Goal: Transaction & Acquisition: Purchase product/service

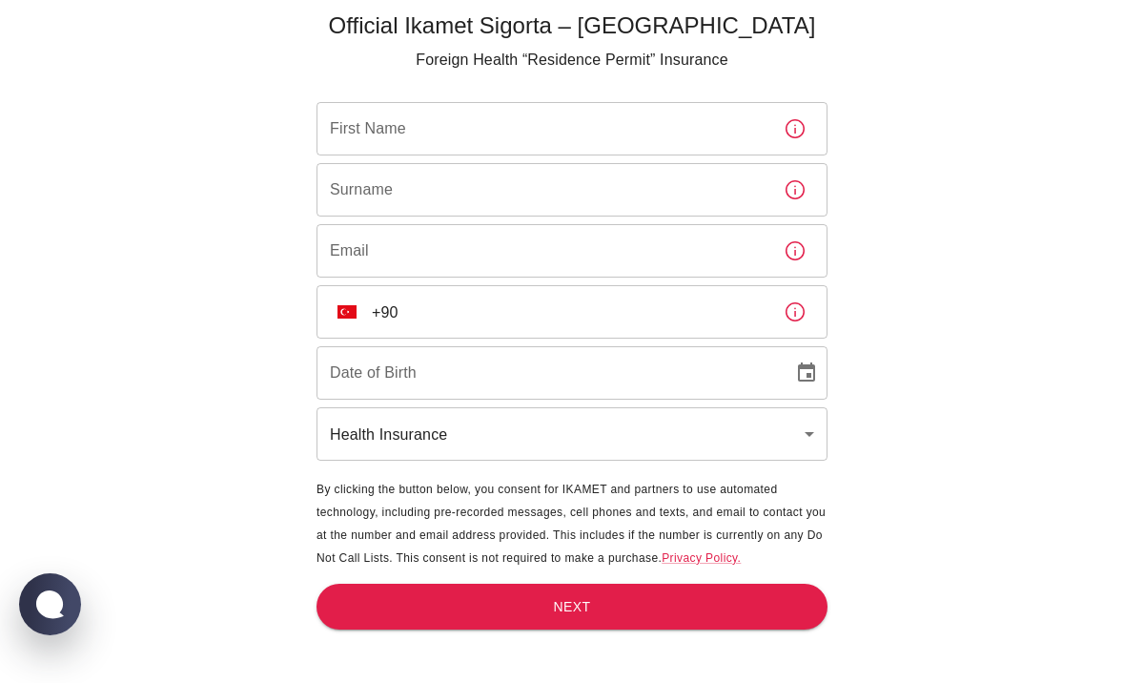
scroll to position [63, 0]
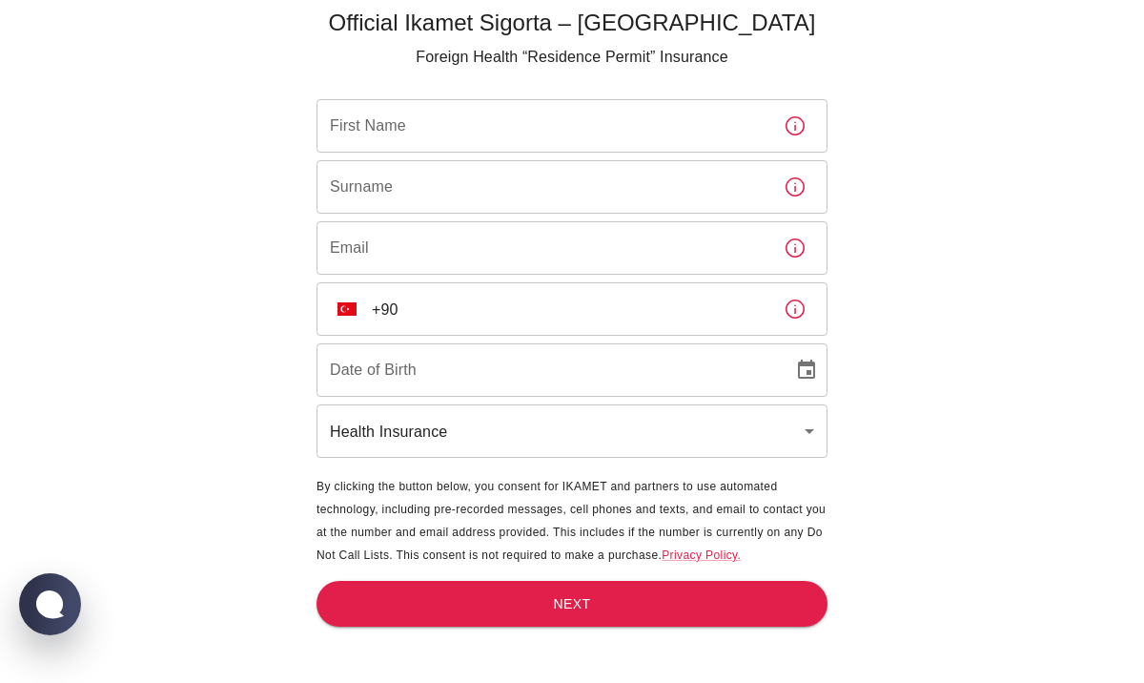
click at [802, 434] on body "Official Ikamet Sigorta – Turkey Foreign Health “Residence Permit” Insurance Fi…" at bounding box center [572, 310] width 1144 height 746
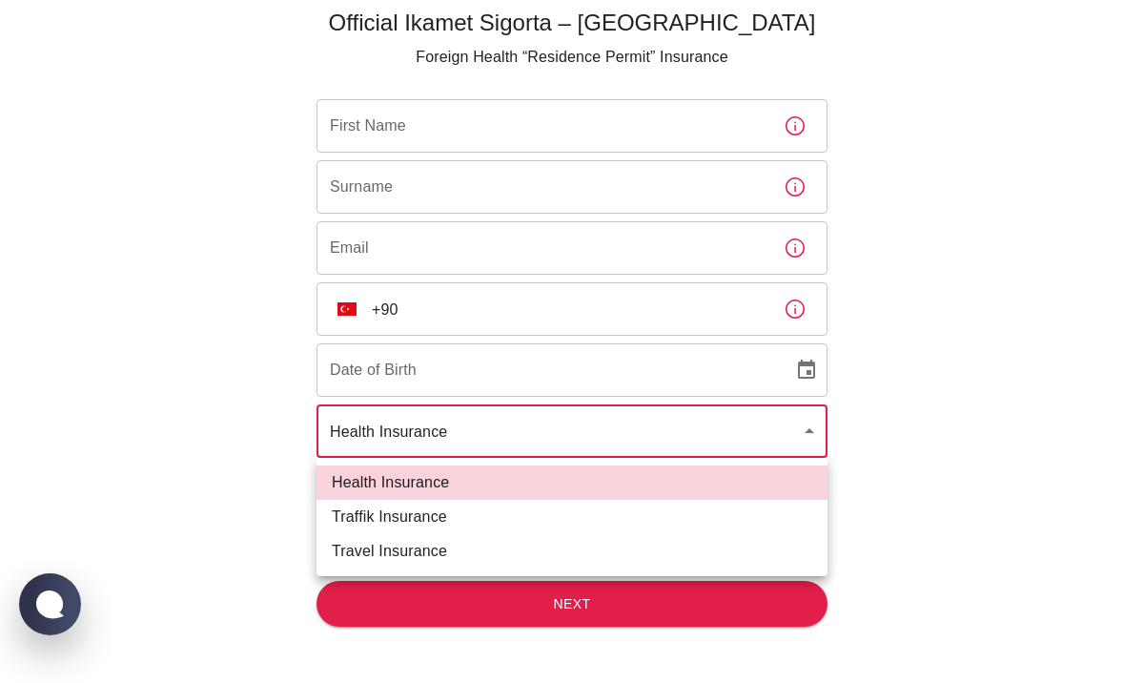
click at [802, 434] on div at bounding box center [572, 341] width 1144 height 683
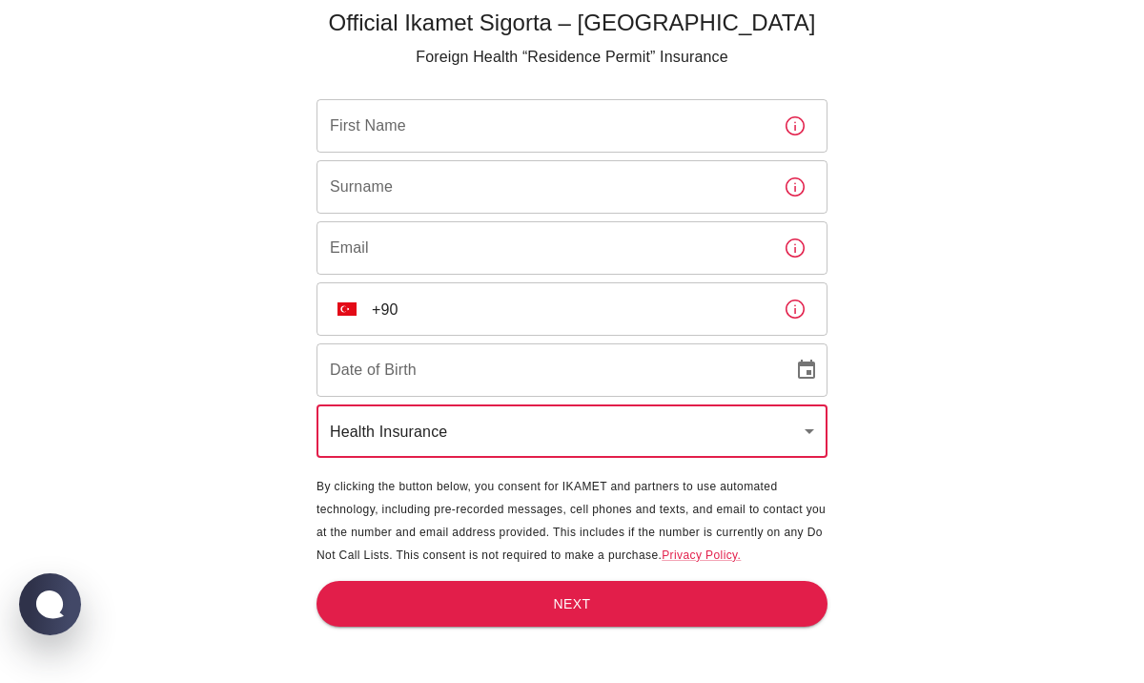
click at [609, 103] on input "First Name" at bounding box center [543, 125] width 452 height 53
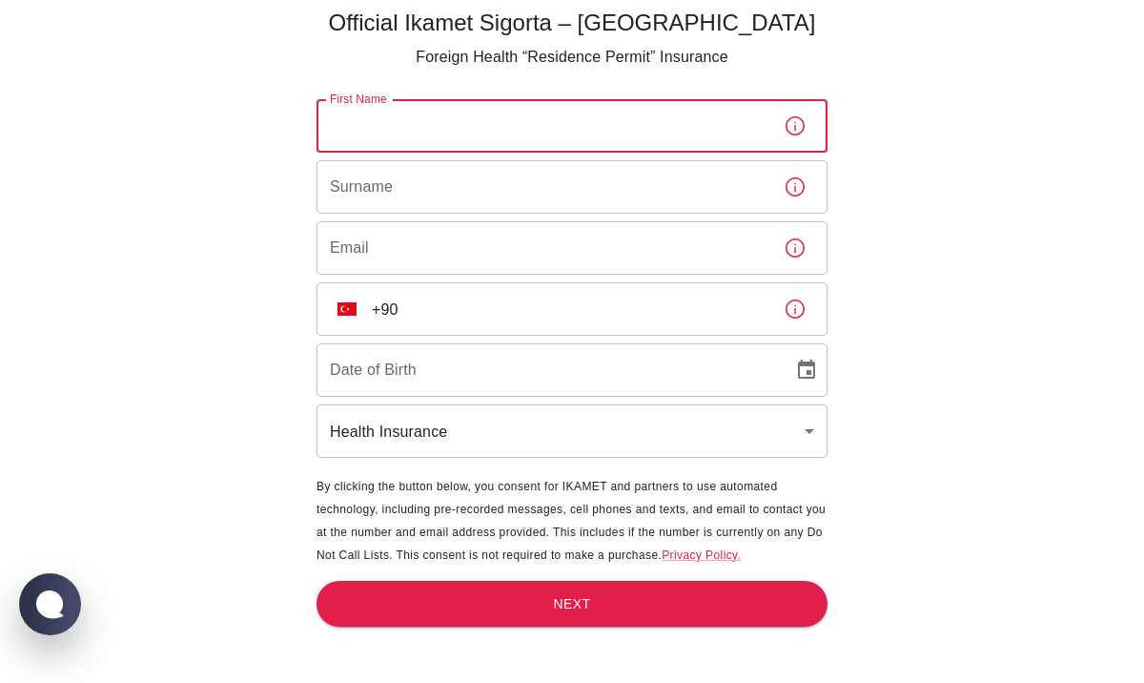
scroll to position [0, 0]
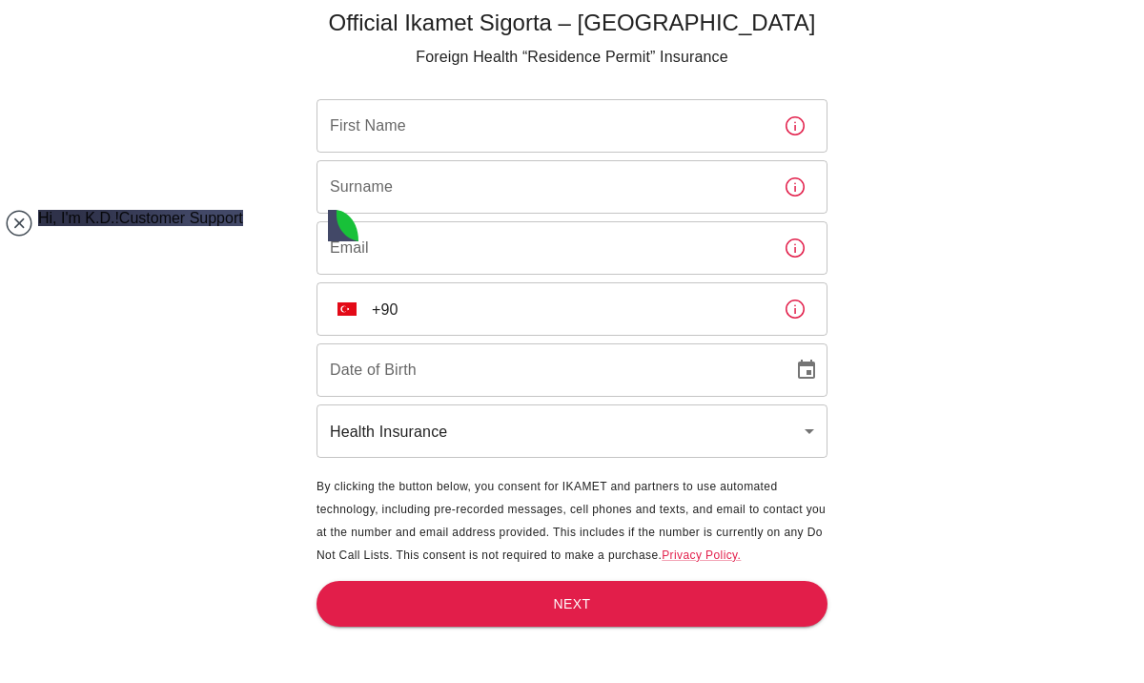
type textarea "Hello I need ikamet sigorta"
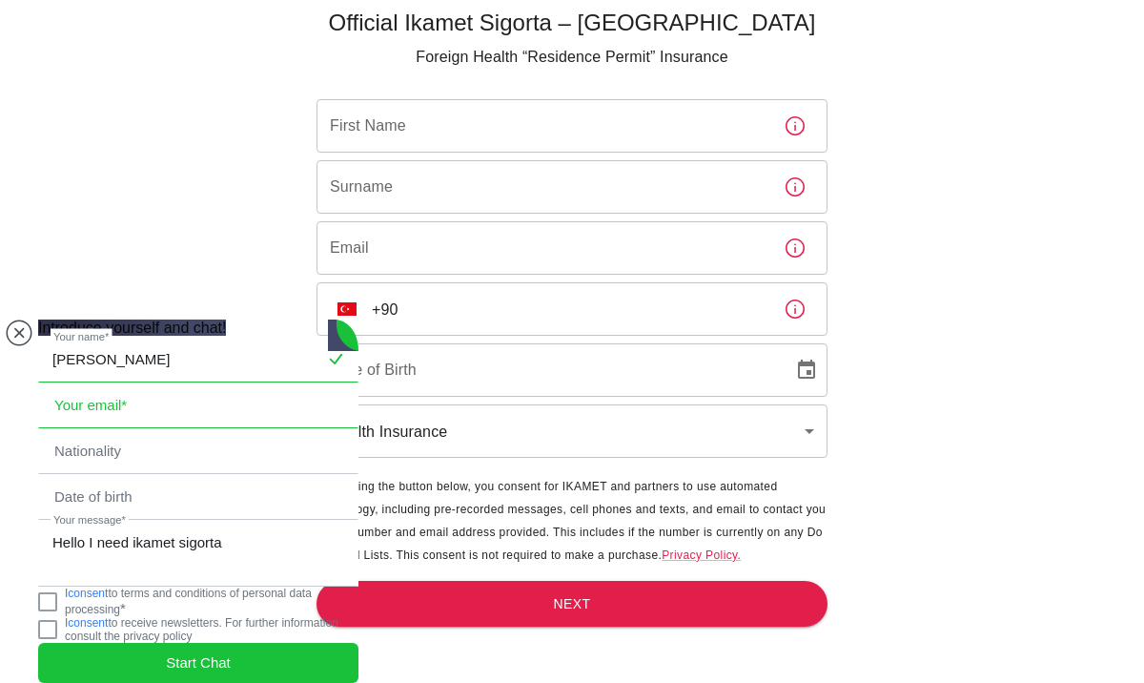
type input "Wahyu Wulandari"
click at [167, 383] on input "email" at bounding box center [198, 405] width 318 height 44
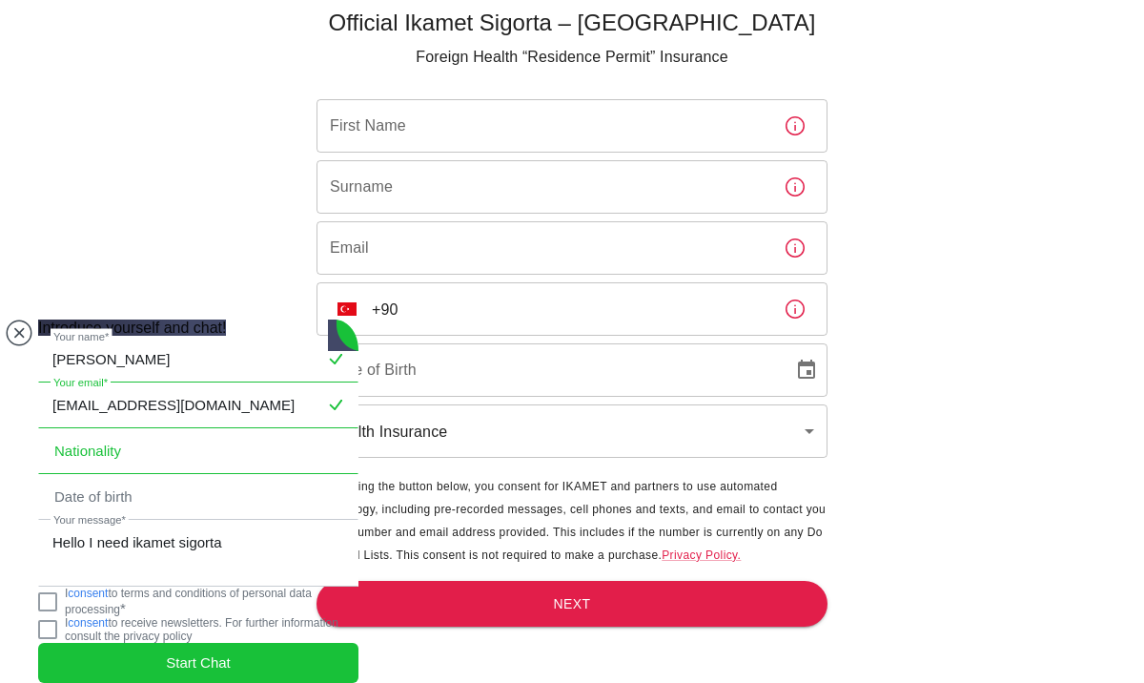
type input "wahyu.wulandari91@gmail.com"
click at [96, 429] on input "text" at bounding box center [198, 451] width 318 height 44
type input "Indonesia"
click at [97, 475] on input "text" at bounding box center [198, 497] width 318 height 44
type input "3 April 1991"
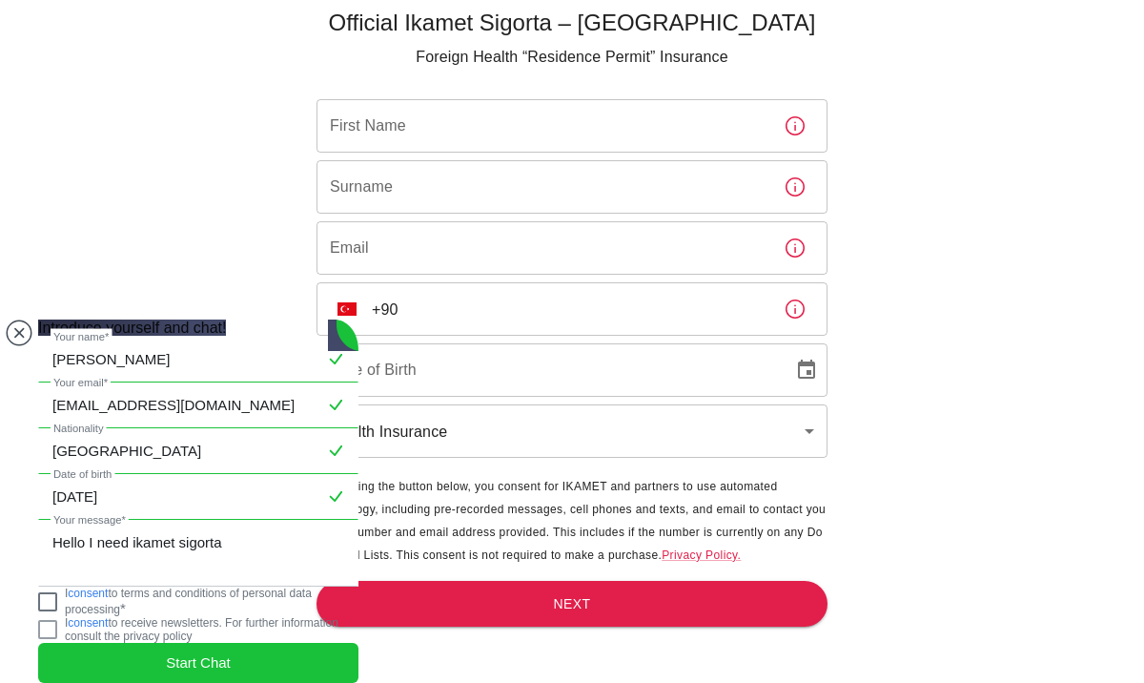
click at [57, 601] on jdiv at bounding box center [47, 601] width 19 height 19
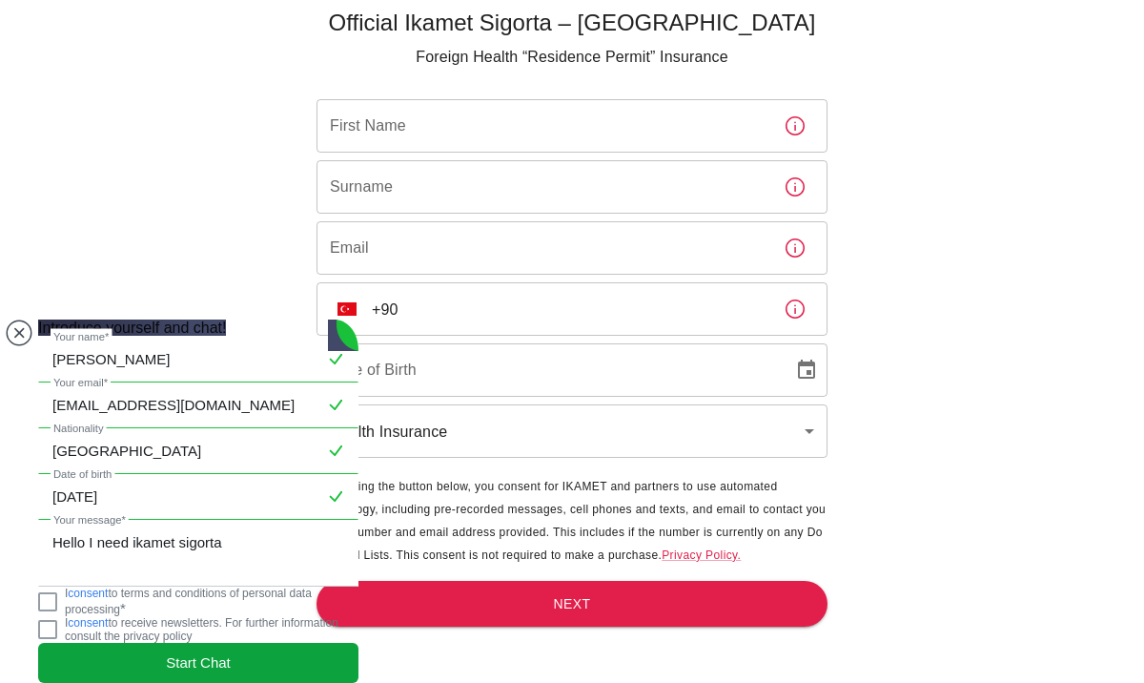
click at [213, 652] on span "Start Chat" at bounding box center [198, 662] width 65 height 21
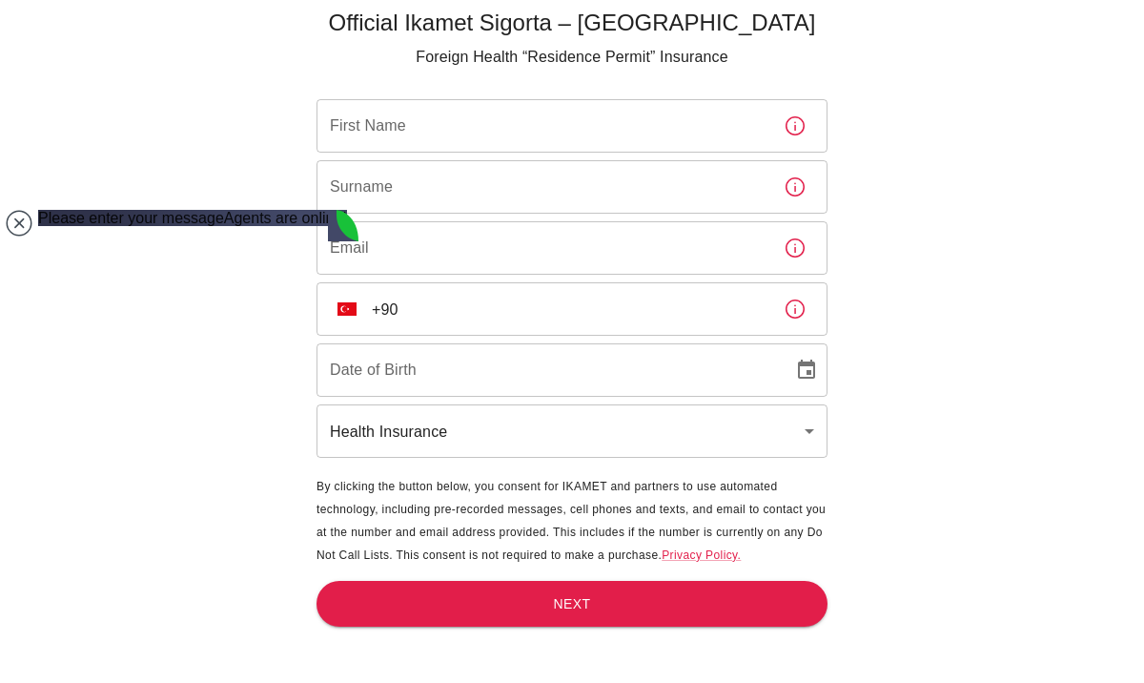
click at [953, 454] on div "Official Ikamet Sigorta – Turkey Foreign Health “Residence Permit” Insurance Fi…" at bounding box center [572, 310] width 1144 height 746
click at [12, 219] on jdiv at bounding box center [19, 223] width 27 height 27
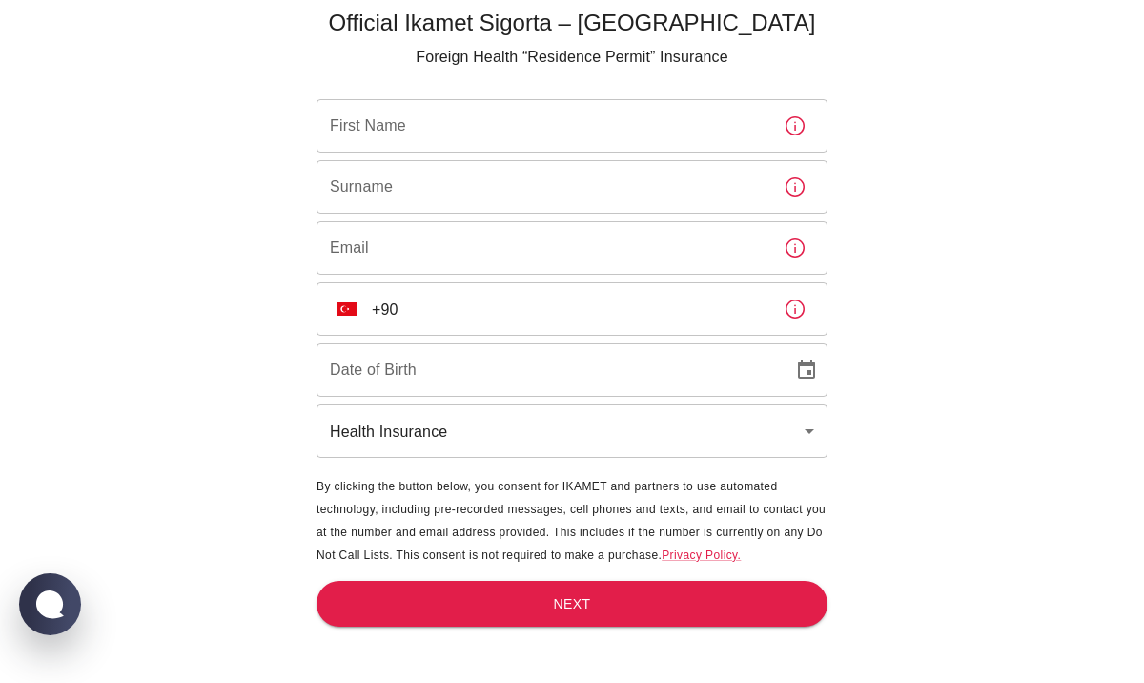
click at [583, 121] on input "First Name" at bounding box center [543, 125] width 452 height 53
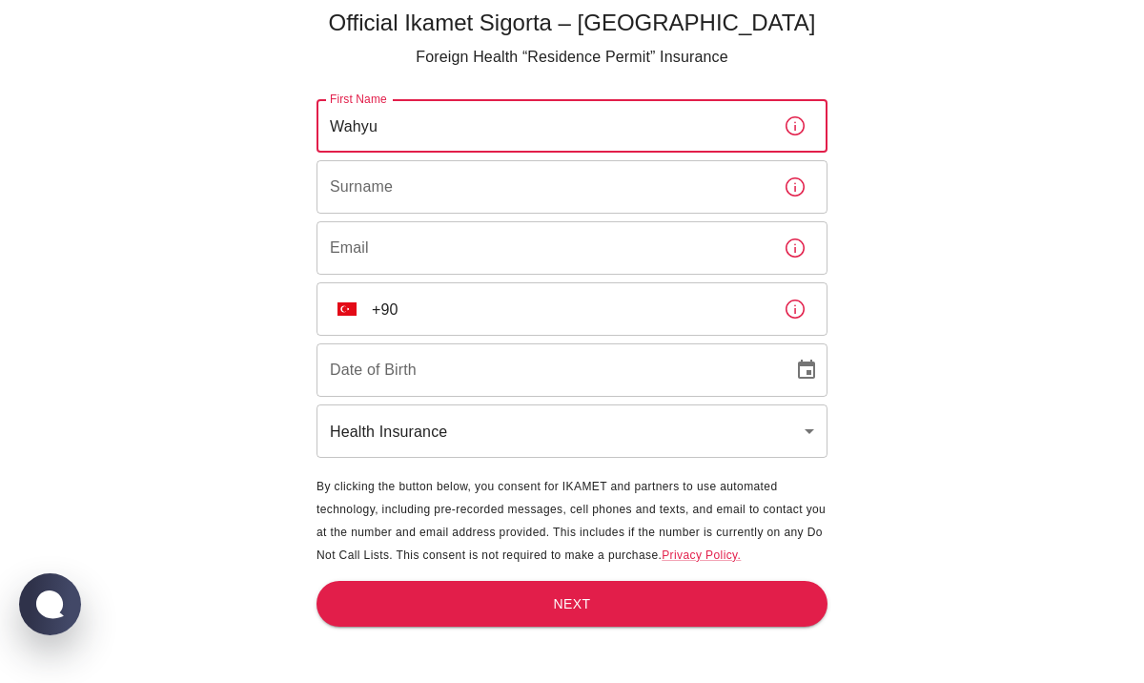
type input "Wahyu"
click at [626, 190] on input "Surname" at bounding box center [543, 186] width 452 height 53
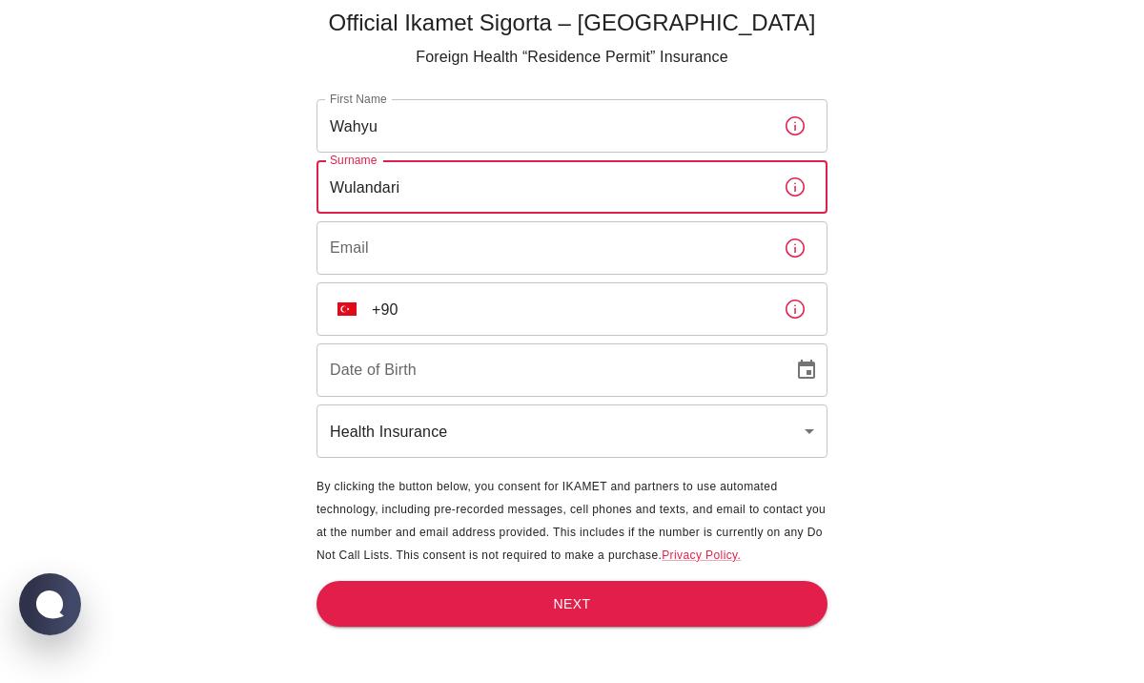
type input "Wulandari"
click at [637, 248] on input "Email" at bounding box center [543, 247] width 452 height 53
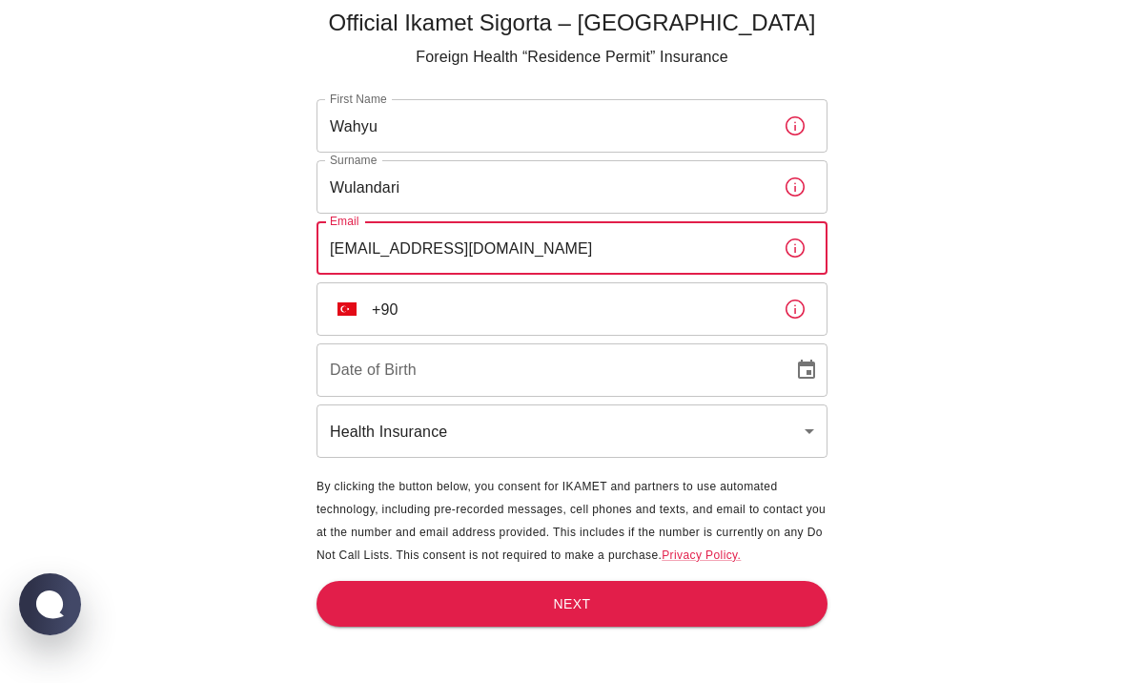
type input "wahyu.wulandari91@gmail.com"
click at [351, 307] on img "Select country" at bounding box center [347, 308] width 19 height 13
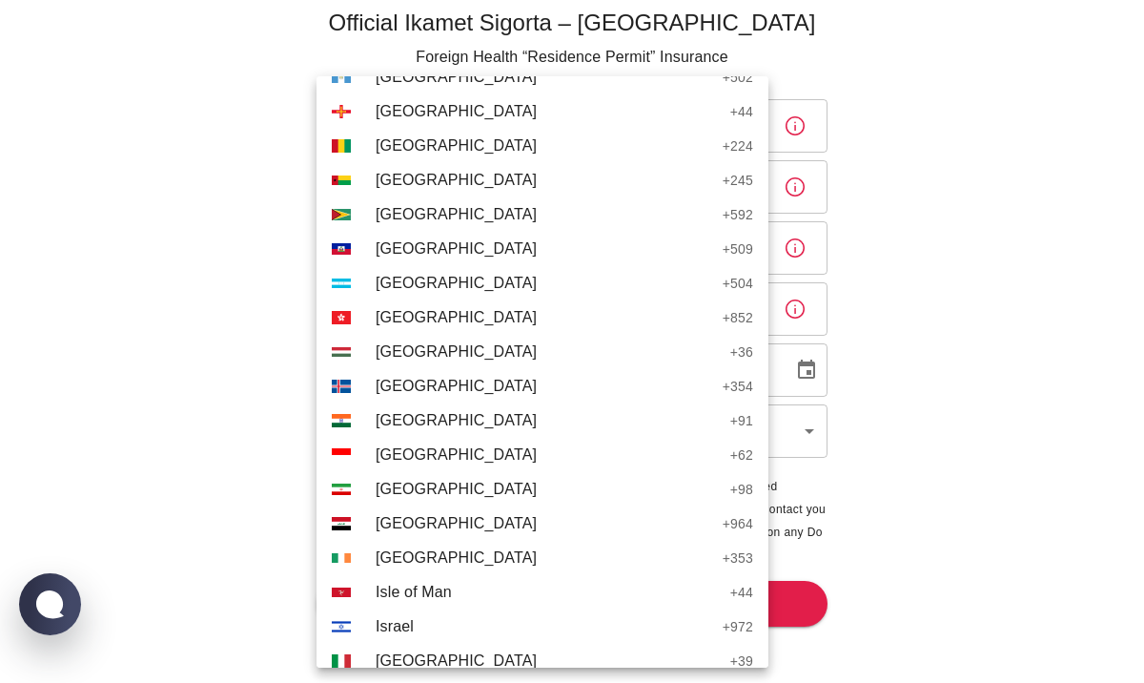
scroll to position [3256, 0]
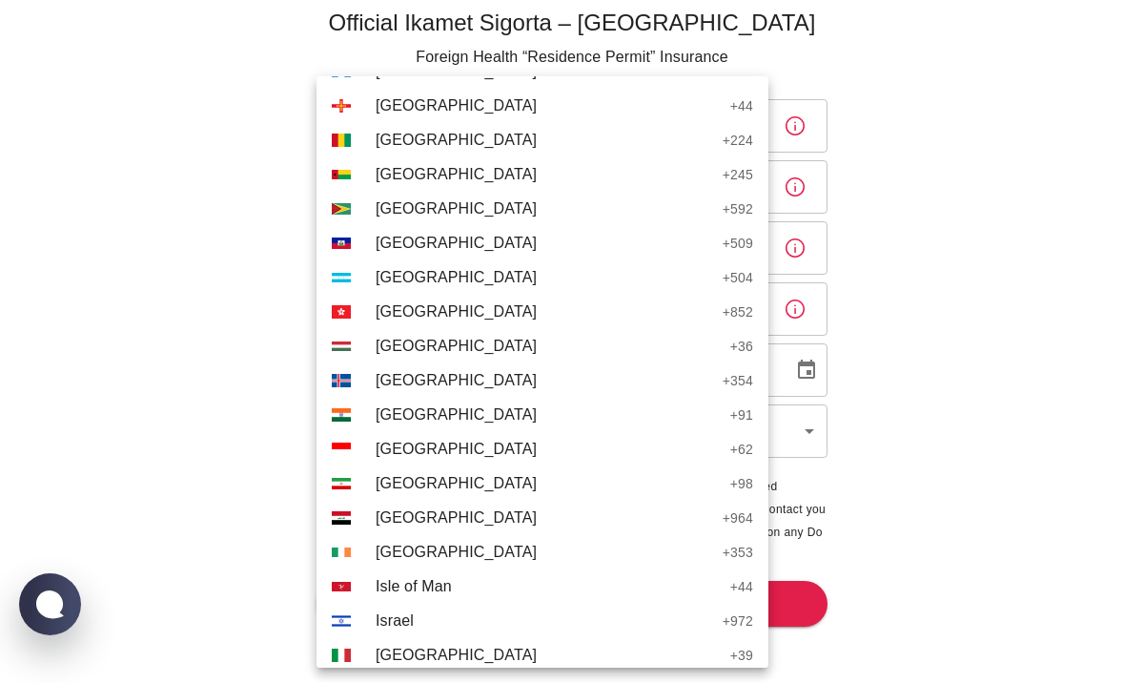
click at [486, 462] on li "ID Indonesia + 62" at bounding box center [543, 449] width 452 height 34
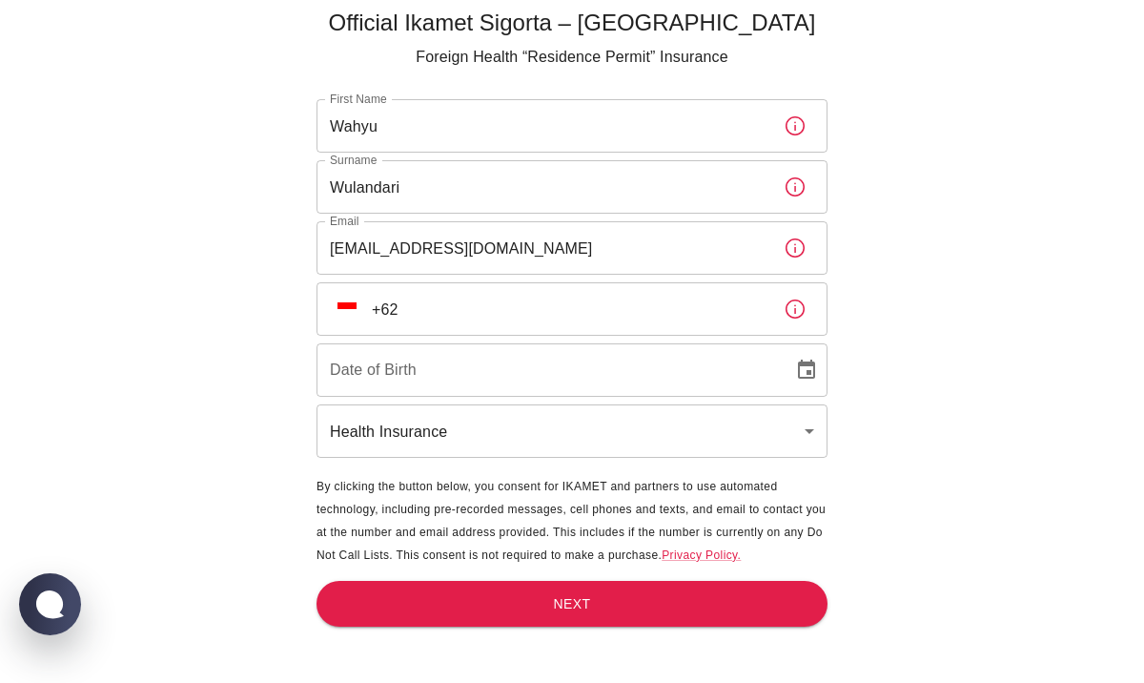
click at [526, 316] on input "+62" at bounding box center [570, 308] width 397 height 53
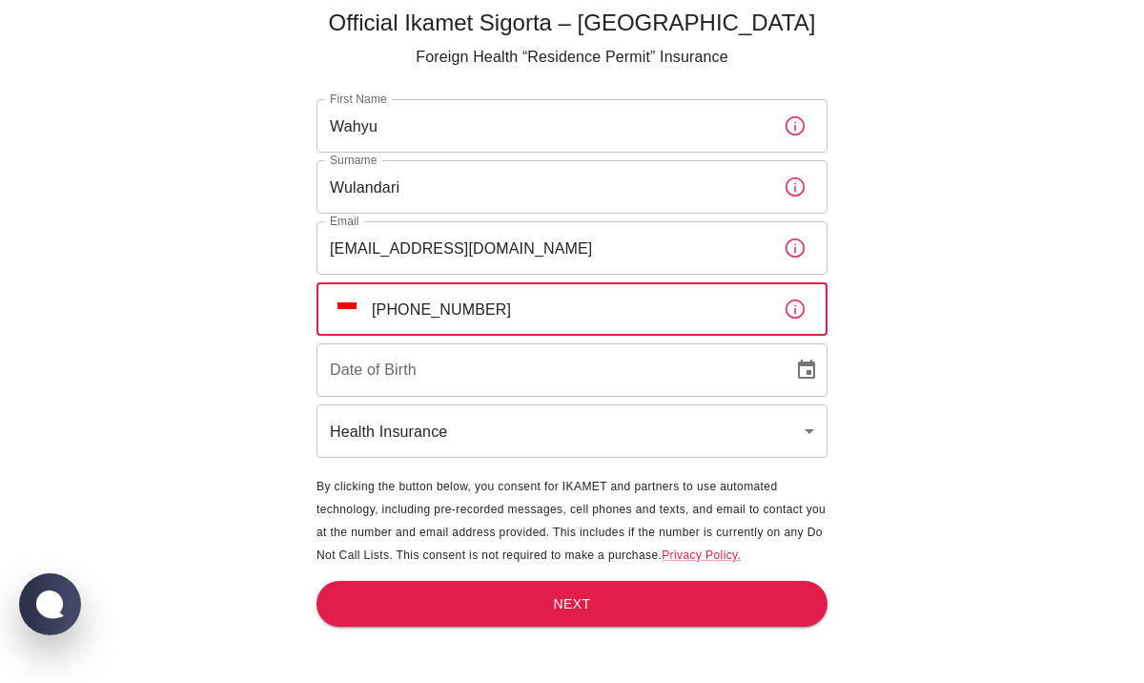
type input "+62 812 8800 4014"
click at [554, 365] on input "Date of Birth" at bounding box center [548, 369] width 463 height 53
type input "DD/MM/YYYY"
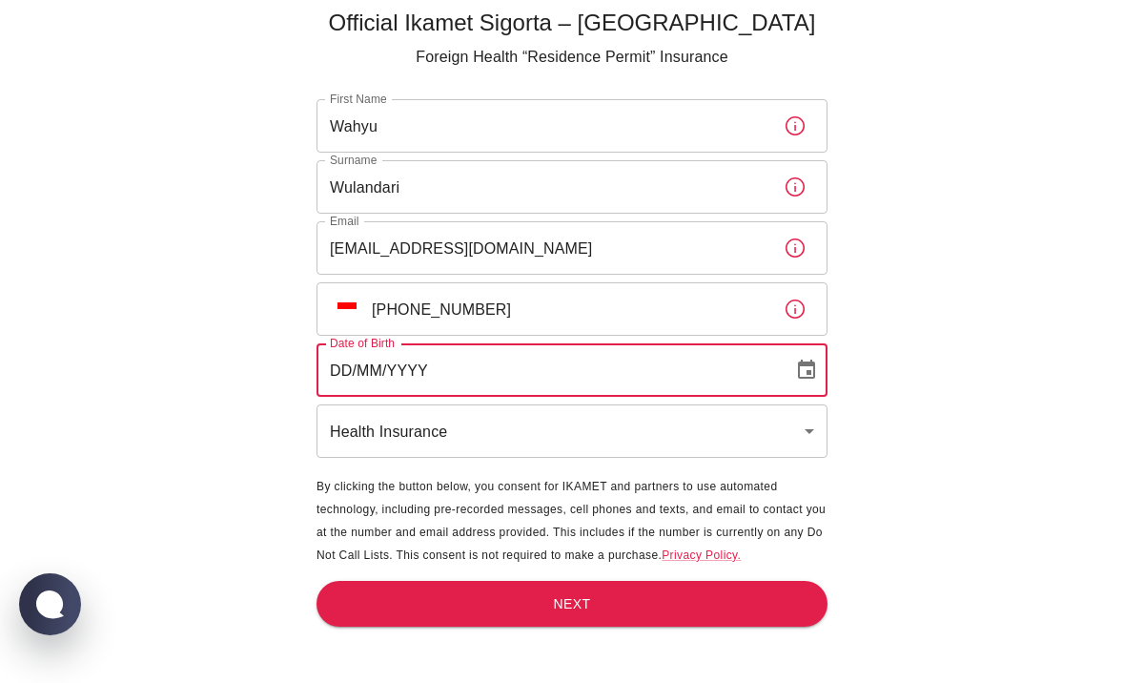
click at [810, 372] on icon "Choose date" at bounding box center [806, 368] width 17 height 19
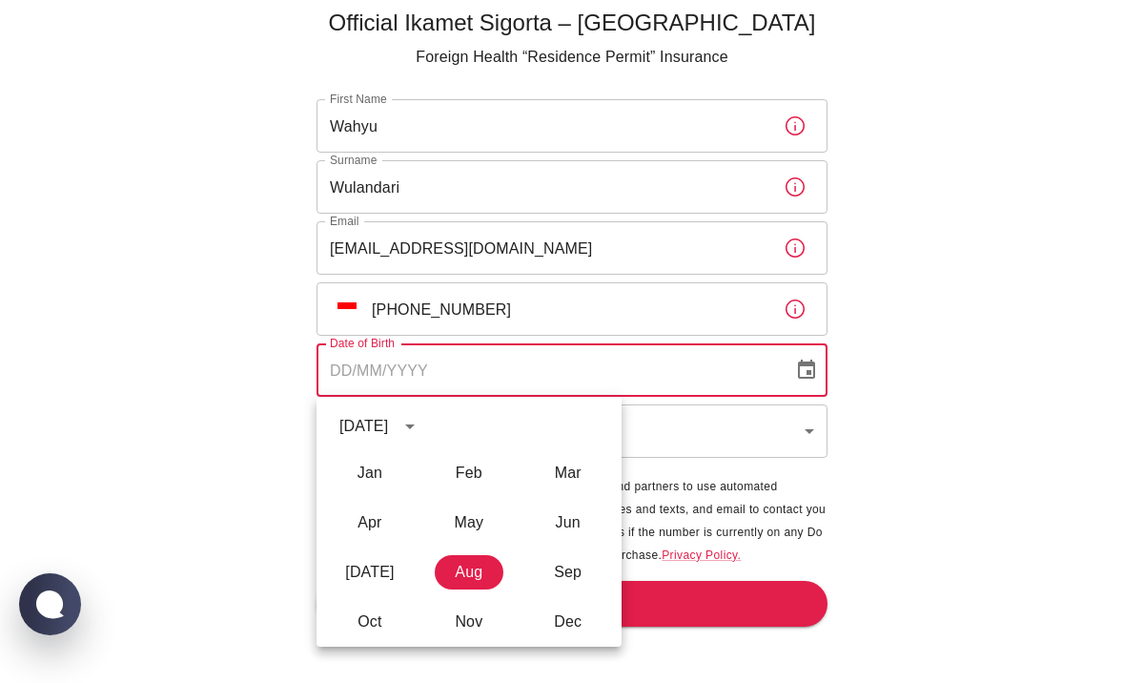
click at [388, 432] on div "August 2025" at bounding box center [363, 426] width 49 height 23
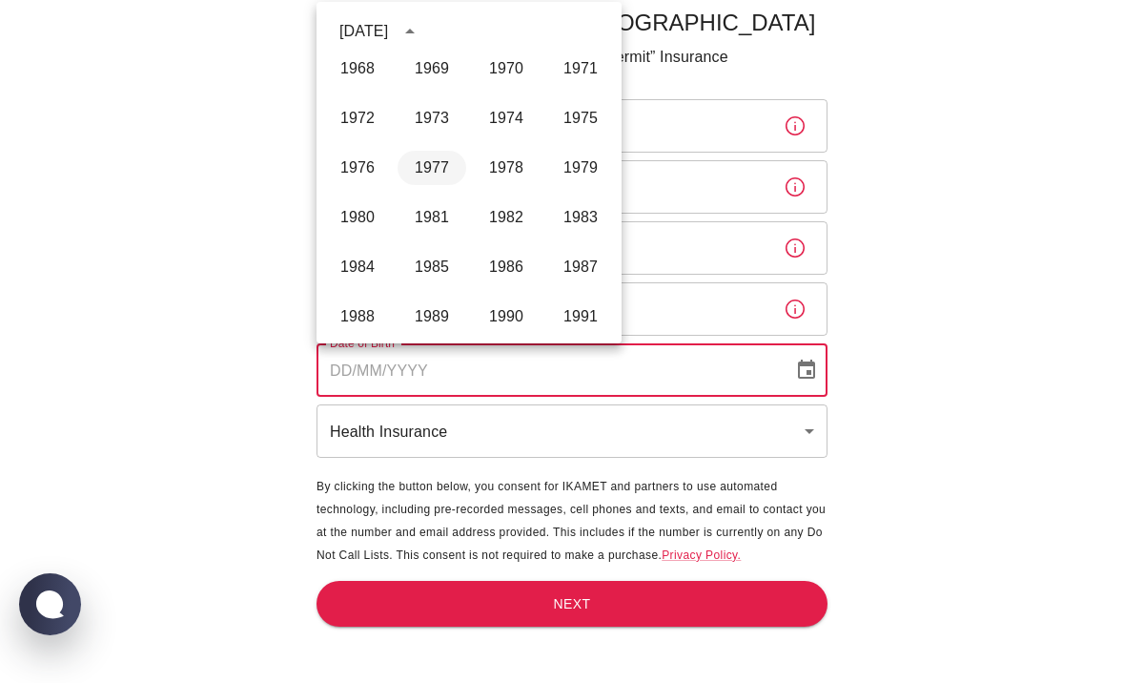
scroll to position [852, 0]
click at [582, 330] on button "1991" at bounding box center [580, 317] width 69 height 34
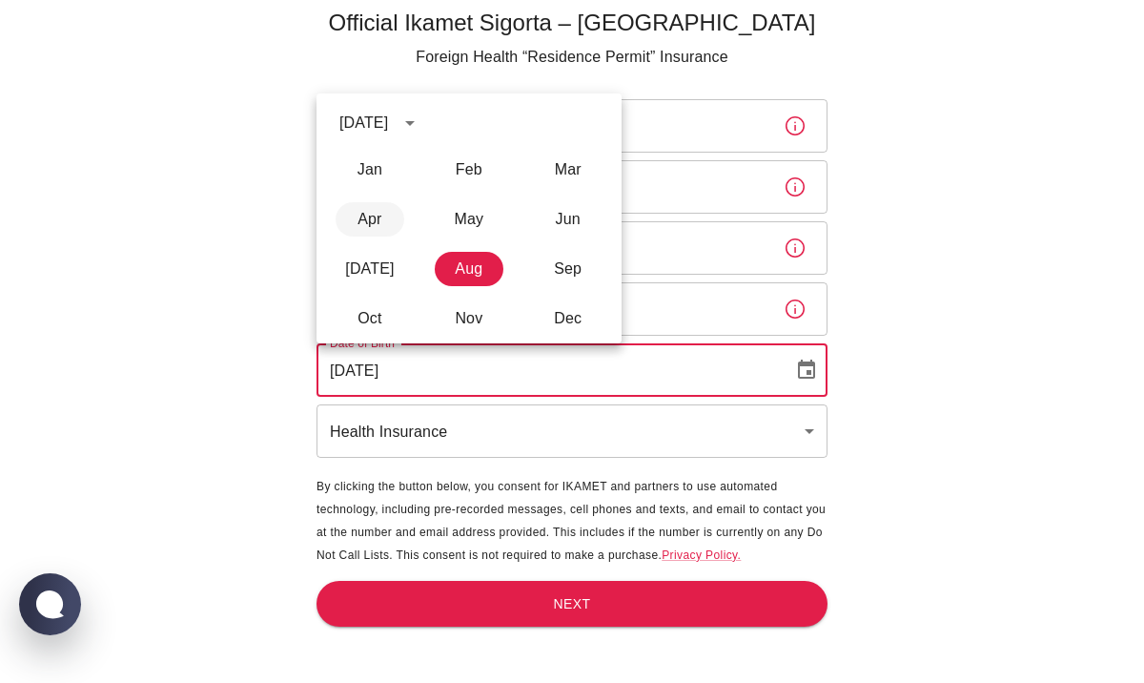
click at [375, 216] on body "Official Ikamet Sigorta – Turkey Foreign Health “Residence Permit” Insurance Fi…" at bounding box center [572, 310] width 1144 height 746
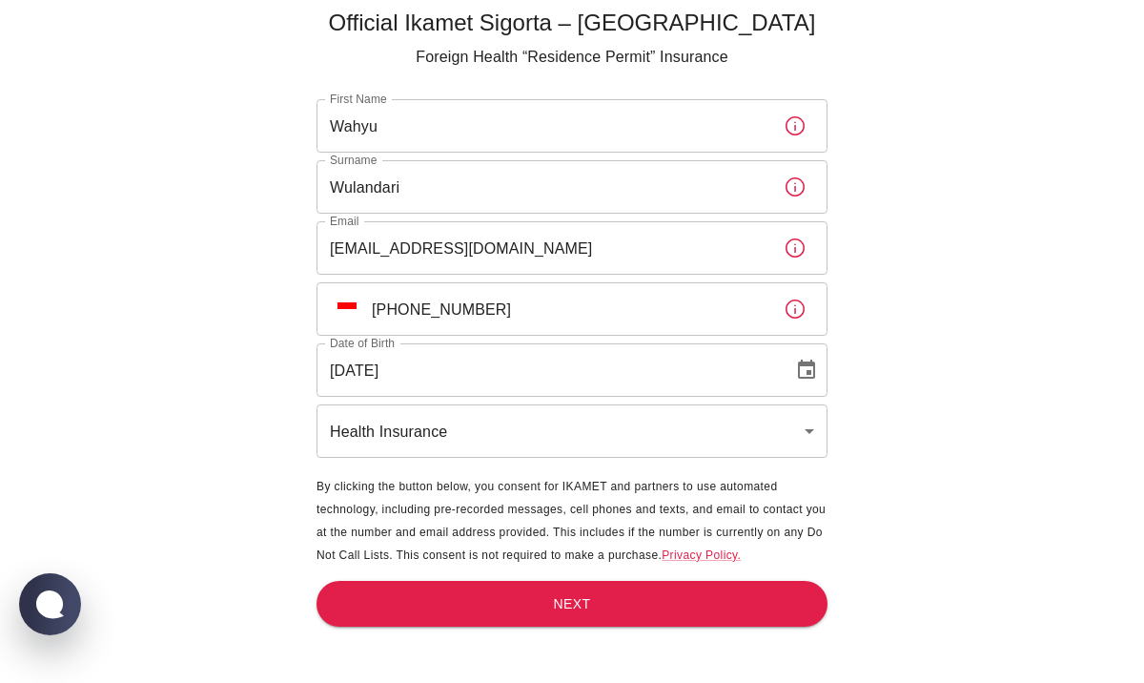
click at [512, 361] on input "11/08/1991" at bounding box center [548, 369] width 463 height 53
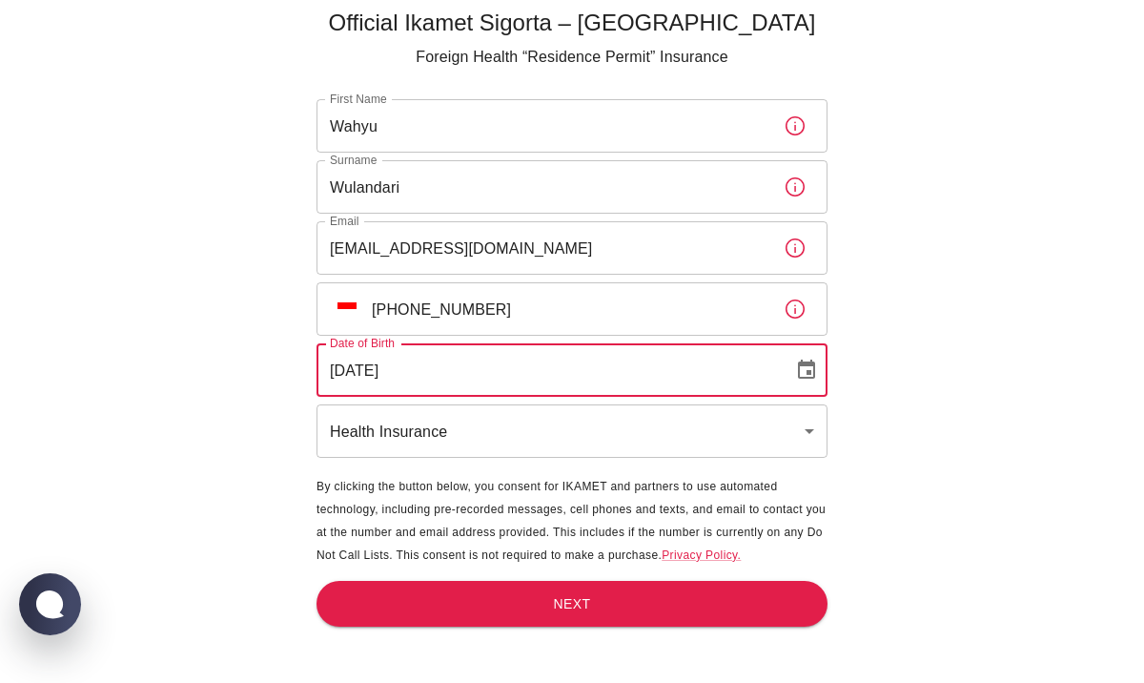
click at [802, 375] on icon "Choose date, selected date is Aug 11, 1991" at bounding box center [806, 370] width 23 height 23
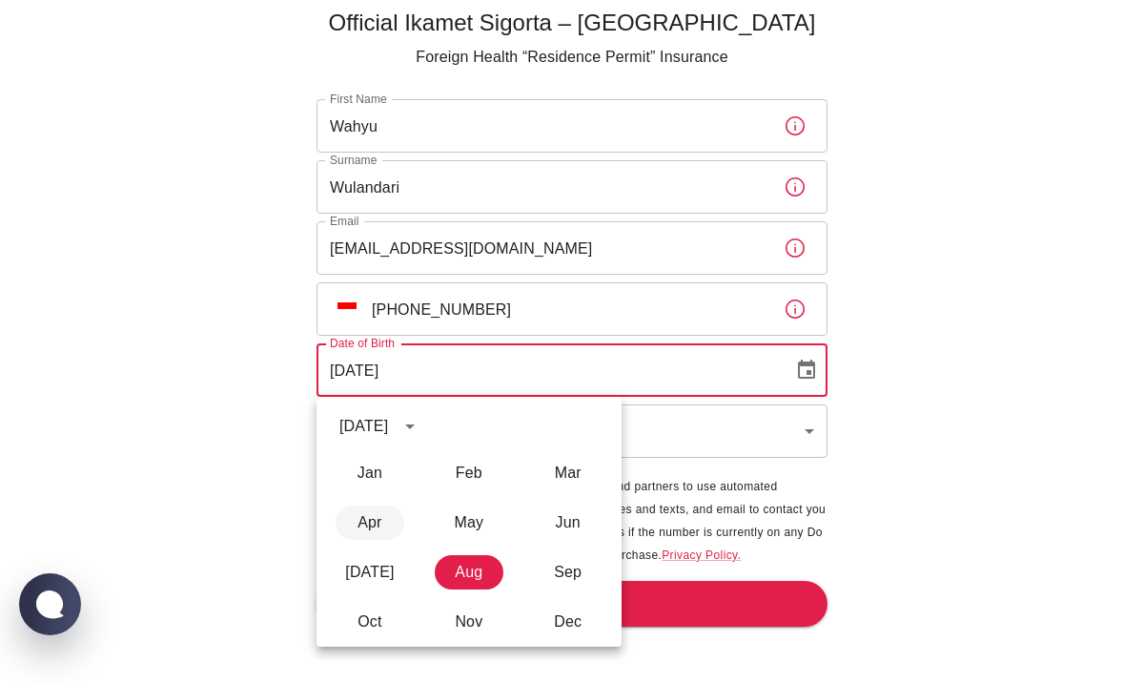
click at [380, 525] on button "Apr" at bounding box center [370, 522] width 69 height 34
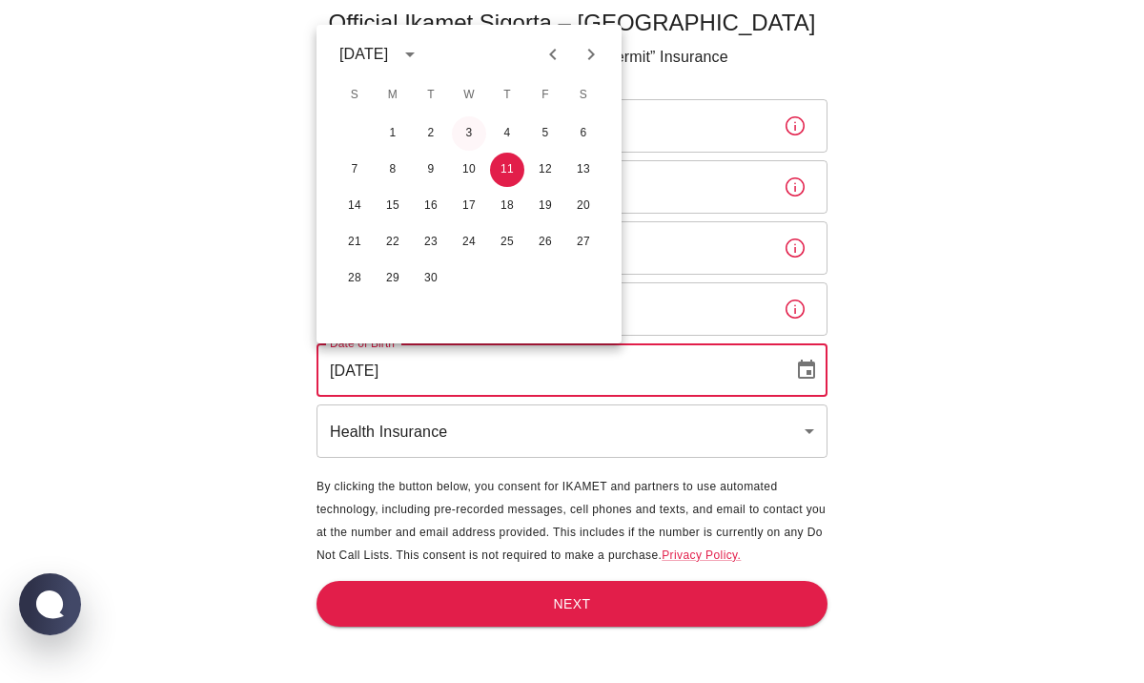
click at [473, 123] on button "3" at bounding box center [469, 133] width 34 height 34
type input "03/04/1991"
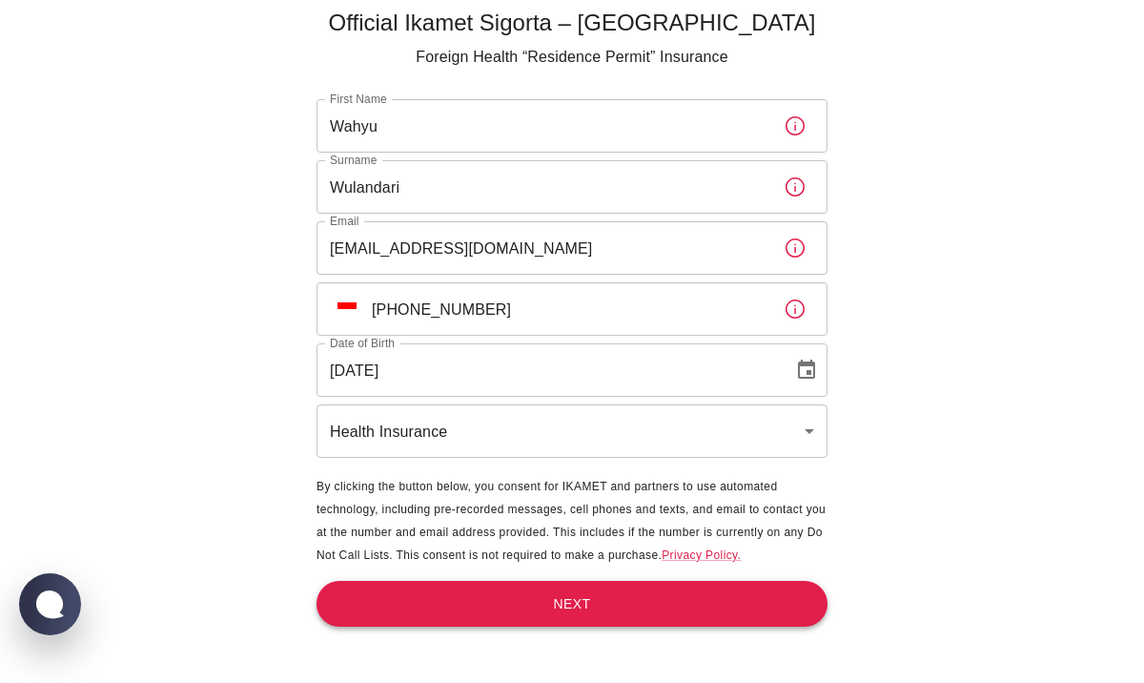
click at [588, 612] on button "Next" at bounding box center [572, 604] width 511 height 47
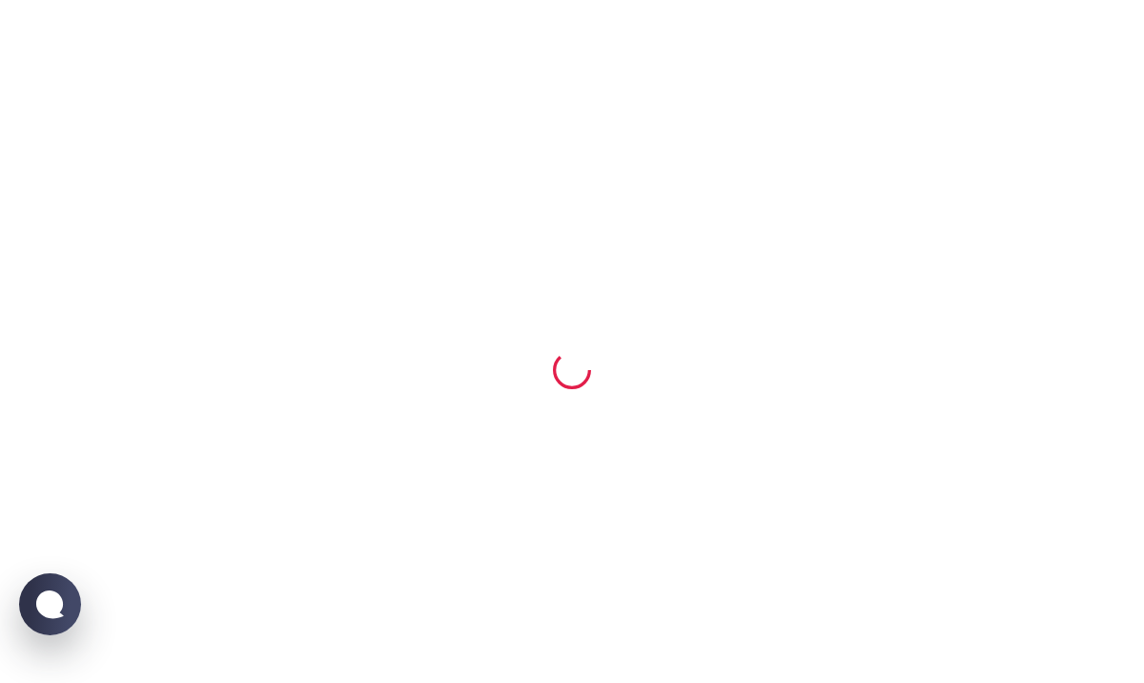
scroll to position [0, 0]
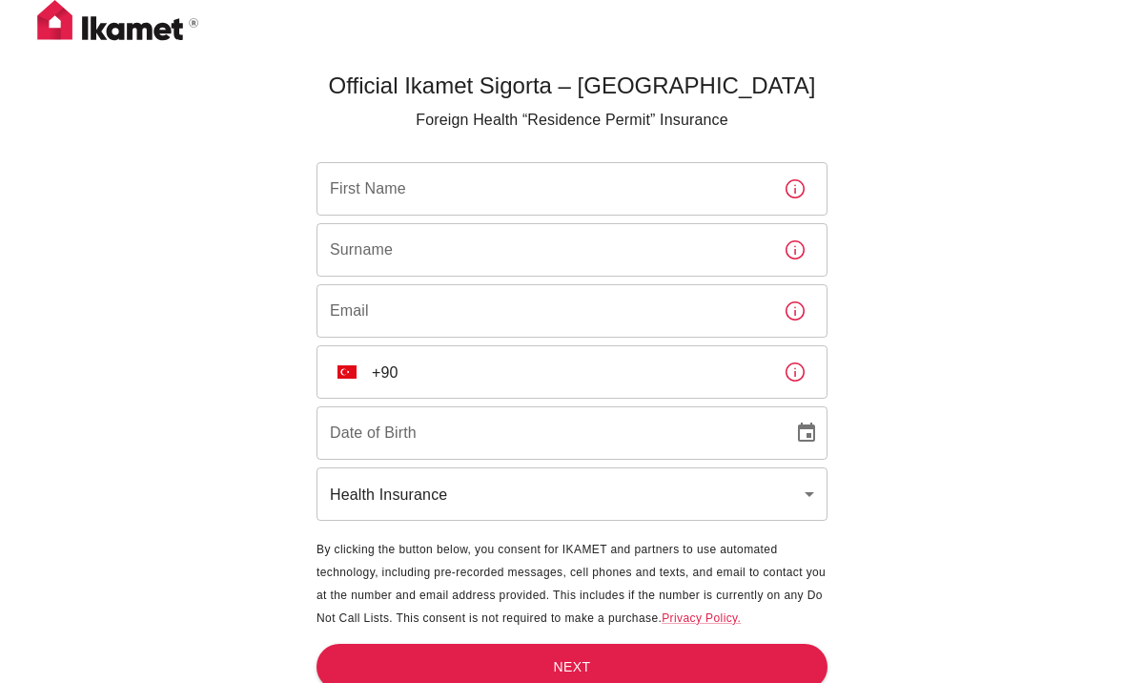
click at [673, 188] on input "First Name" at bounding box center [543, 188] width 452 height 53
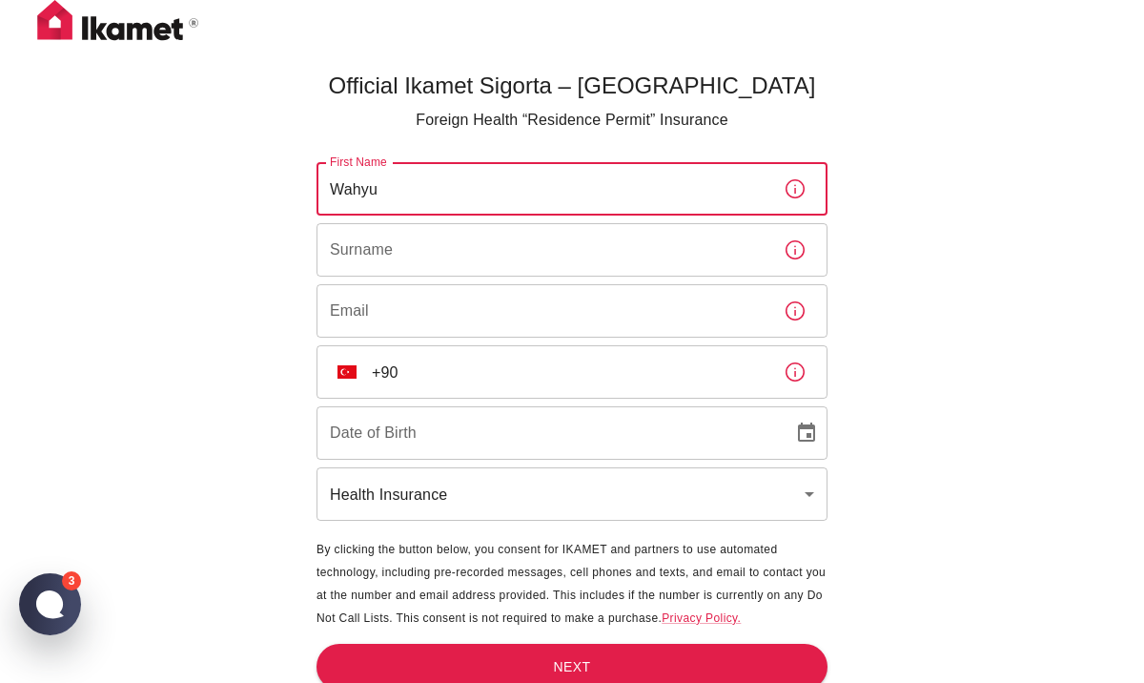
type input "Wahyu"
click at [359, 277] on div "First Name Wahyu First Name Surname Surname Email Email ​ TR +90 ​ Date of Birt…" at bounding box center [572, 342] width 511 height 361
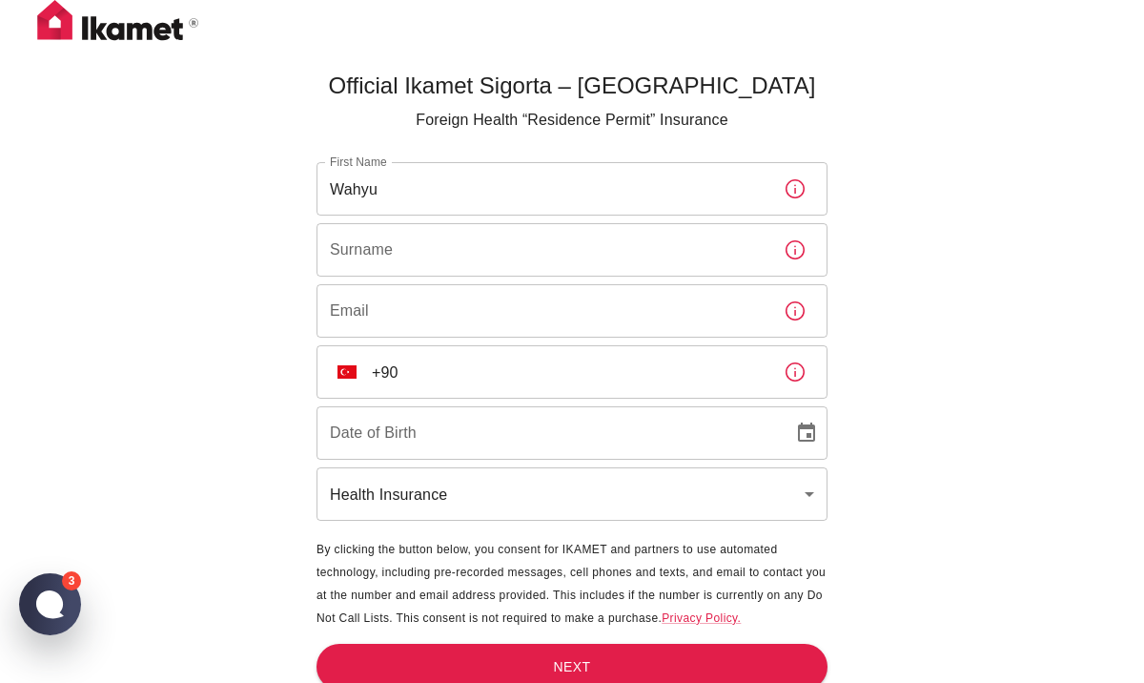
click at [367, 257] on div "Surname Surname" at bounding box center [572, 249] width 511 height 53
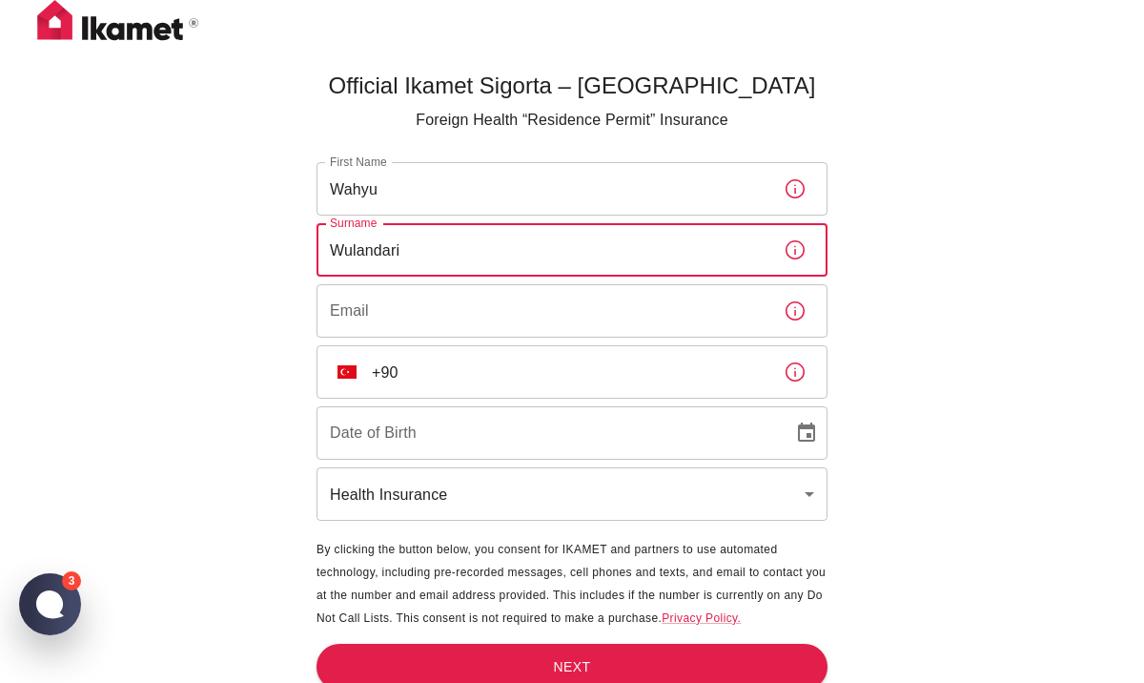
type input "Wulandari"
click at [370, 315] on input "Email" at bounding box center [543, 310] width 452 height 53
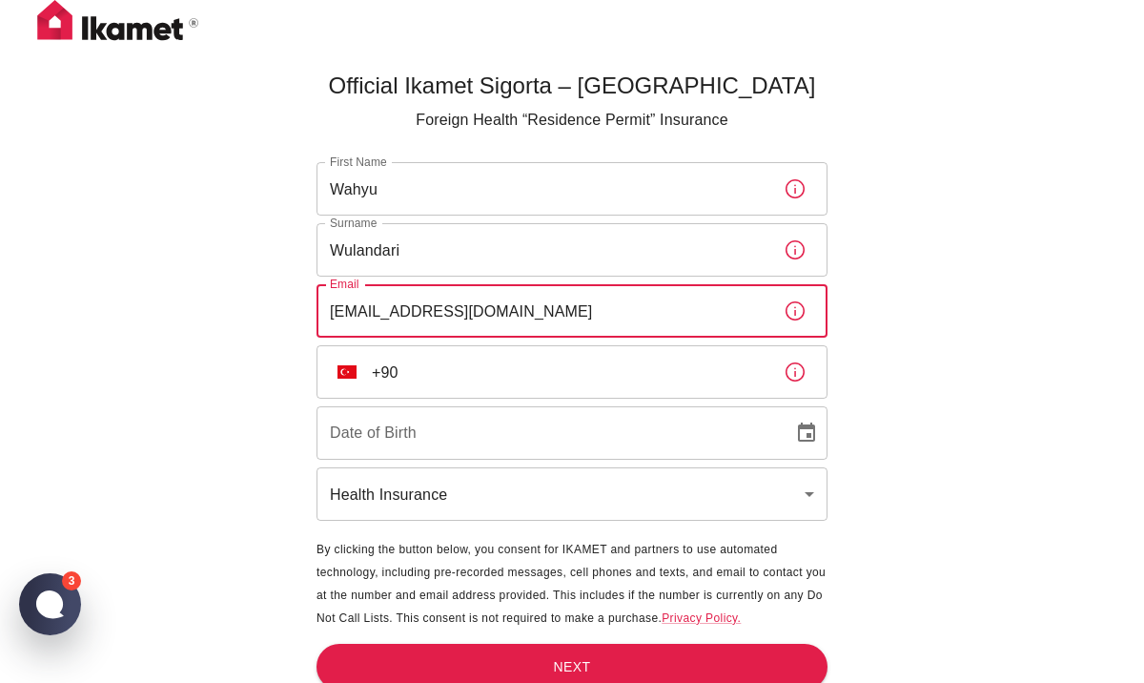
type input "[EMAIL_ADDRESS][DOMAIN_NAME]"
click at [356, 373] on img "Select country" at bounding box center [347, 371] width 19 height 13
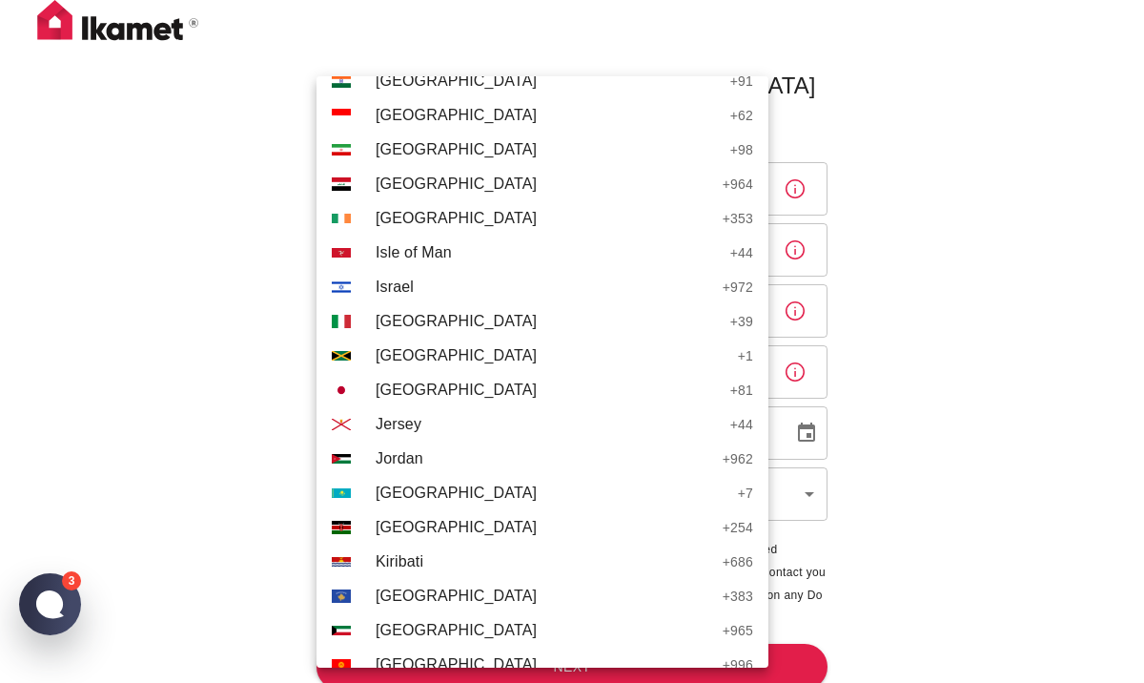
scroll to position [3575, 0]
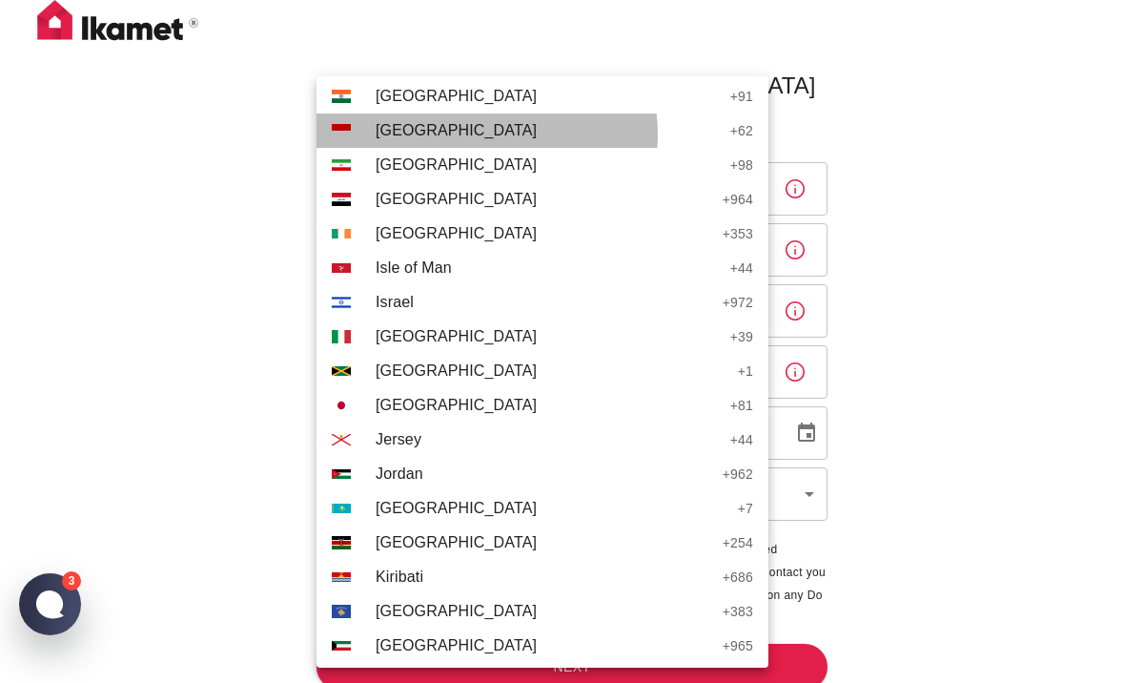
click at [482, 134] on span "Indonesia" at bounding box center [548, 130] width 345 height 23
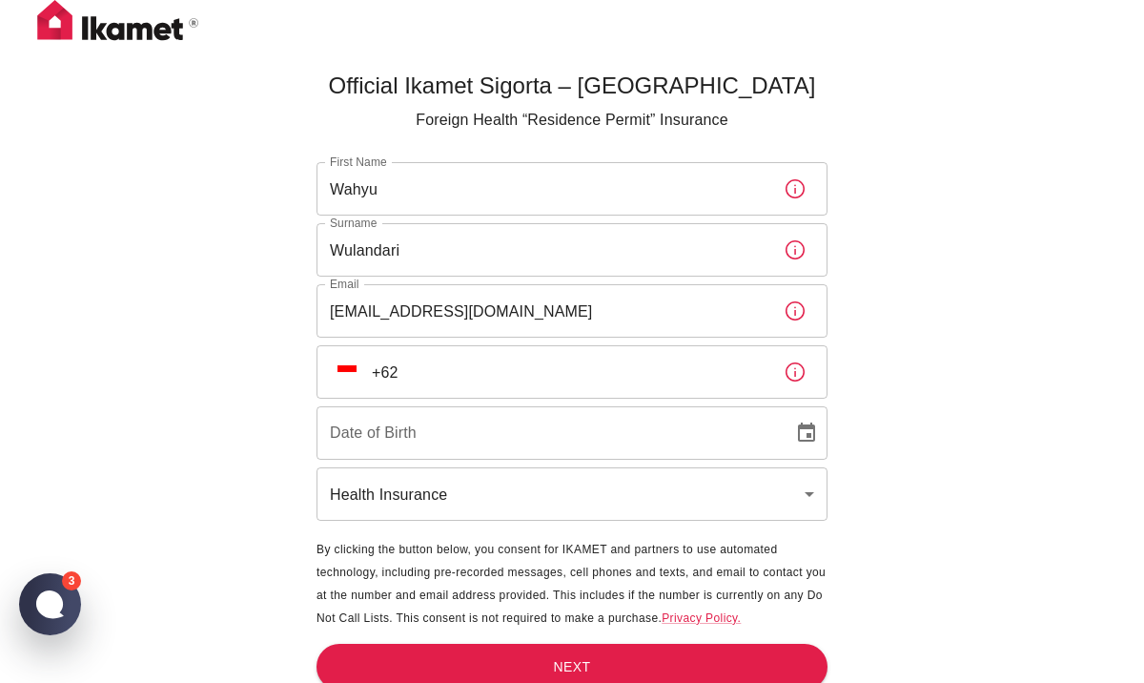
click at [465, 375] on input "+62" at bounding box center [570, 371] width 397 height 53
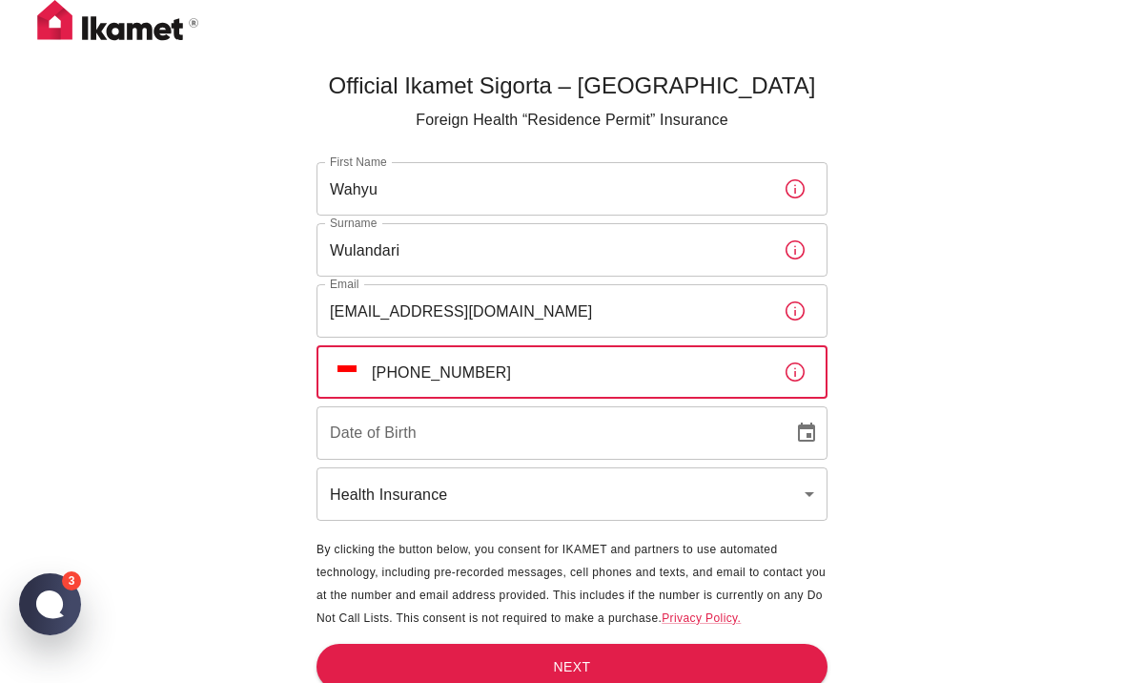
type input "+62 822 5453 6964"
click at [431, 427] on input "Date of Birth" at bounding box center [548, 432] width 463 height 53
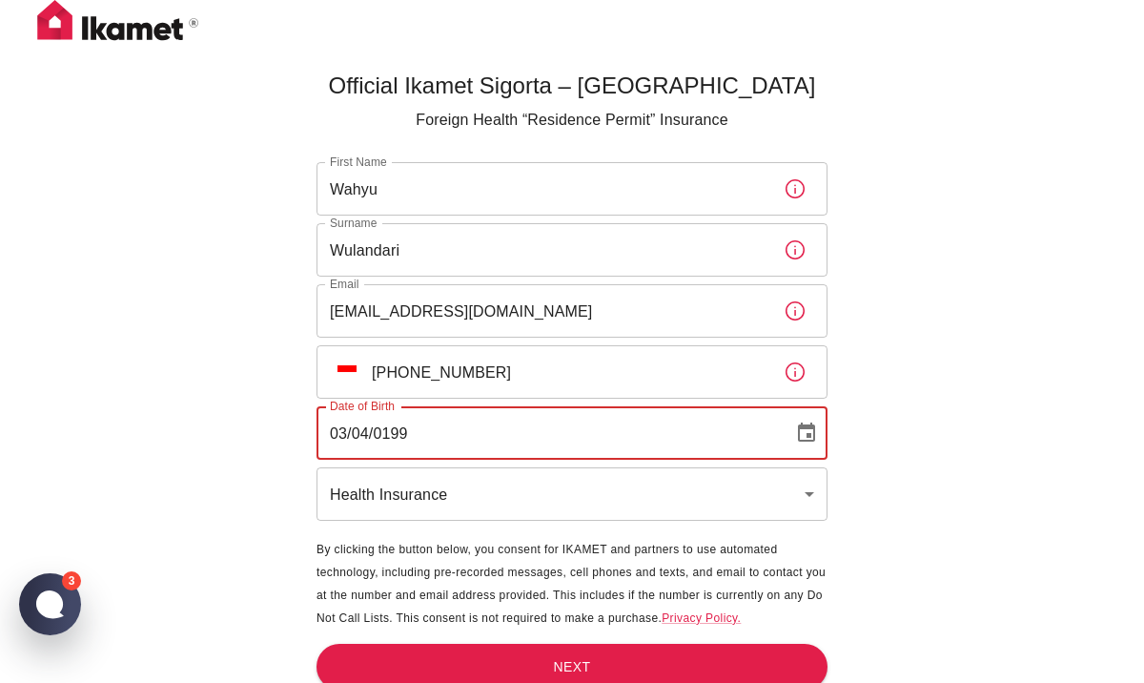
type input "03/04/1991"
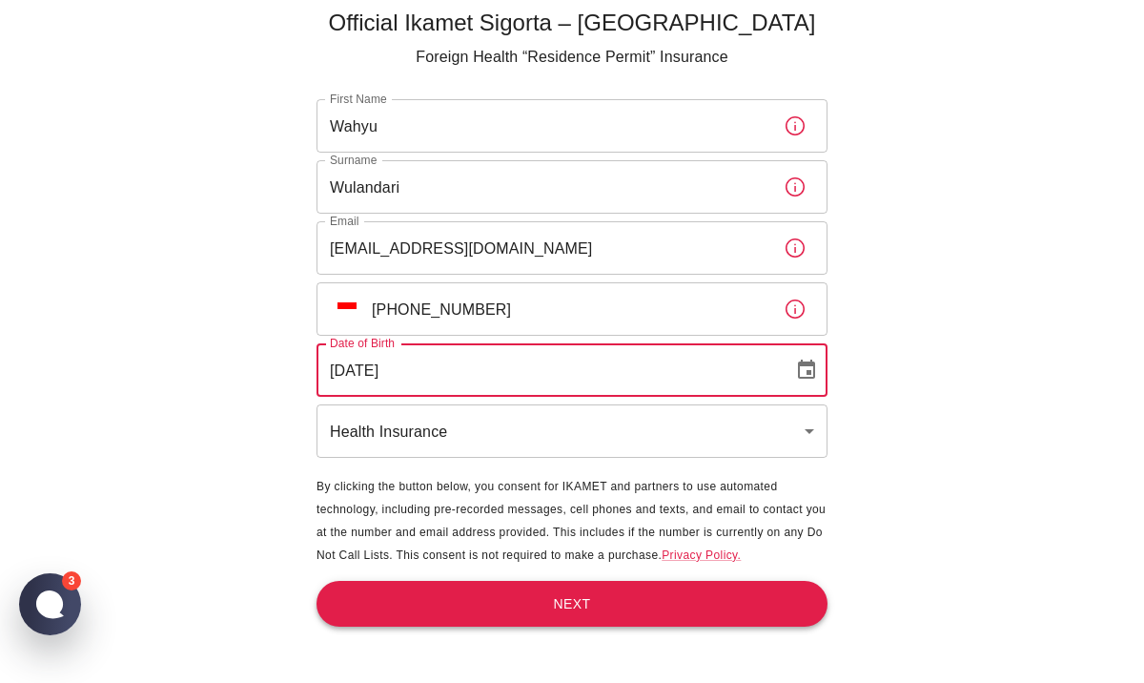
click at [581, 614] on button "Next" at bounding box center [572, 604] width 511 height 47
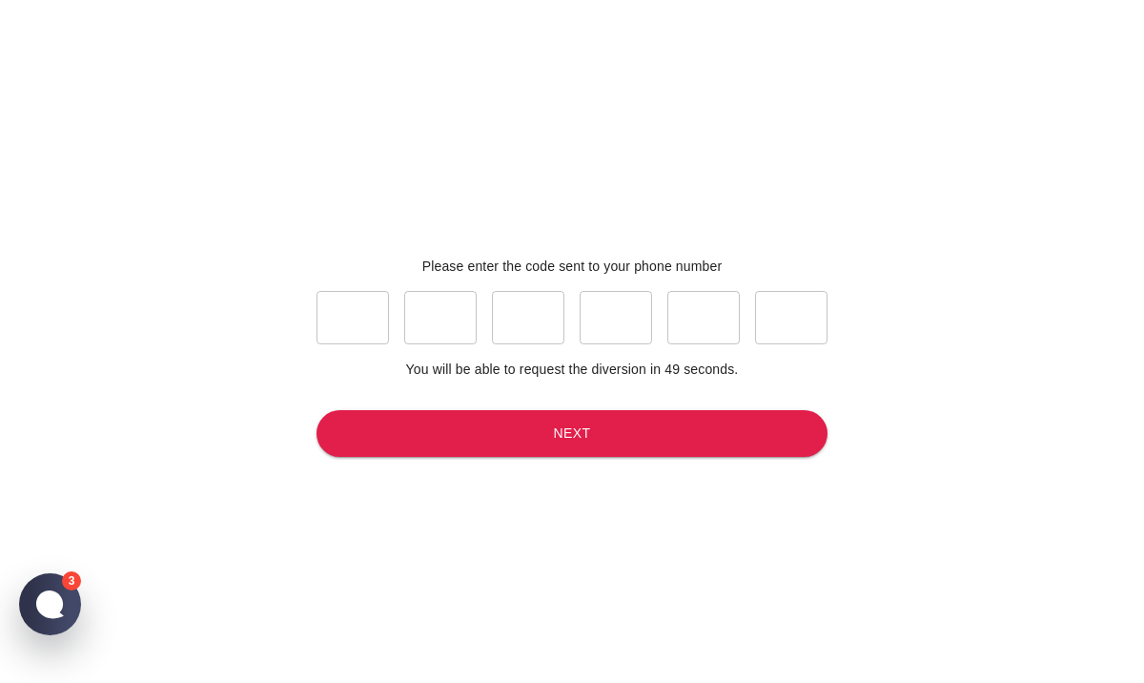
click at [349, 328] on input "text" at bounding box center [353, 317] width 72 height 53
type input "8"
type input "3"
type input "6"
type input "1"
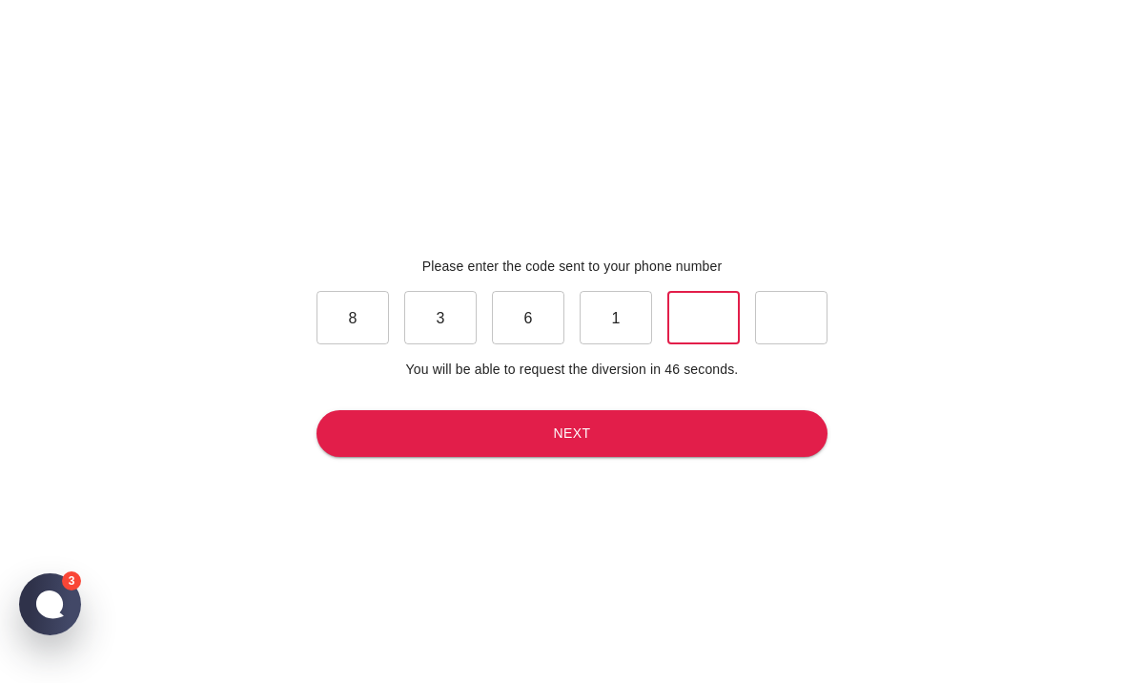
type input "3"
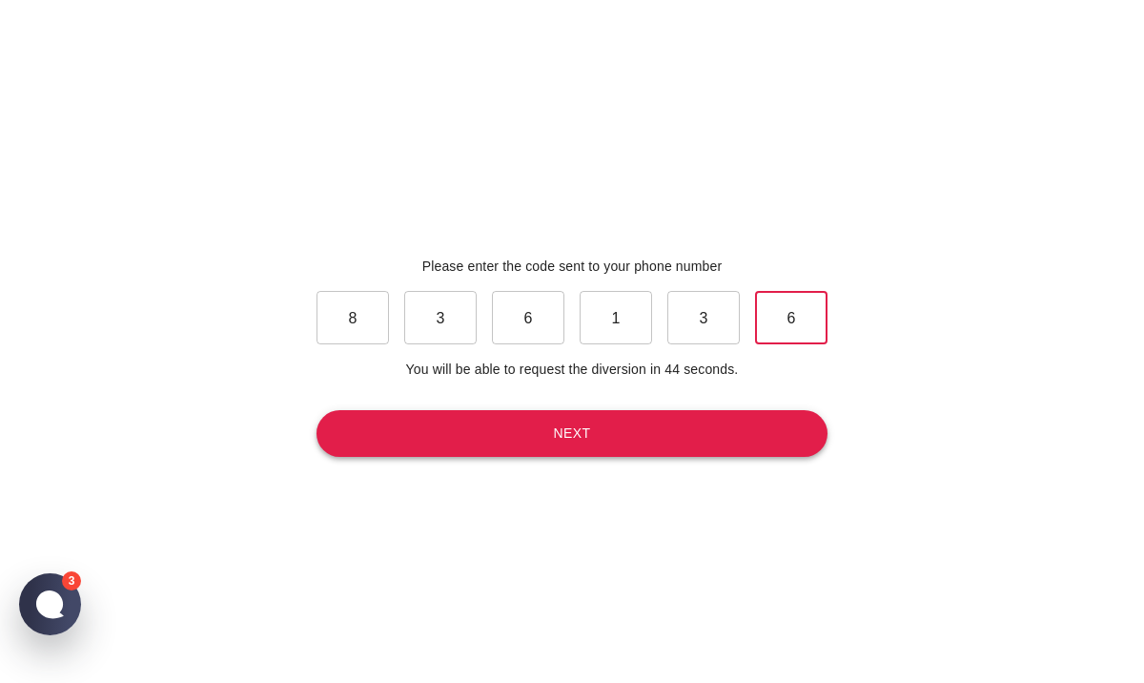
type input "6"
click at [472, 422] on button "Next" at bounding box center [572, 433] width 511 height 47
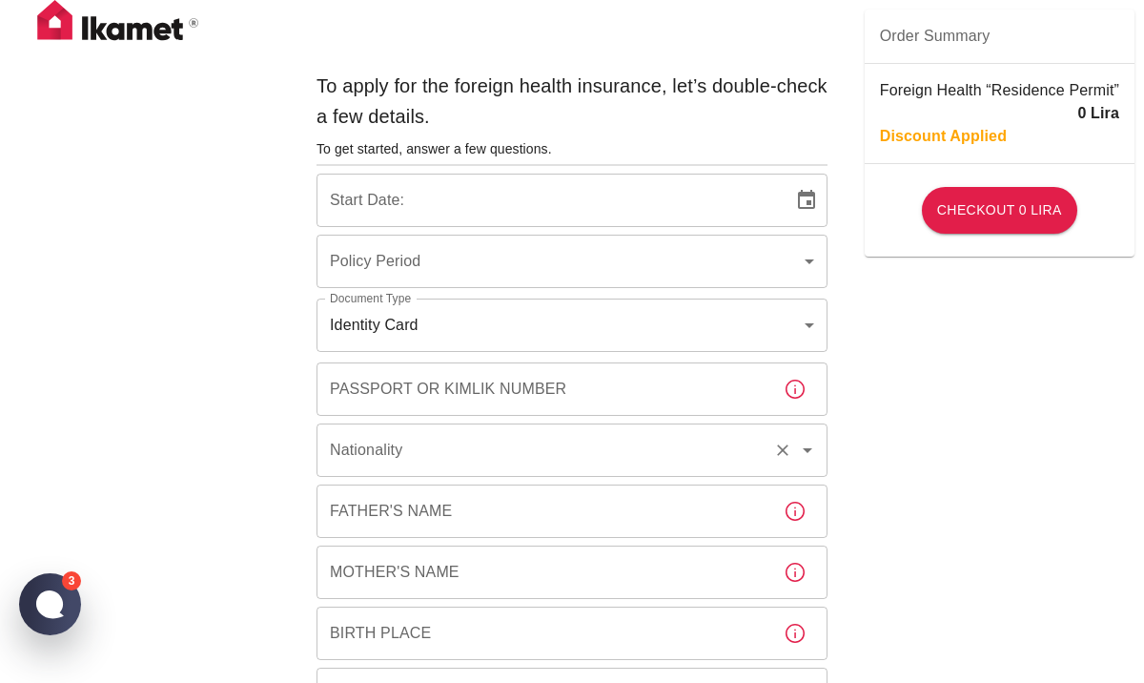
type input "b7343ef8-d55e-4554-96a8-76e30347e985"
type input "11/08/2025"
click at [584, 385] on input "Passport or Kimlik Number" at bounding box center [543, 388] width 452 height 53
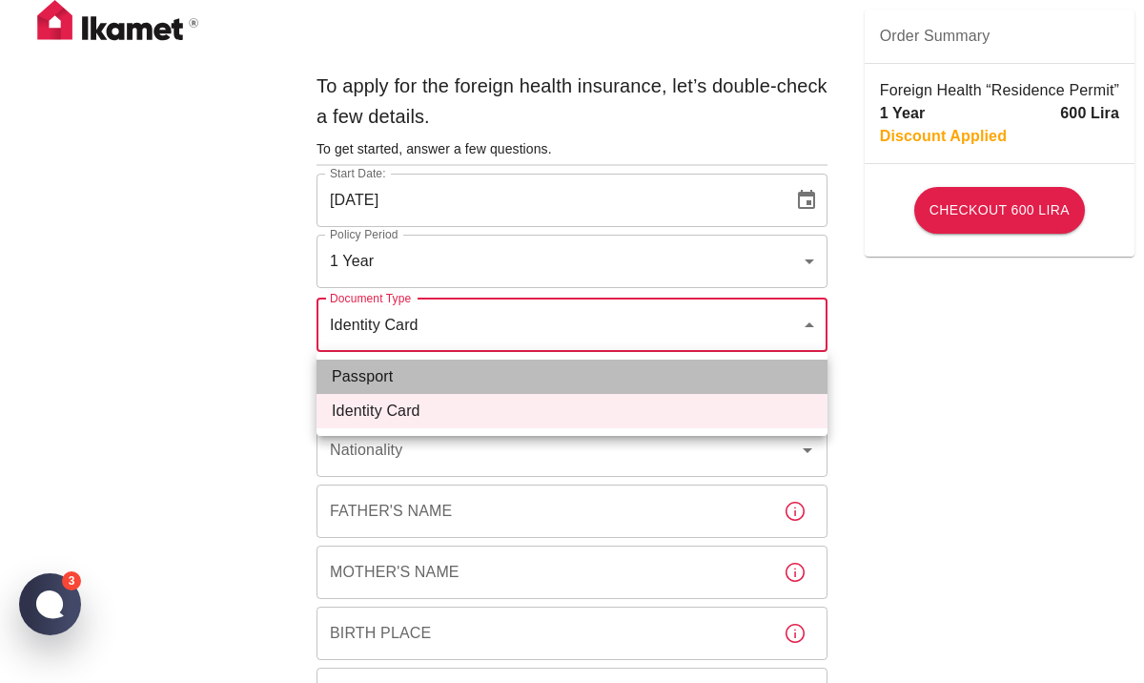
click at [555, 376] on li "Passport" at bounding box center [572, 376] width 511 height 34
type input "passport"
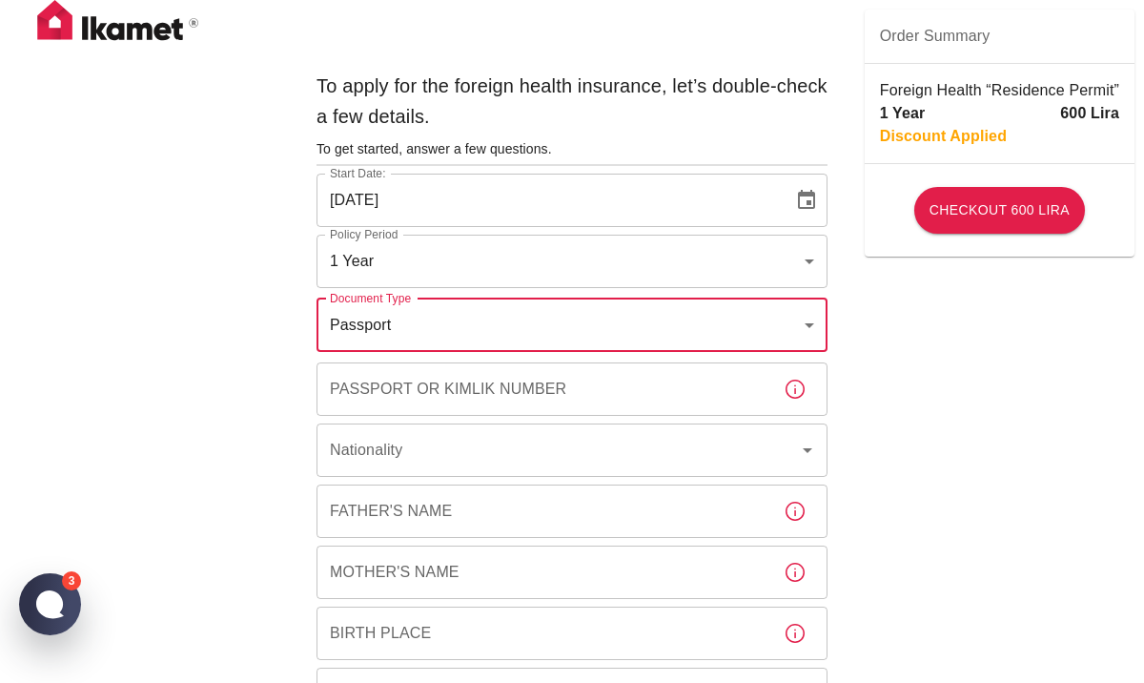
click at [527, 385] on div "Passport or Kimlik Number Passport or Kimlik Number" at bounding box center [572, 388] width 511 height 53
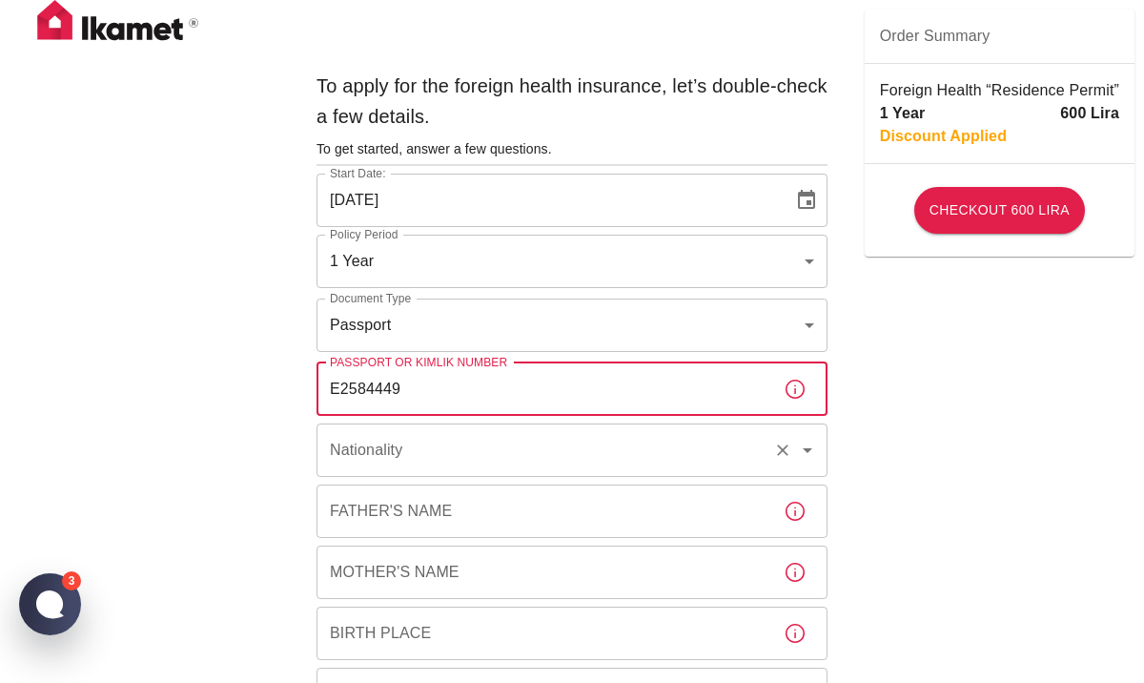
click at [533, 468] on div "Nationality" at bounding box center [572, 449] width 511 height 53
type input "E2584449"
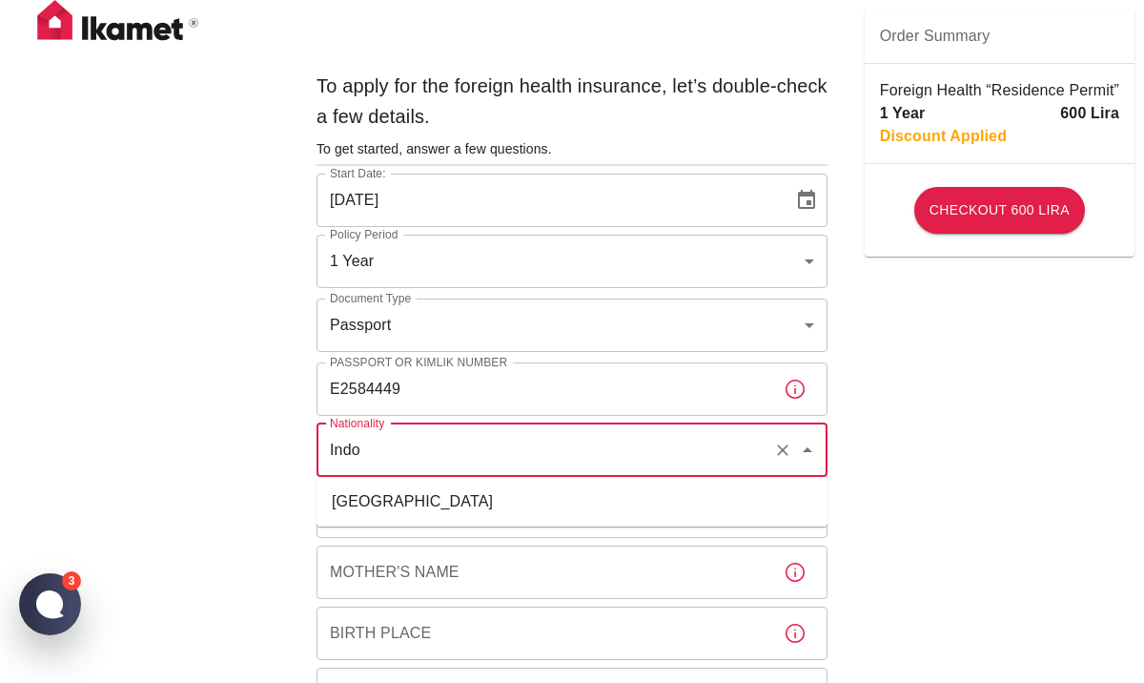
click at [507, 507] on li "Indonesia" at bounding box center [572, 501] width 511 height 34
type input "Indonesia"
click at [507, 510] on input "Father's Name" at bounding box center [543, 510] width 452 height 53
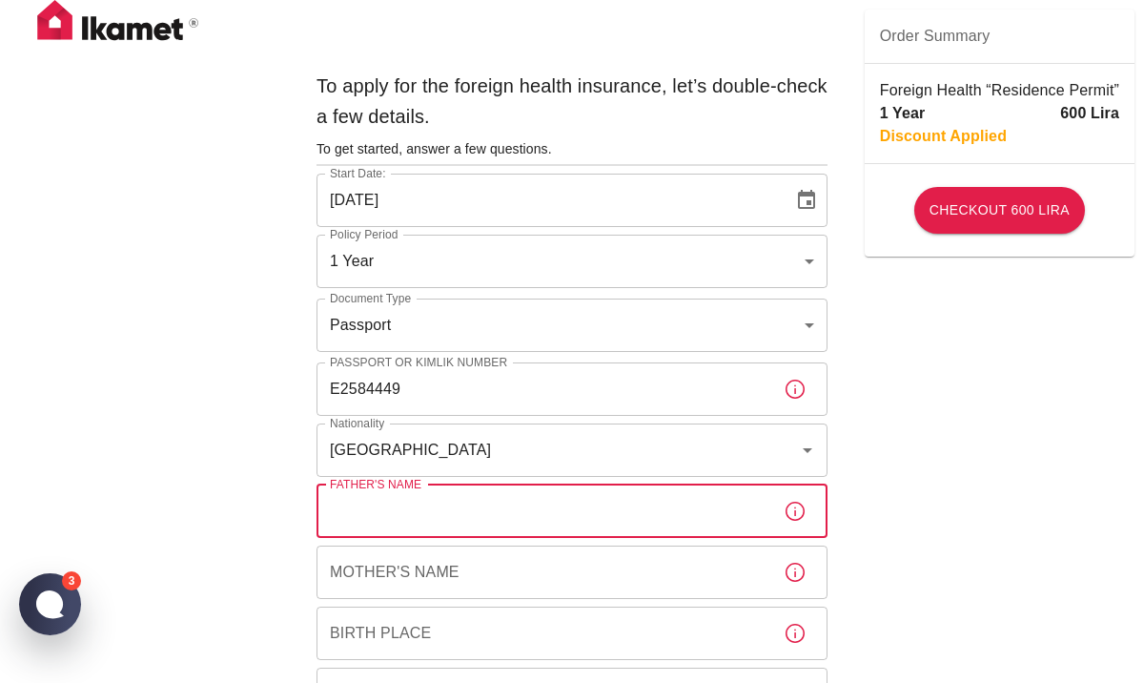
click at [507, 510] on input "Father's Name" at bounding box center [543, 510] width 452 height 53
type input "Sumarman"
click at [491, 561] on input "Mother's Name" at bounding box center [543, 571] width 452 height 53
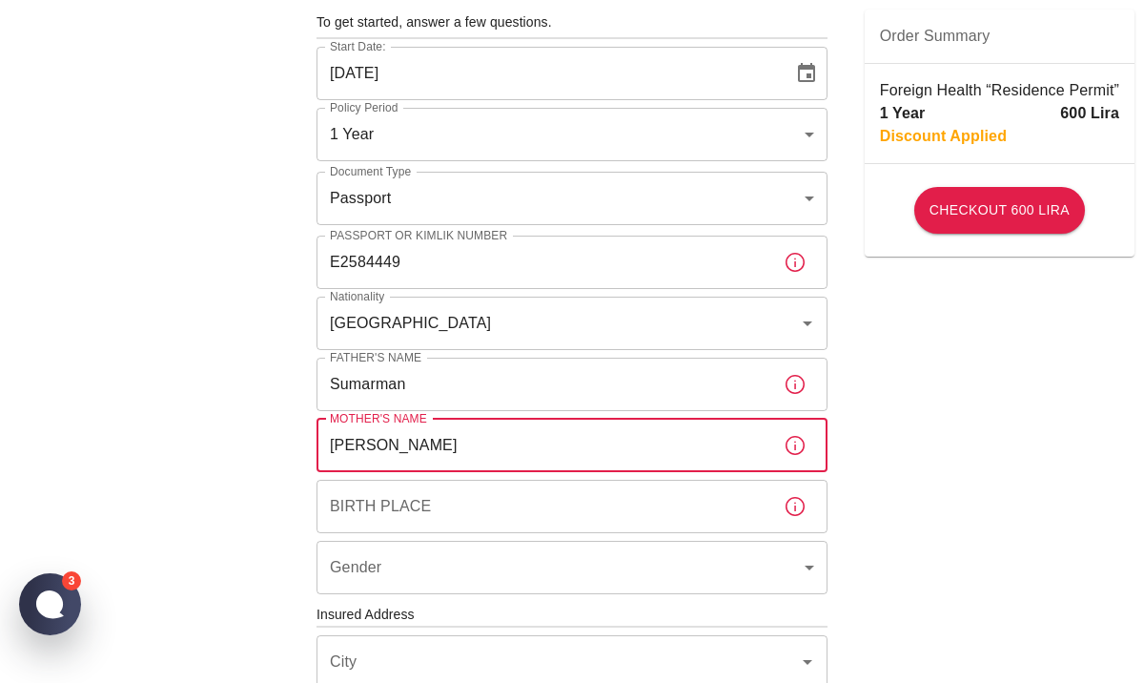
scroll to position [146, 0]
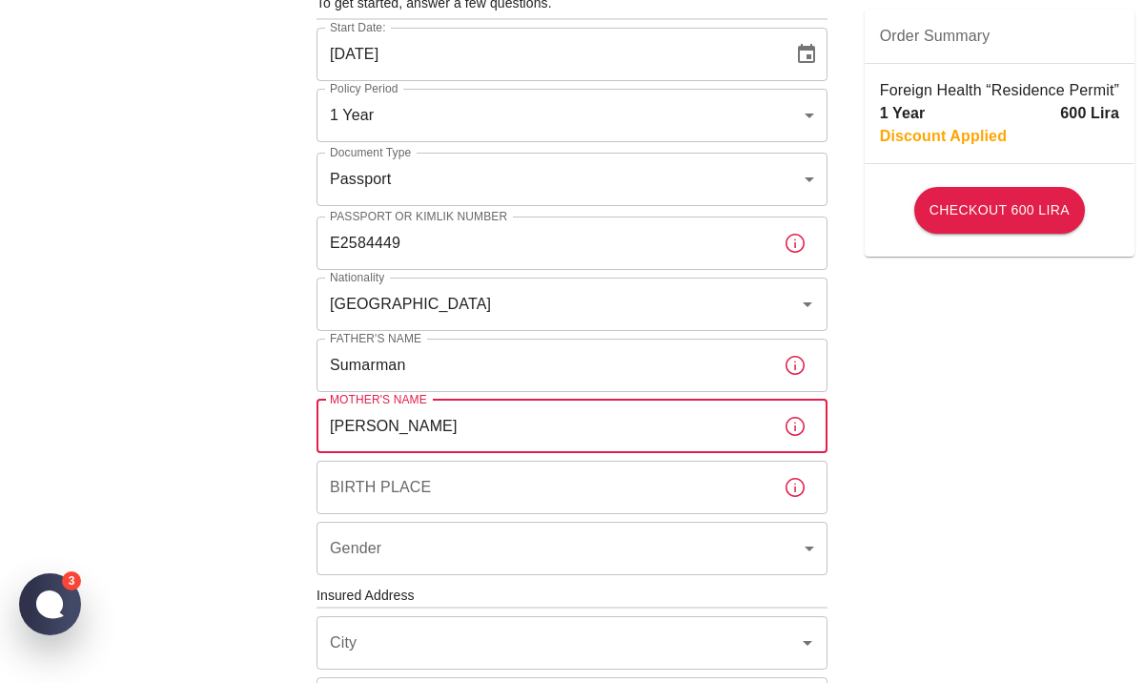
type input "Antung Nurjanah"
click at [564, 472] on input "Birth Place" at bounding box center [543, 487] width 452 height 53
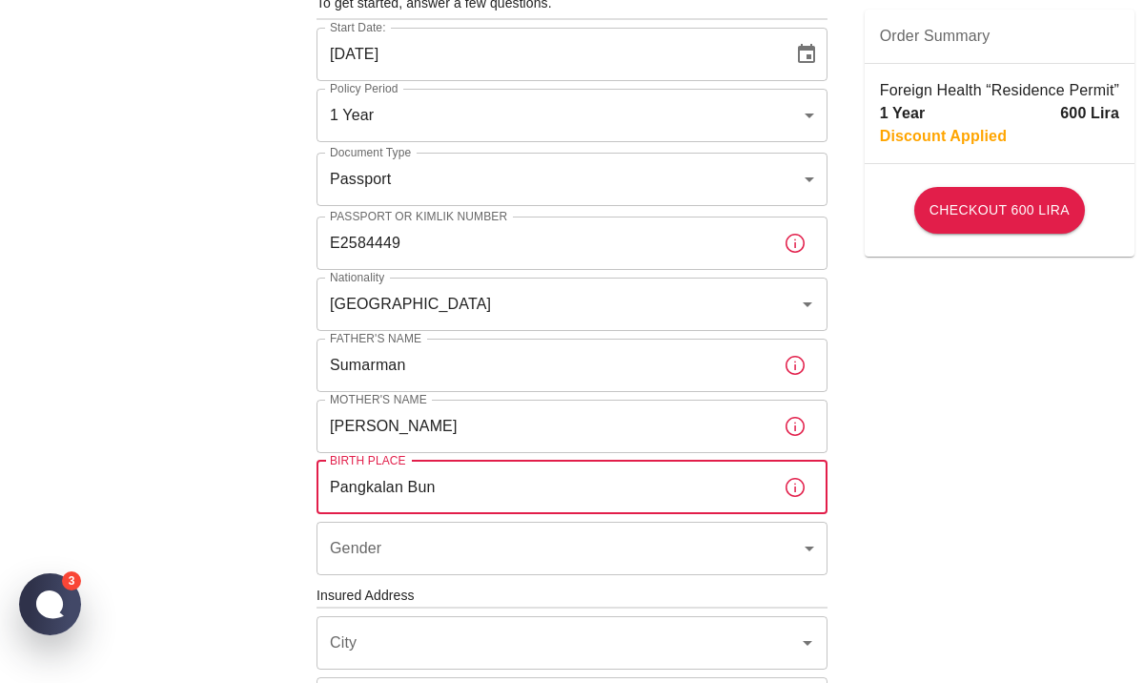
type input "Pangkalan Bun"
click at [623, 549] on body "To apply for the foreign health insurance, let’s double-check a few details. To…" at bounding box center [572, 593] width 1144 height 1478
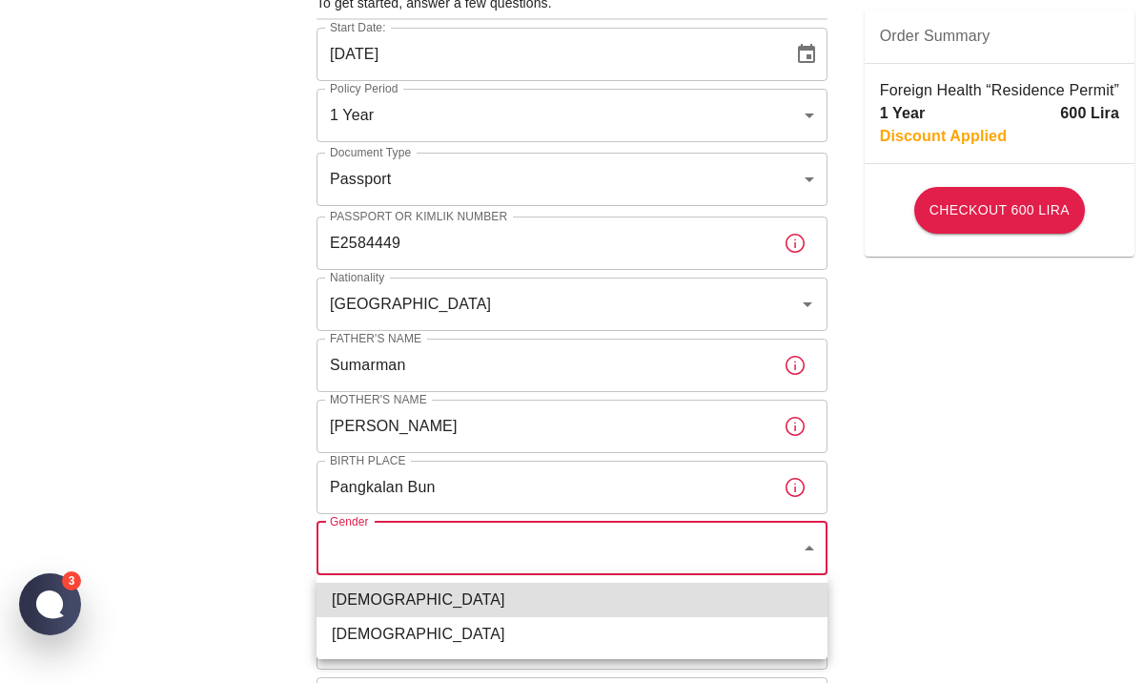
click at [595, 634] on li "Female" at bounding box center [572, 634] width 511 height 34
type input "female"
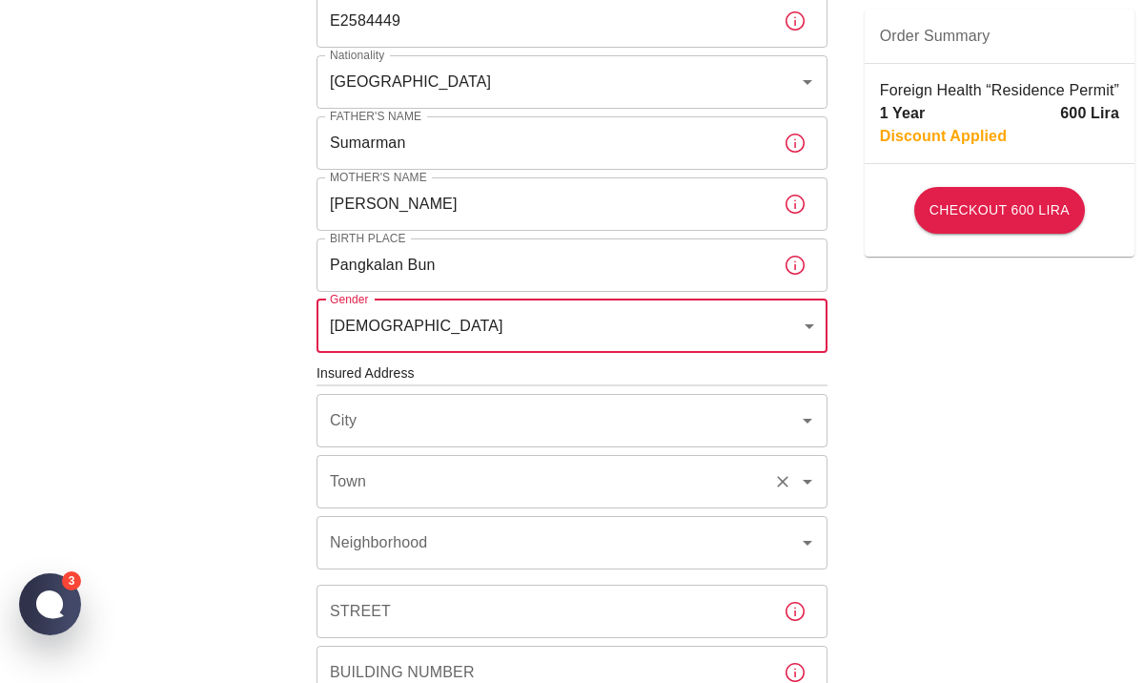
scroll to position [380, 0]
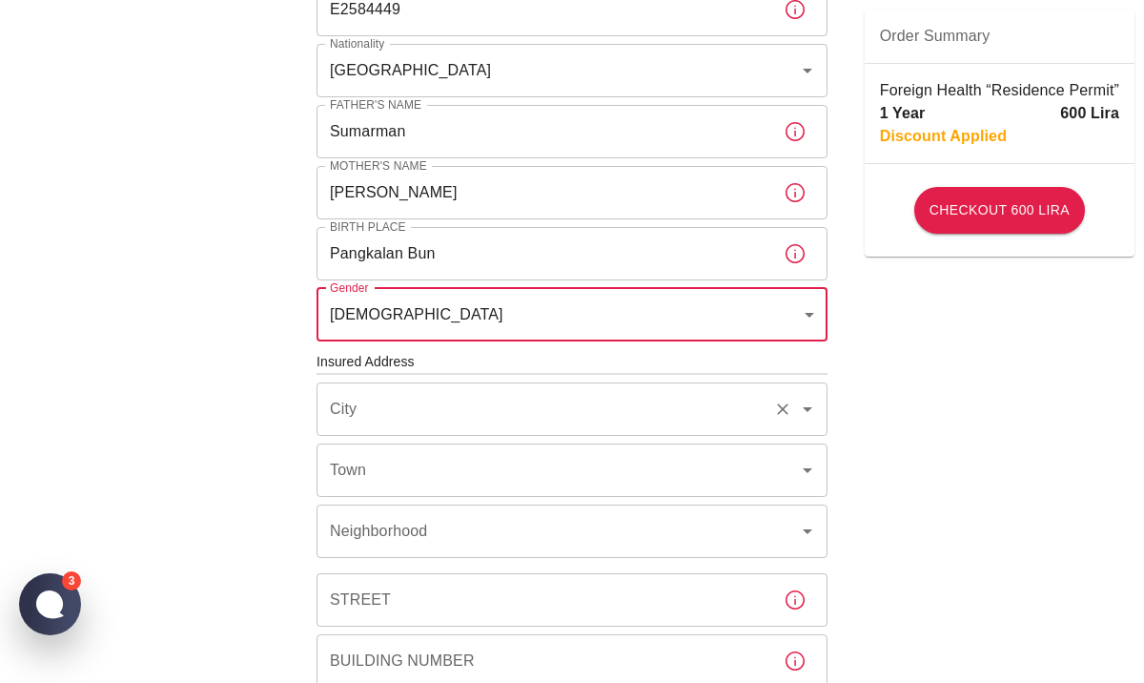
click at [607, 415] on input "City" at bounding box center [545, 409] width 441 height 36
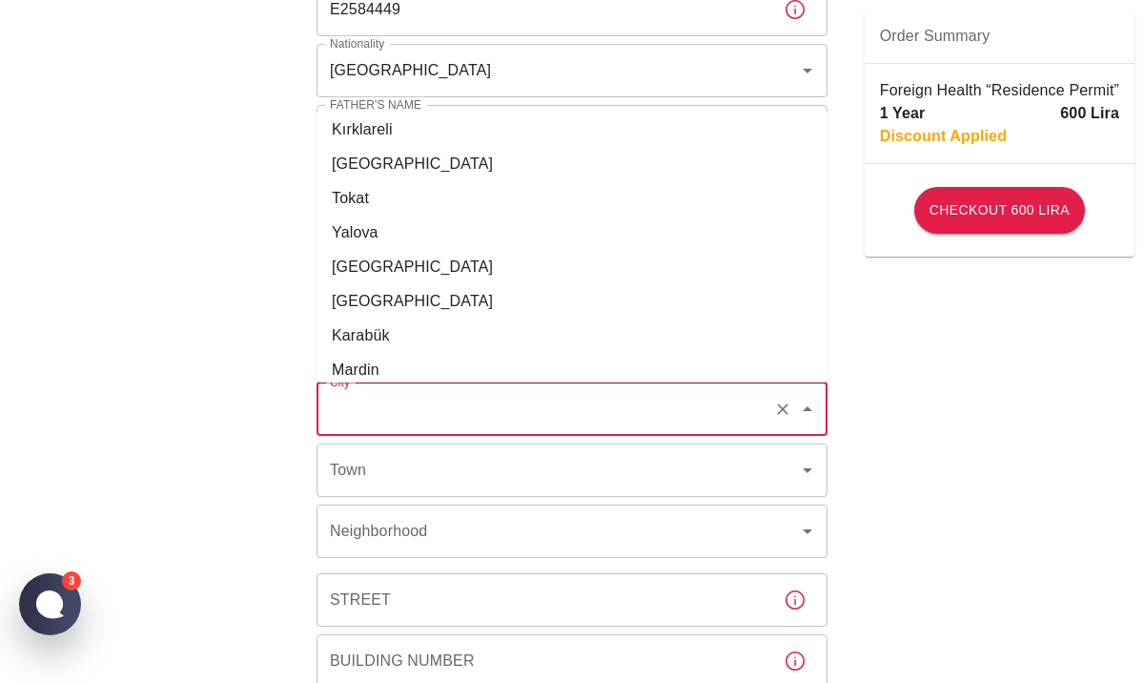
scroll to position [1641, 0]
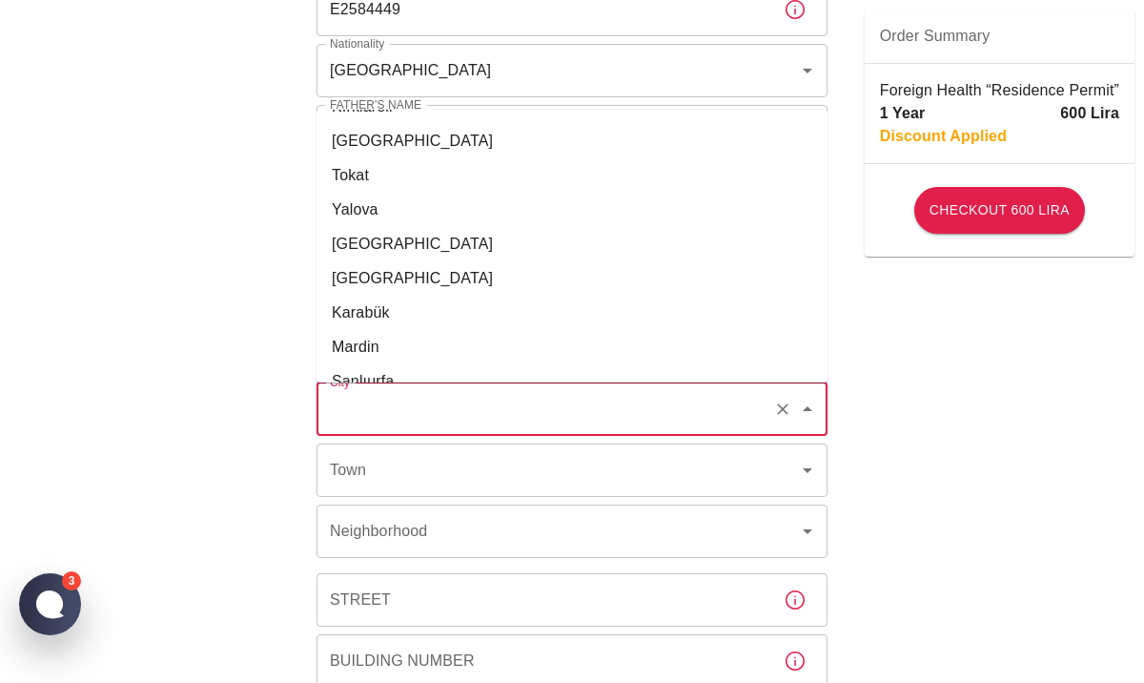
click at [973, 451] on div "To apply for the foreign health insurance, let’s double-check a few details. To…" at bounding box center [572, 359] width 1144 height 1478
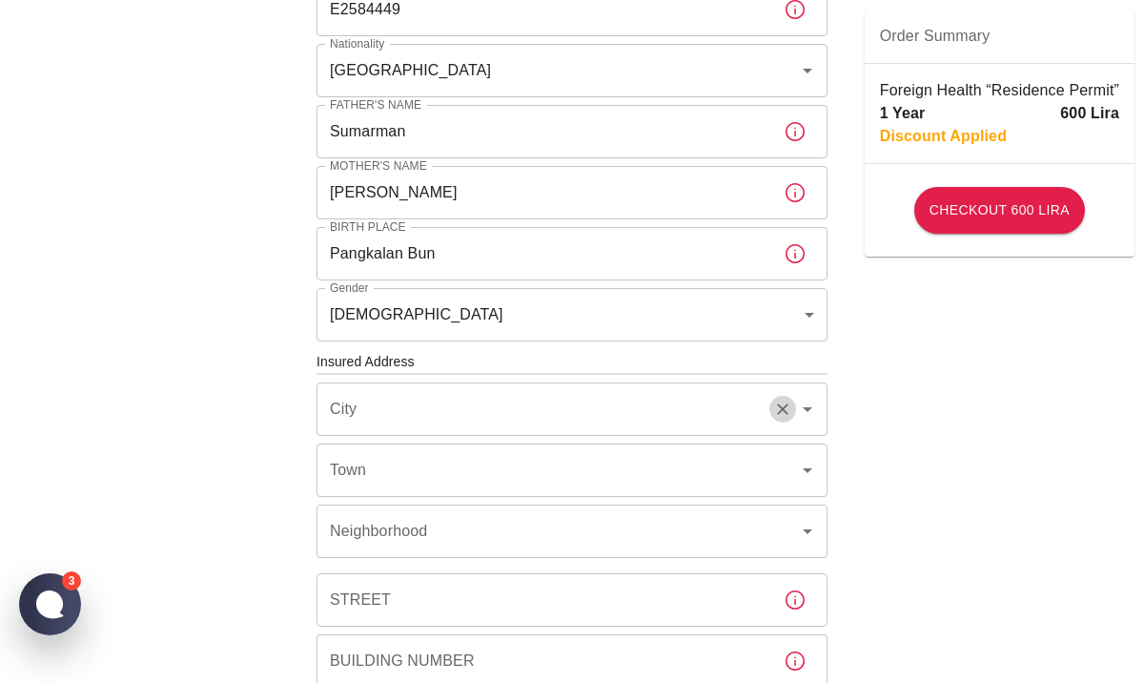
click at [774, 406] on icon "Clear" at bounding box center [782, 409] width 19 height 19
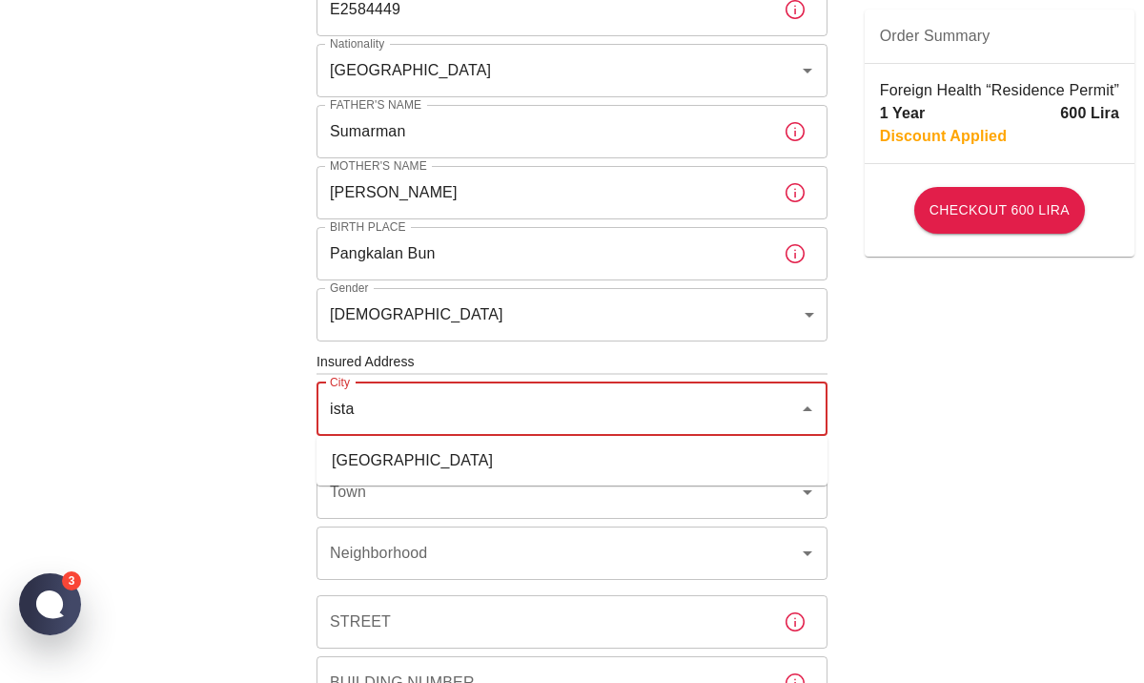
click at [670, 476] on li "İstanbul" at bounding box center [572, 460] width 511 height 34
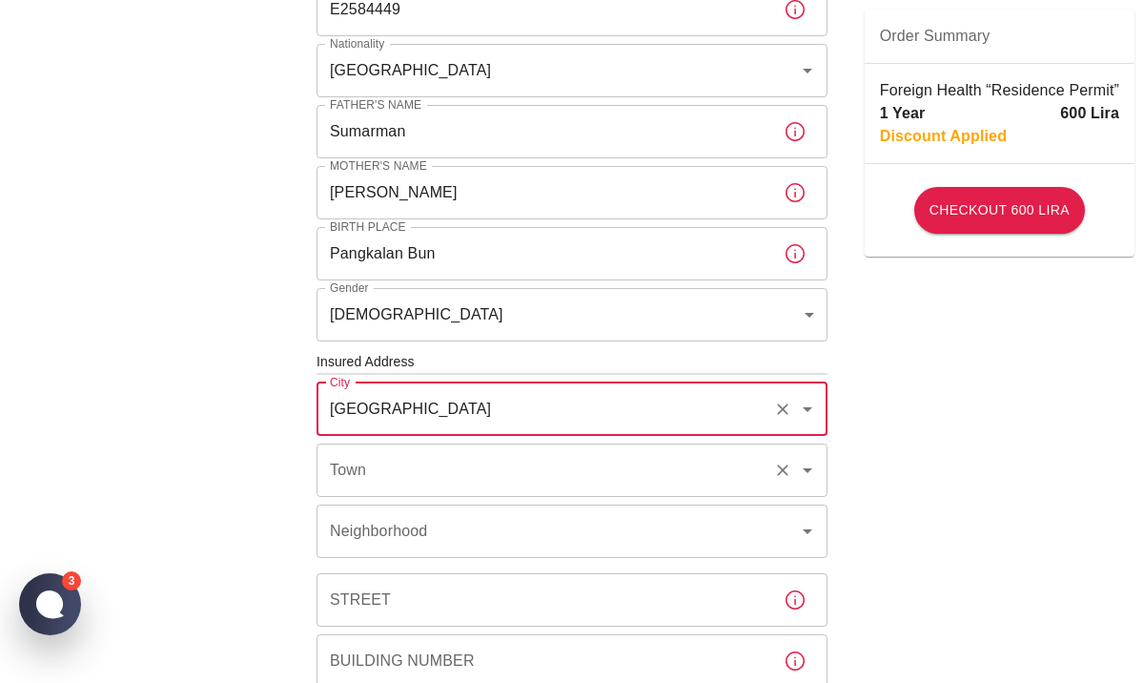
type input "İstanbul"
click at [675, 482] on input "Town" at bounding box center [545, 470] width 441 height 36
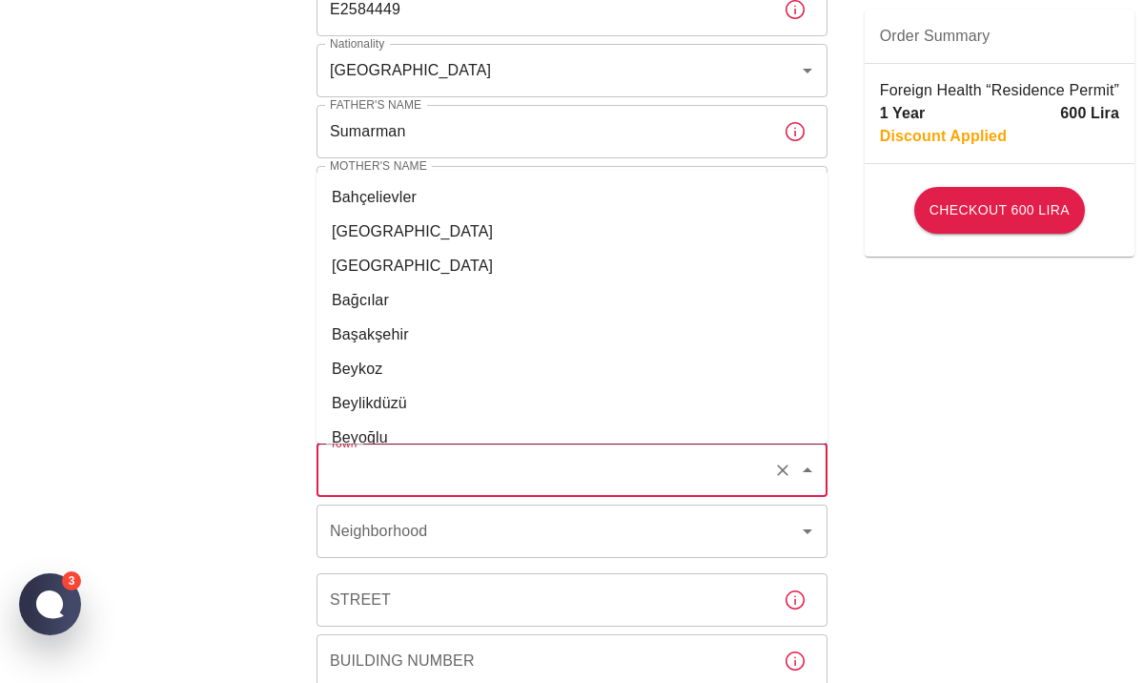
scroll to position [147, 0]
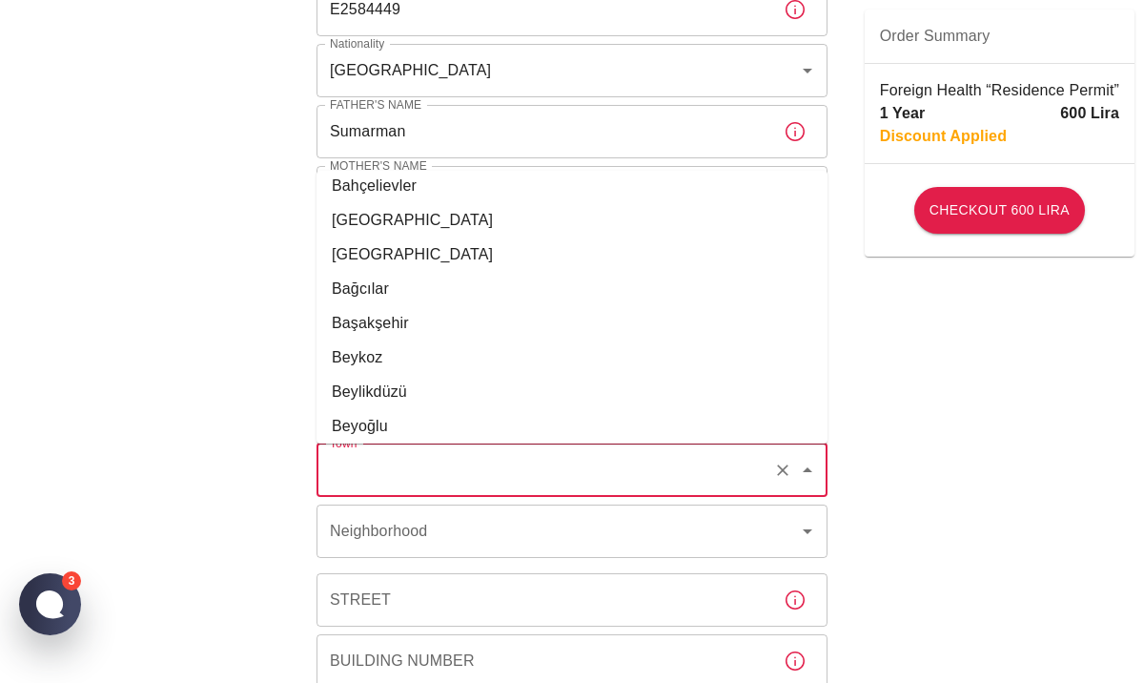
click at [646, 293] on li "Bağcılar" at bounding box center [572, 289] width 511 height 34
type input "Bağcılar"
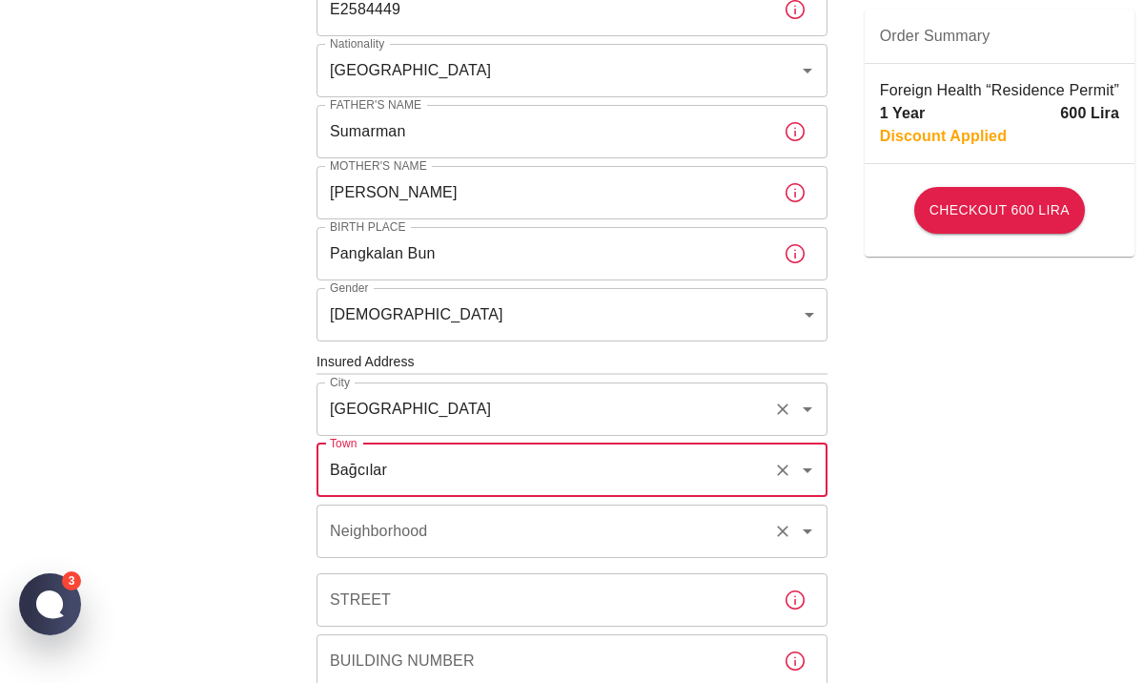
click at [614, 527] on input "Neighborhood" at bounding box center [545, 531] width 441 height 36
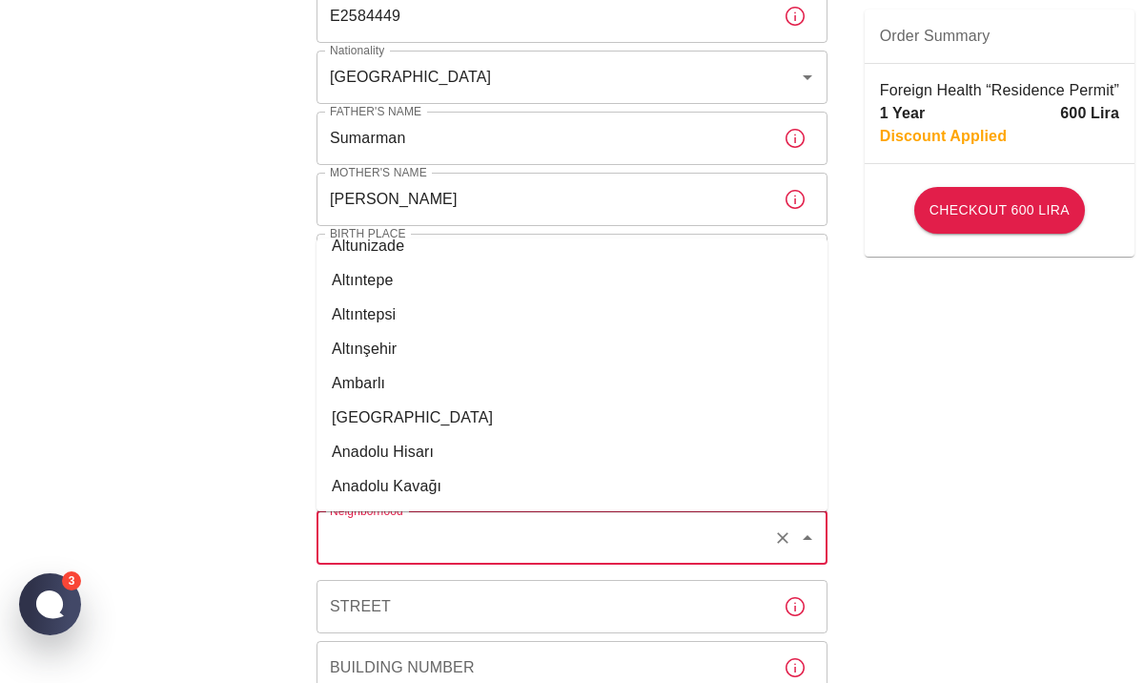
scroll to position [1449, 0]
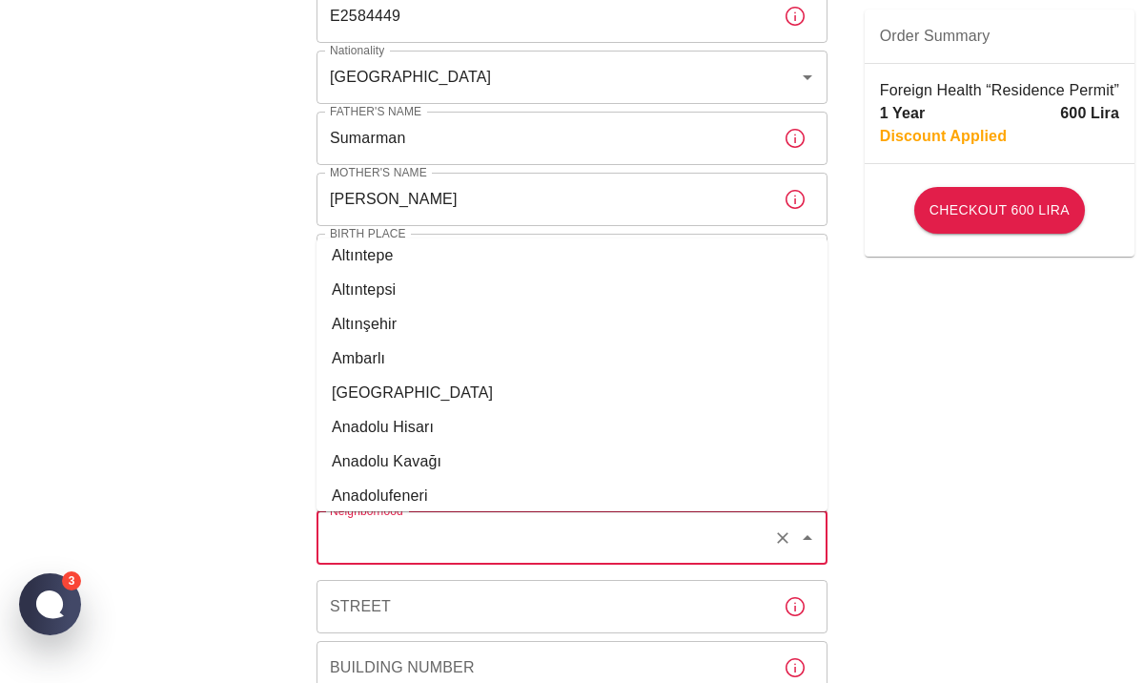
click at [971, 374] on div "To apply for the foreign health insurance, let’s double-check a few details. To…" at bounding box center [572, 366] width 1144 height 1478
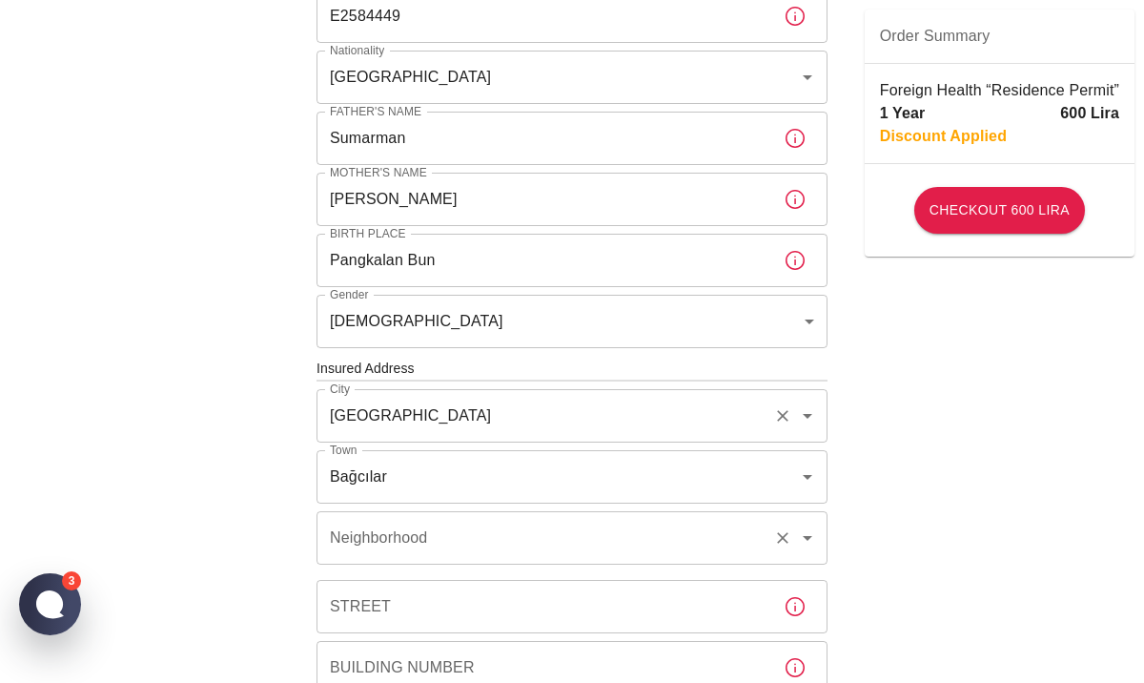
click at [465, 527] on input "Neighborhood" at bounding box center [545, 538] width 441 height 36
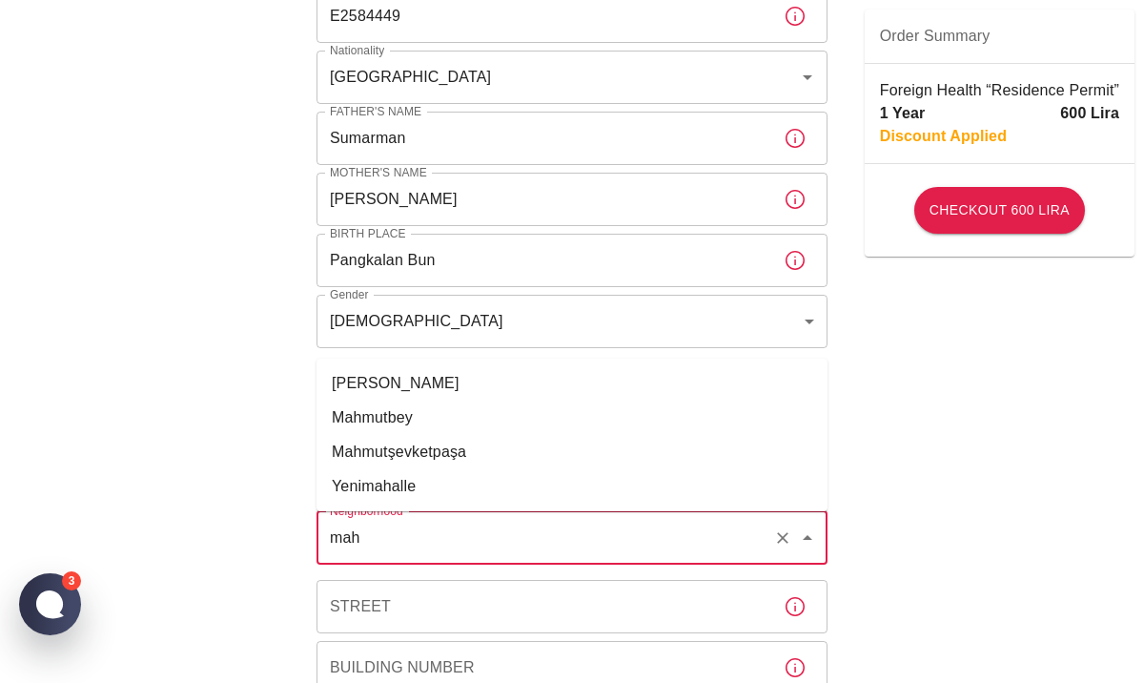
click at [437, 412] on li "Mahmutbey" at bounding box center [572, 417] width 511 height 34
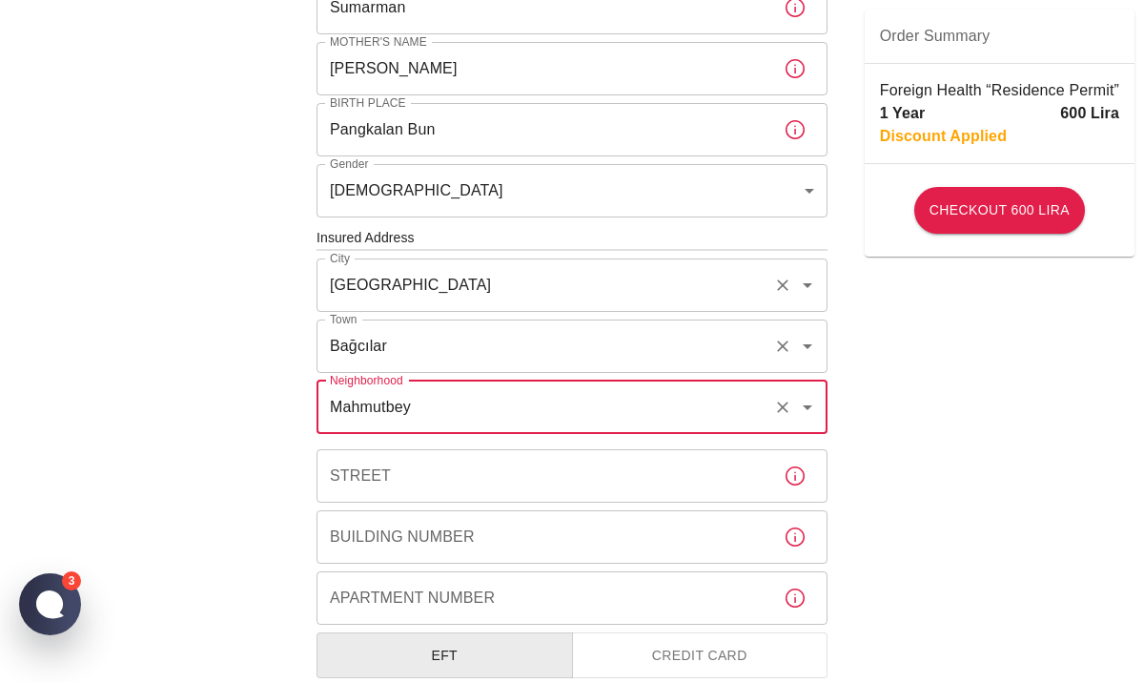
scroll to position [563, 0]
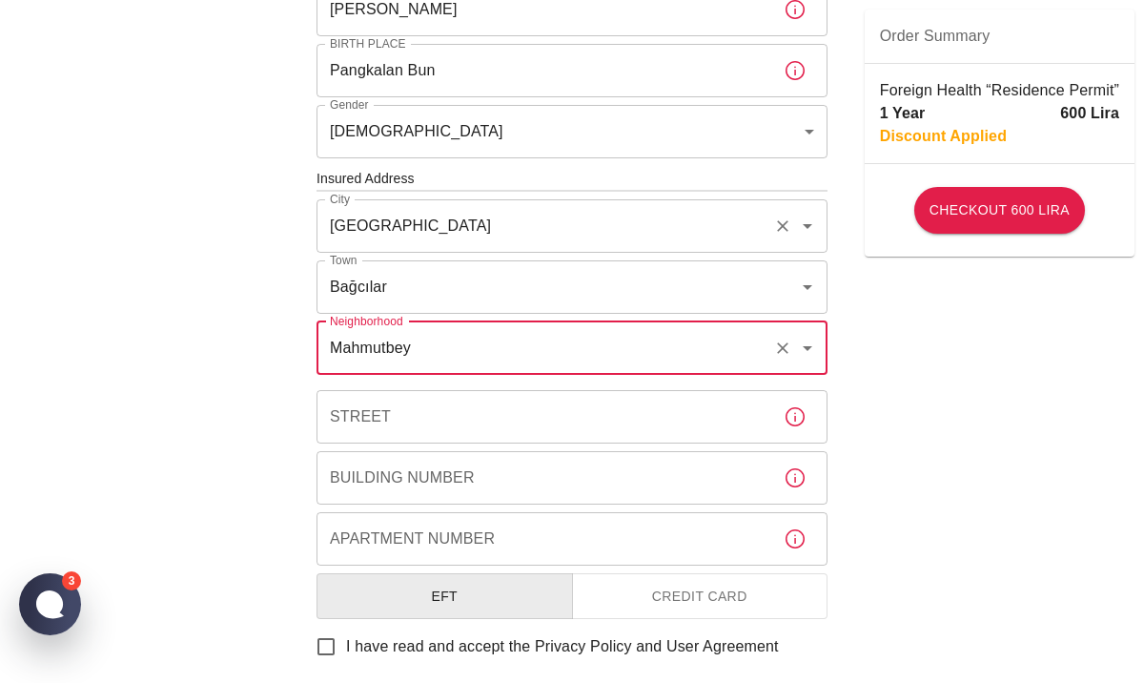
type input "Mahmutbey"
click at [533, 405] on input "Street" at bounding box center [543, 416] width 452 height 53
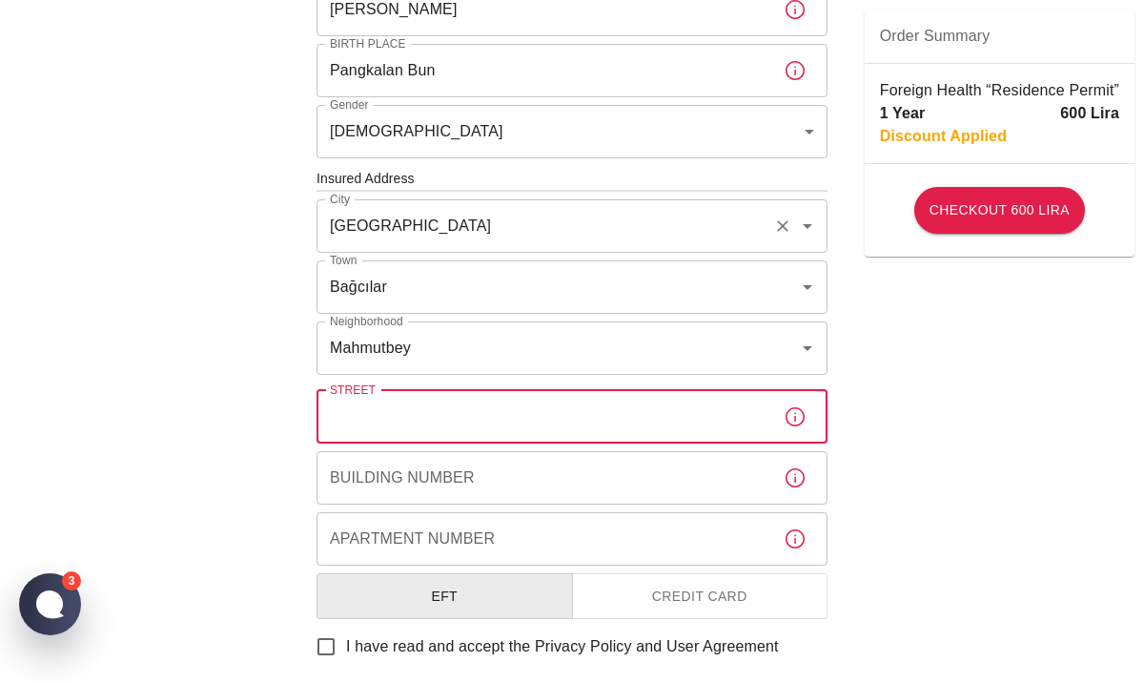
click at [788, 421] on icon "button" at bounding box center [795, 416] width 19 height 19
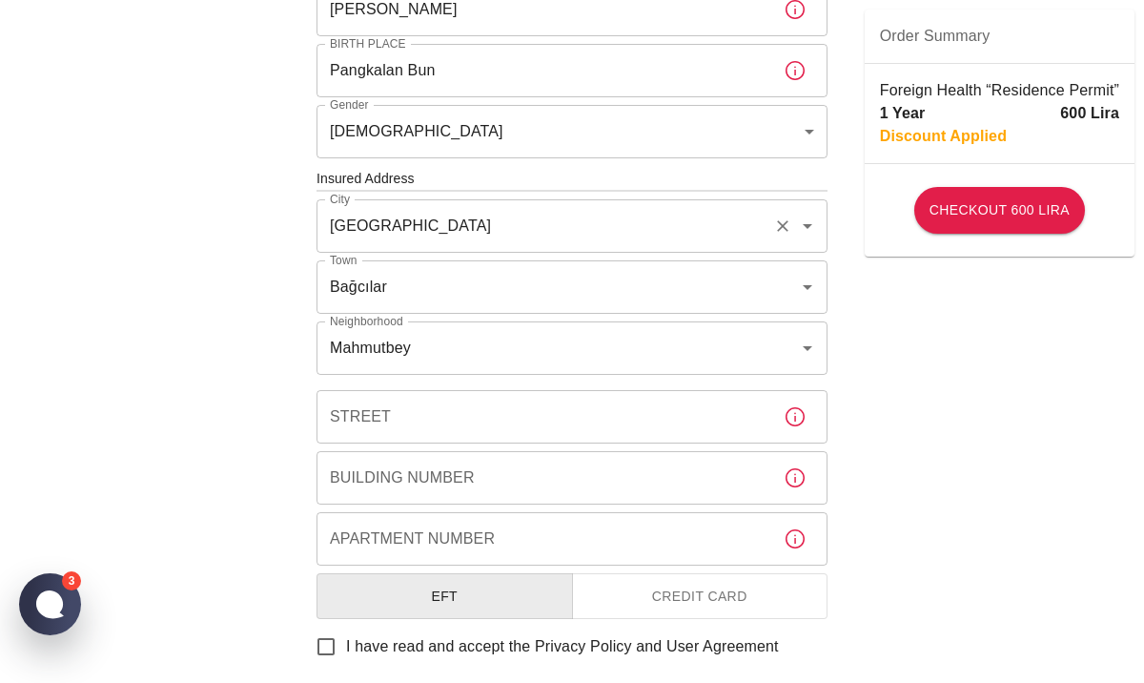
click at [788, 421] on icon "button" at bounding box center [795, 416] width 19 height 19
click at [726, 416] on input "Street" at bounding box center [543, 416] width 452 height 53
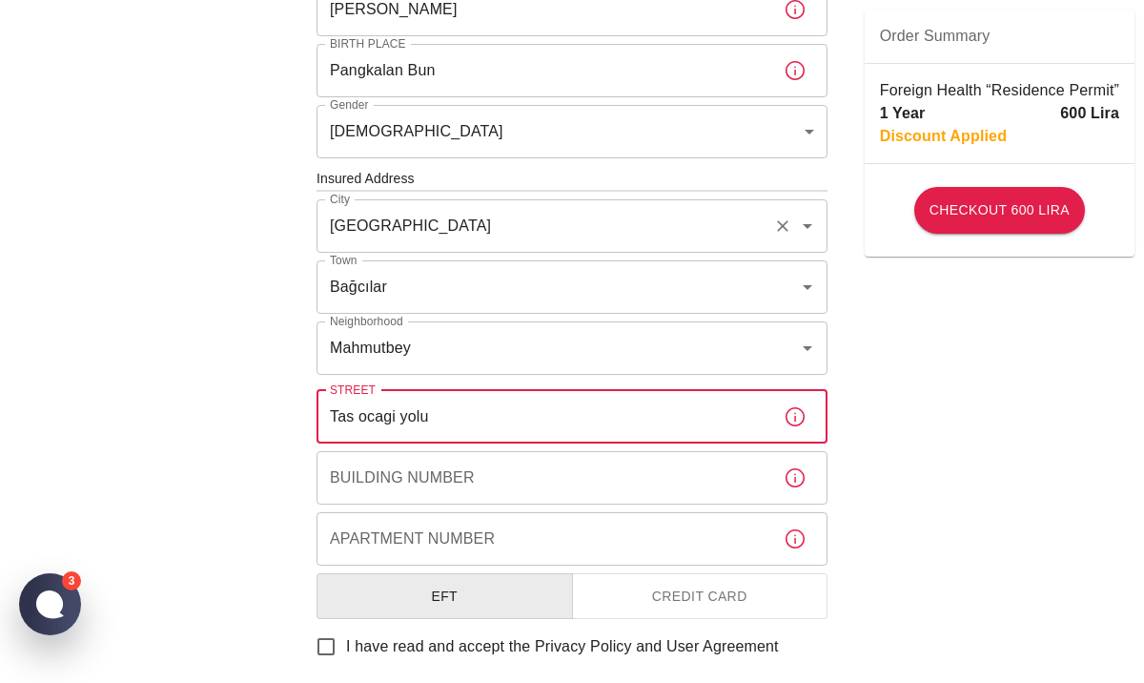
click at [703, 472] on input "Building Number" at bounding box center [543, 477] width 452 height 53
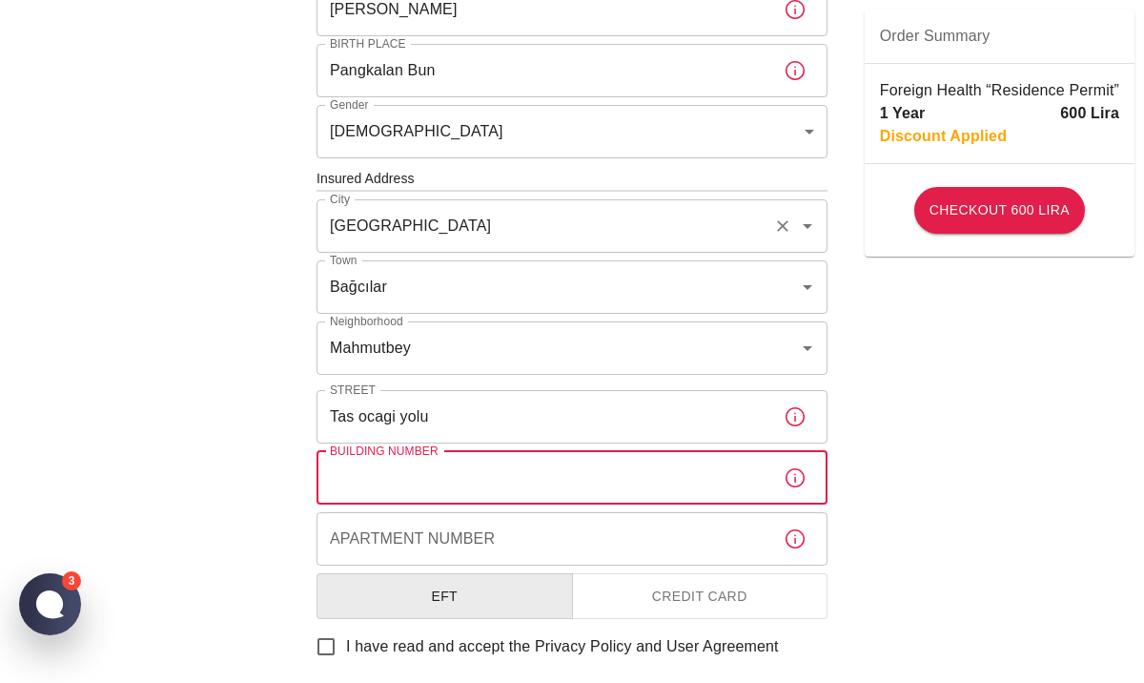
click at [366, 417] on input "Tas ocagi yolu" at bounding box center [543, 416] width 452 height 53
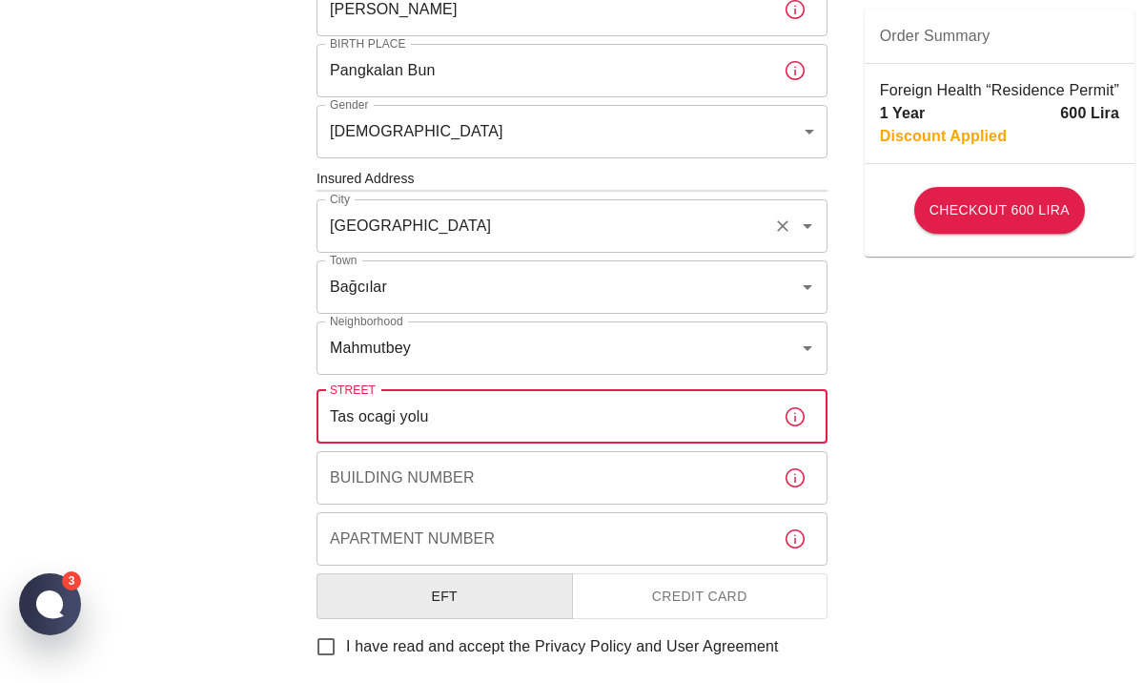
click at [363, 417] on input "Tas ocagi yolu" at bounding box center [543, 416] width 452 height 53
type input "Tasocagi yolu"
click at [415, 478] on div "Building Number Building Number" at bounding box center [572, 477] width 511 height 53
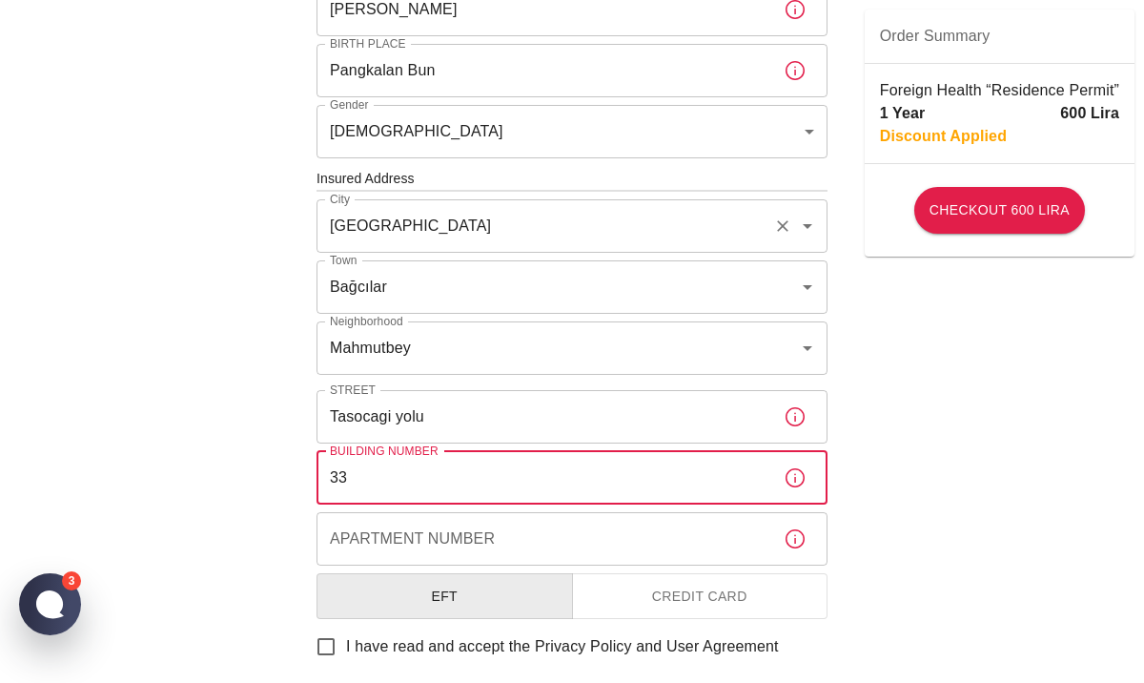
type input "33"
click at [453, 543] on div "Apartment Number Apartment Number" at bounding box center [572, 538] width 511 height 53
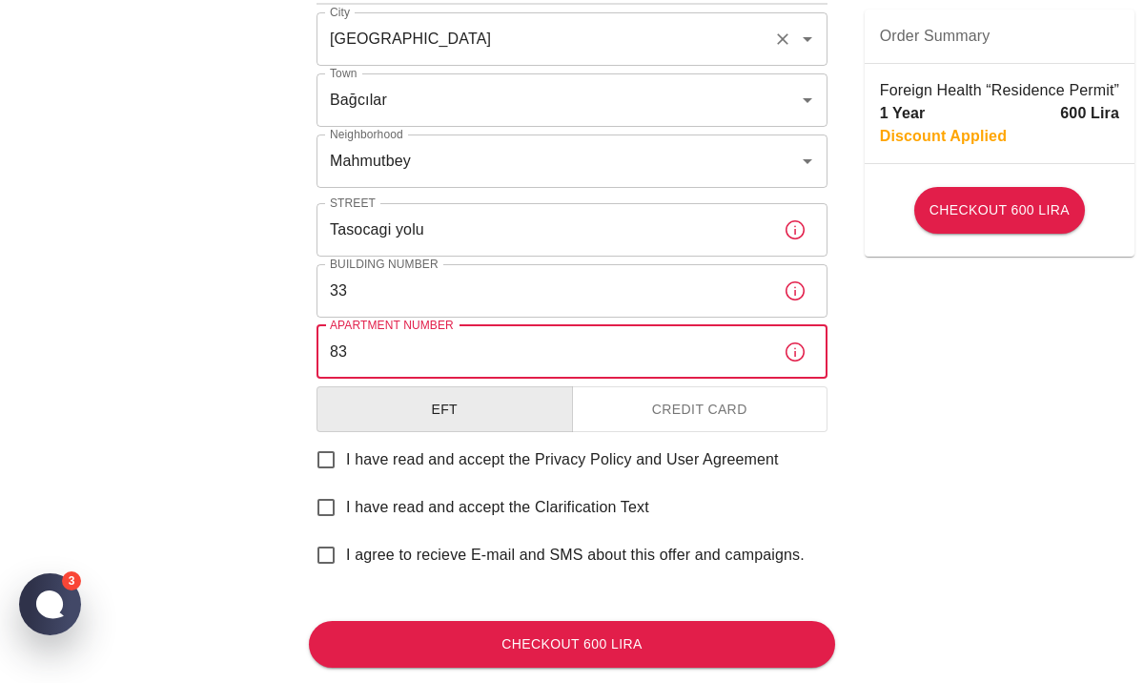
scroll to position [752, 0]
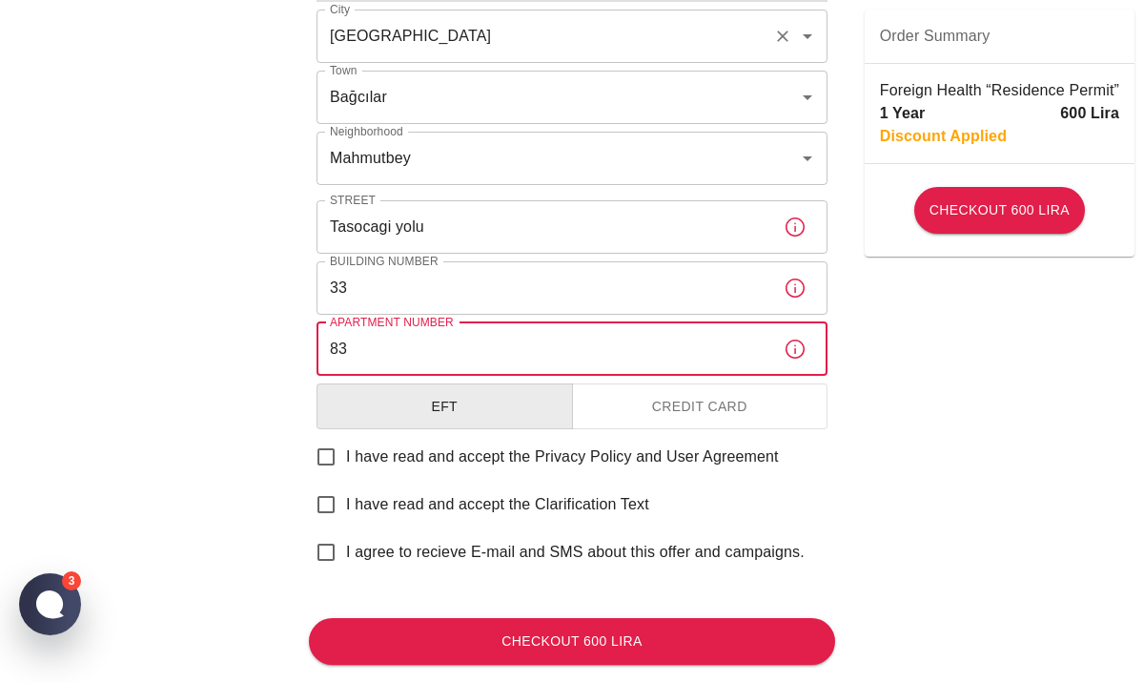
type input "83"
click at [678, 423] on button "Credit Card" at bounding box center [700, 406] width 257 height 47
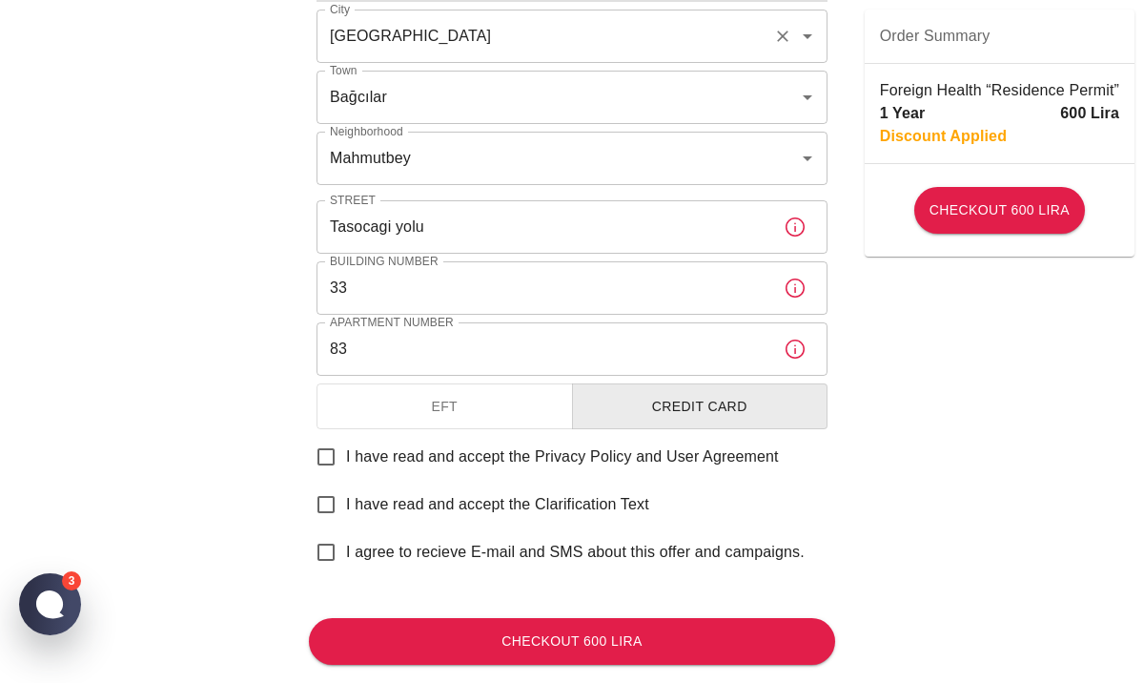
click at [324, 462] on input "I have read and accept the Privacy Policy and User Agreement" at bounding box center [326, 457] width 40 height 40
checkbox input "true"
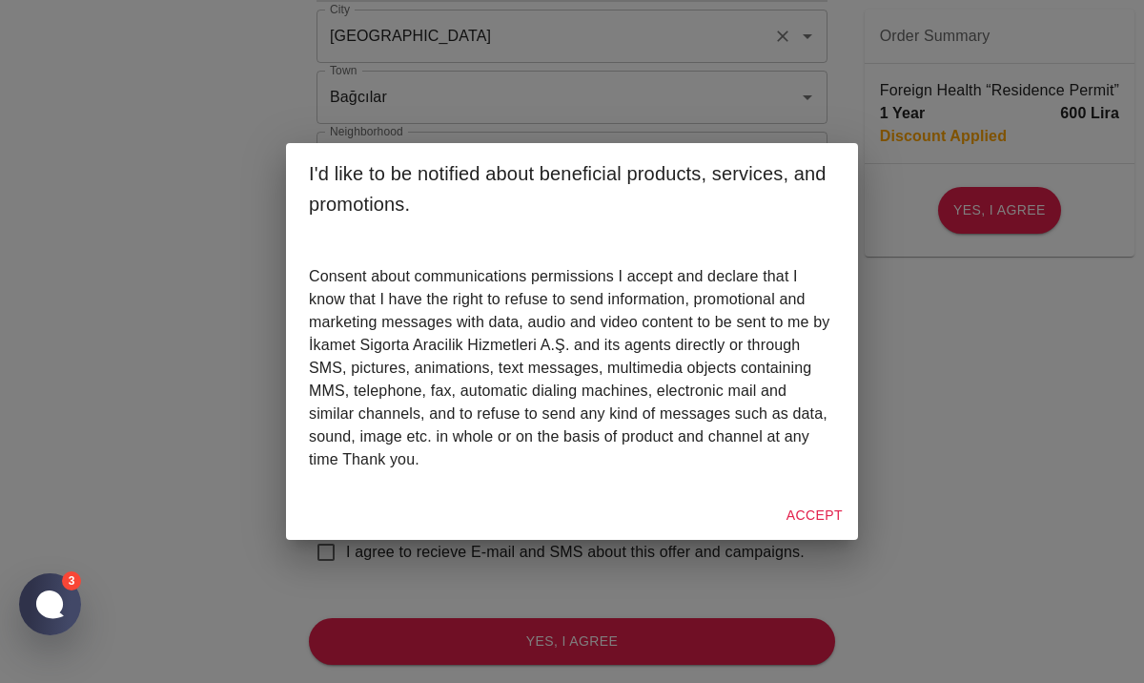
click at [808, 511] on button "Accept" at bounding box center [815, 515] width 72 height 35
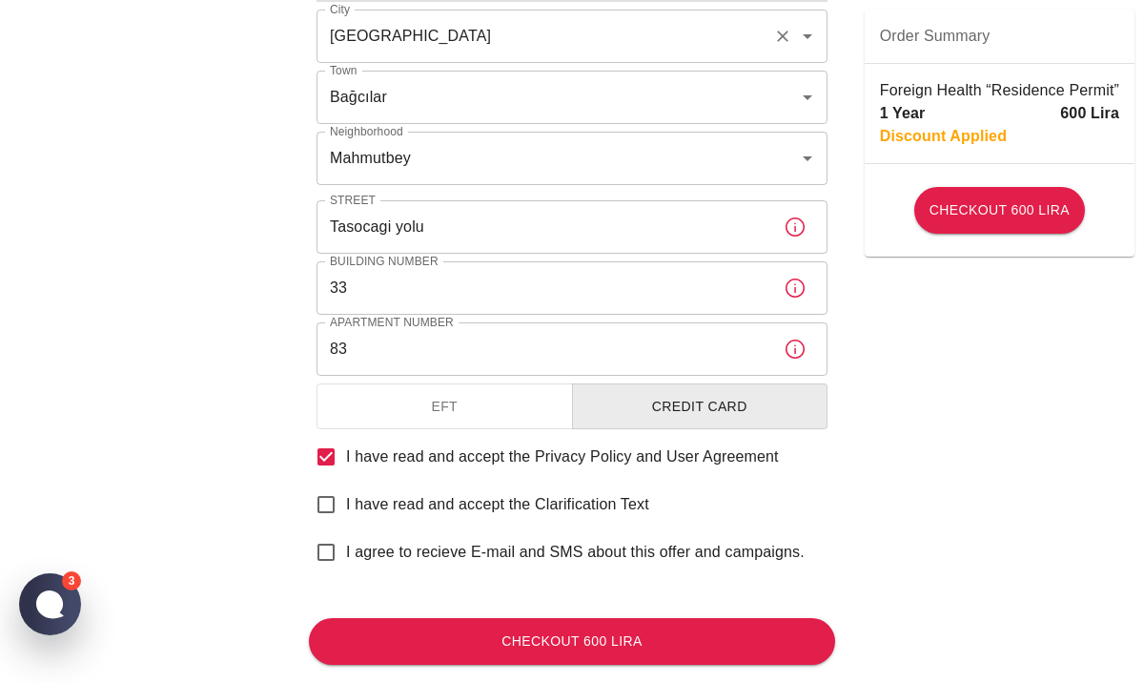
click at [331, 503] on input "I have read and accept the Clarification Text" at bounding box center [326, 504] width 40 height 40
checkbox input "true"
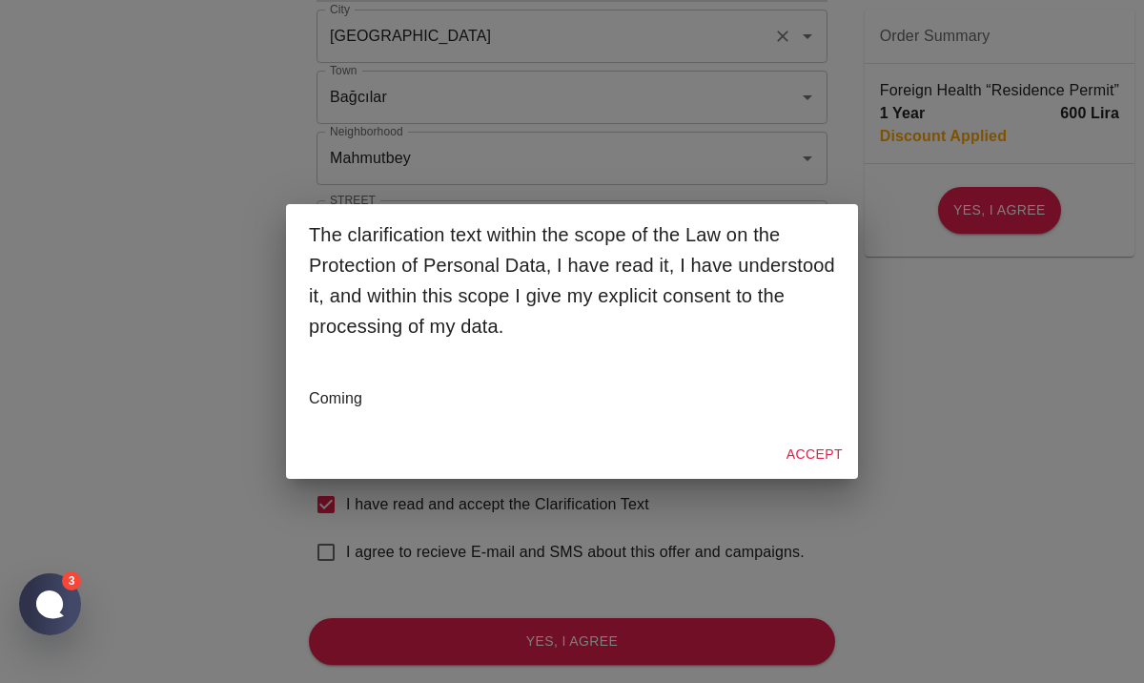
click at [802, 442] on button "Accept" at bounding box center [815, 454] width 72 height 35
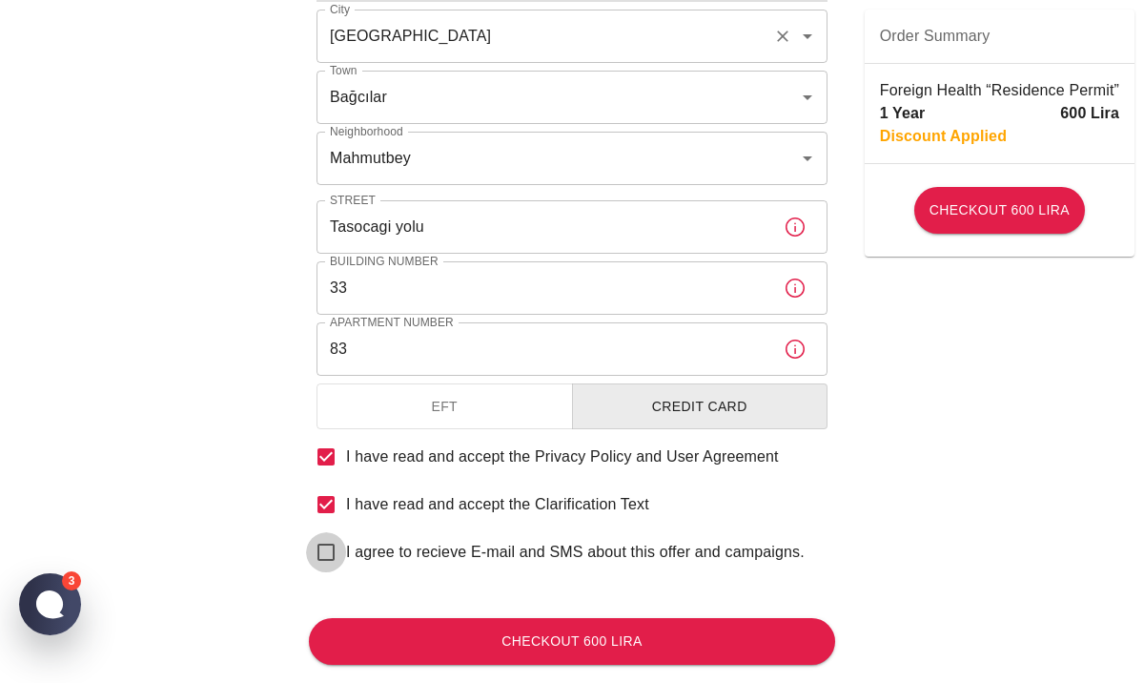
click at [334, 546] on input "I agree to recieve E-mail and SMS about this offer and campaigns." at bounding box center [326, 552] width 40 height 40
checkbox input "true"
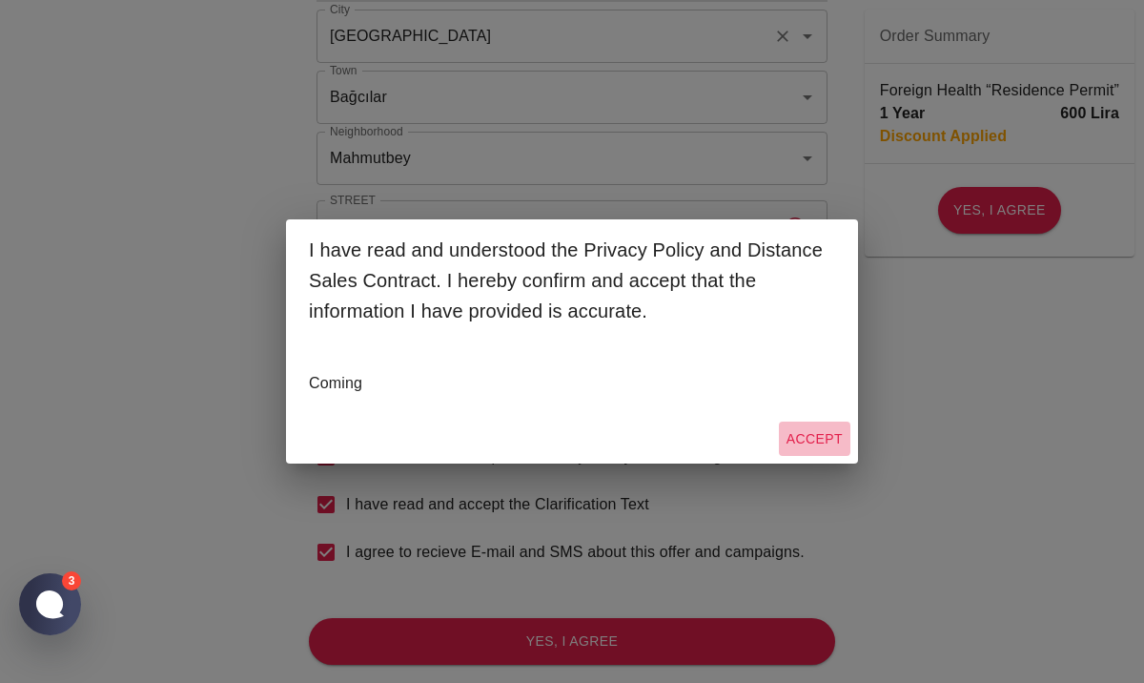
click at [828, 437] on button "Accept" at bounding box center [815, 438] width 72 height 35
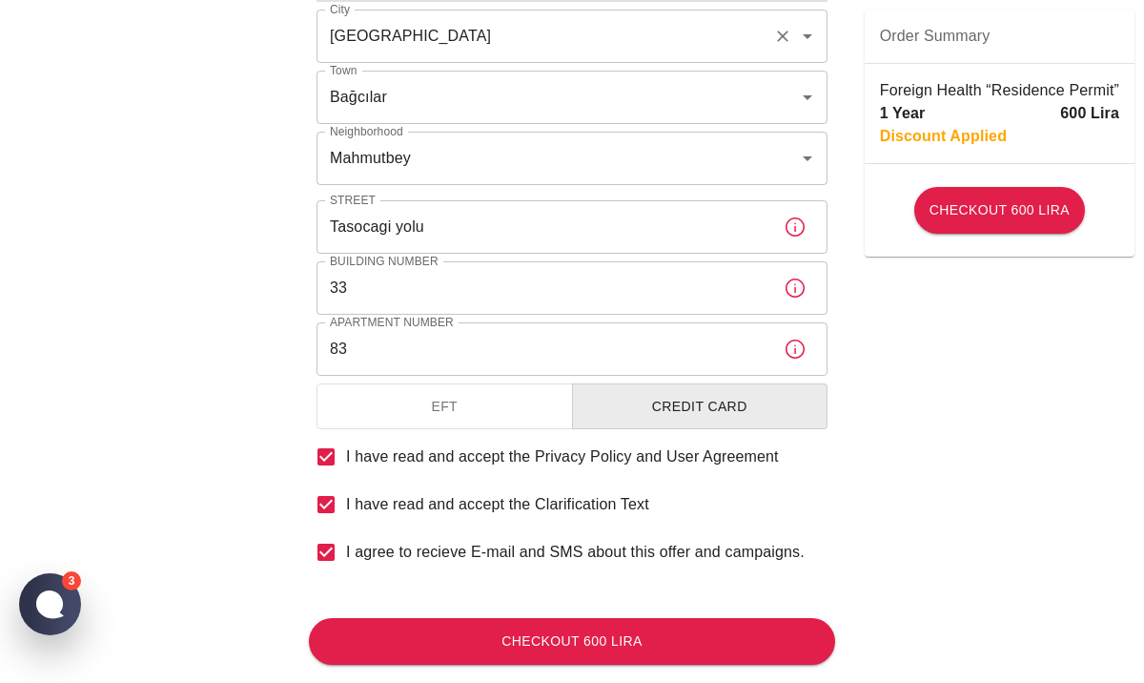
scroll to position [795, 0]
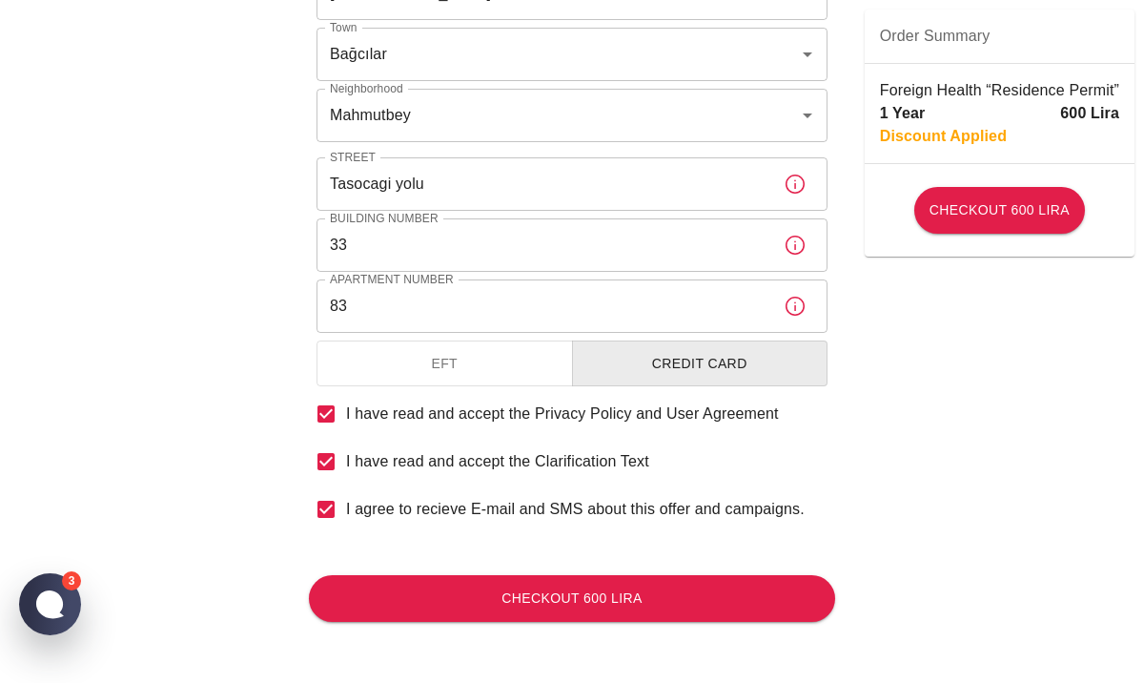
click at [723, 370] on button "Credit Card" at bounding box center [700, 363] width 257 height 47
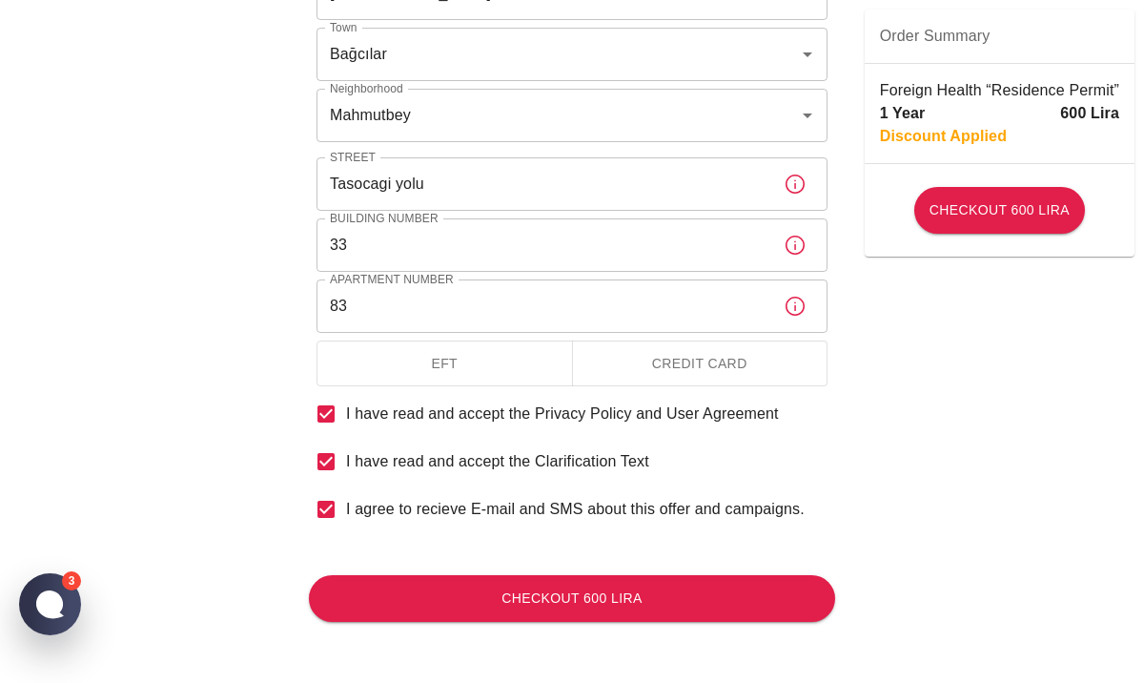
click at [476, 368] on button "EFT" at bounding box center [445, 363] width 257 height 47
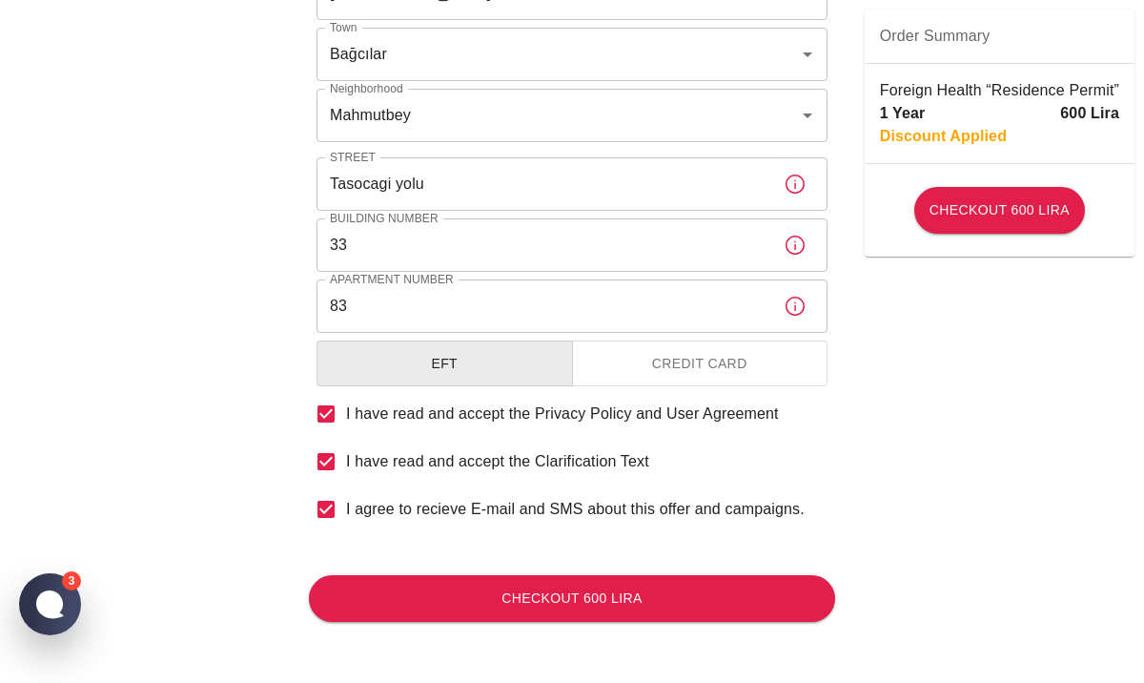
click at [757, 368] on button "Credit Card" at bounding box center [700, 363] width 257 height 47
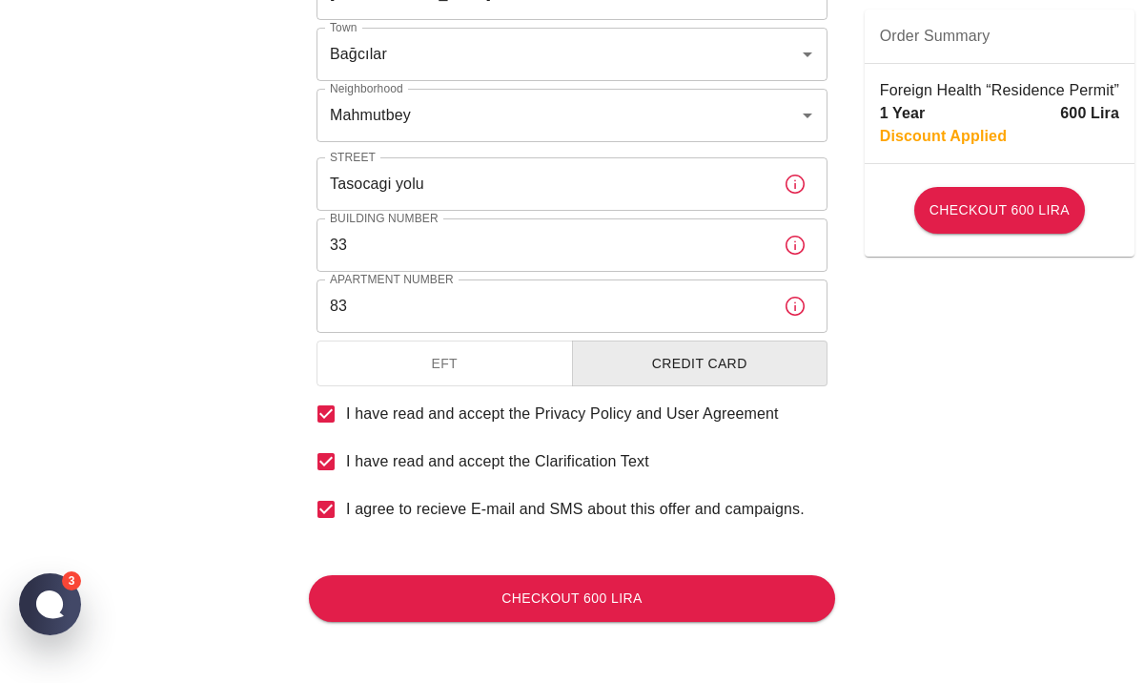
click at [472, 373] on button "EFT" at bounding box center [445, 363] width 257 height 47
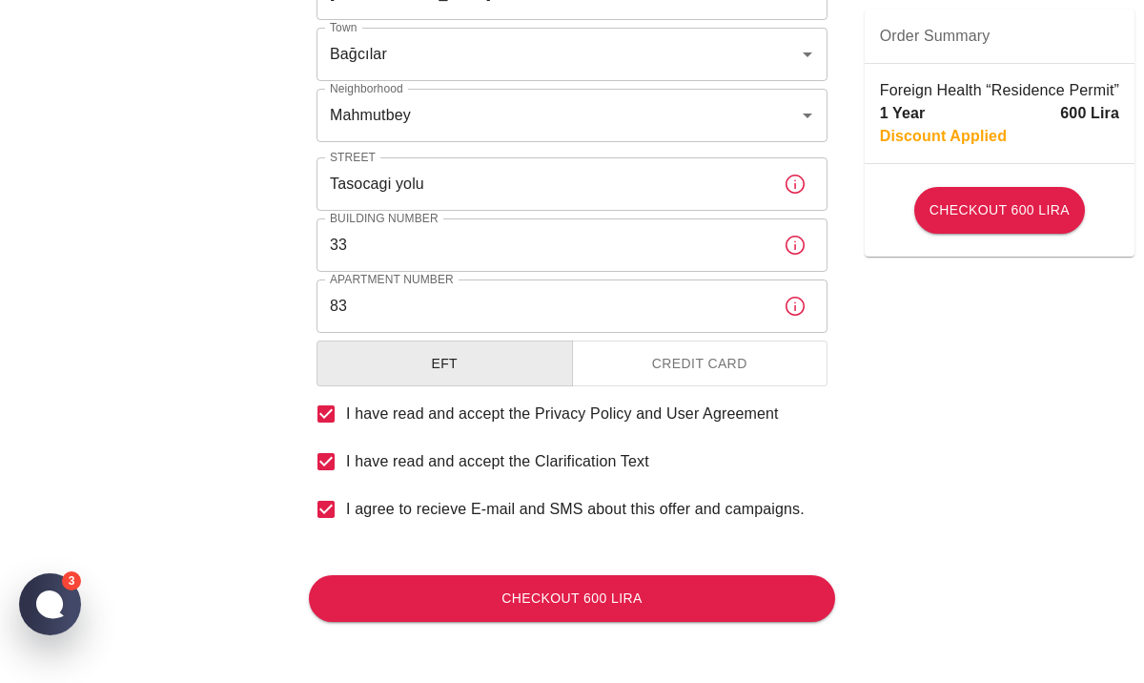
click at [711, 366] on button "Credit Card" at bounding box center [700, 363] width 257 height 47
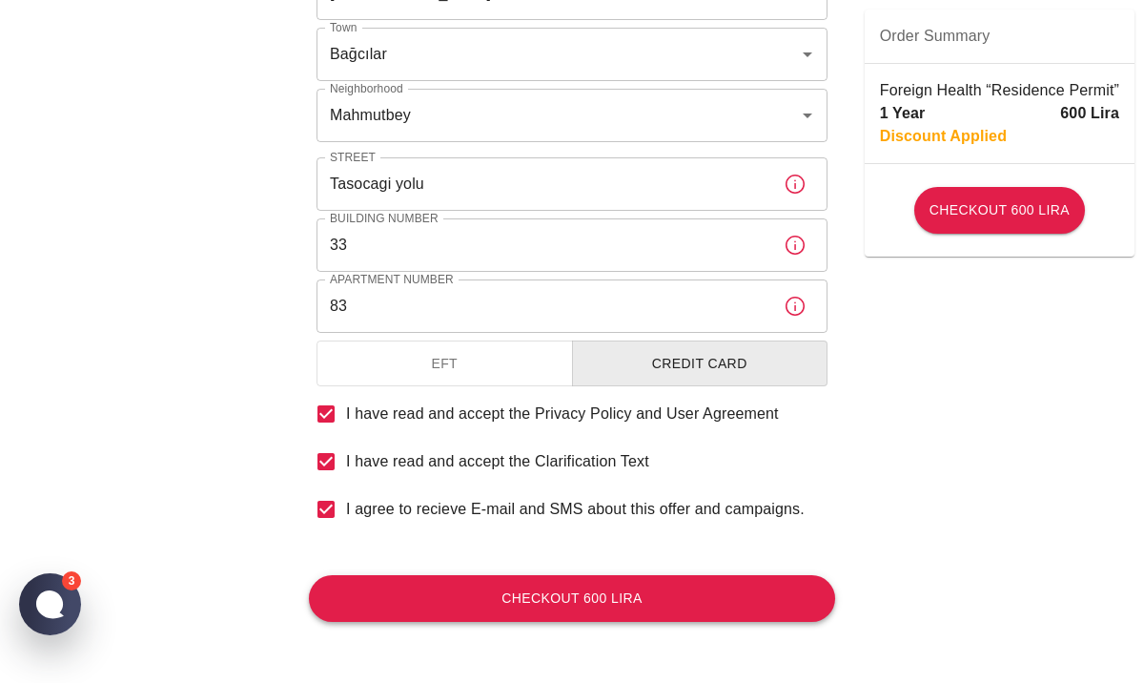
click at [656, 603] on button "Checkout 600 Lira" at bounding box center [572, 598] width 526 height 47
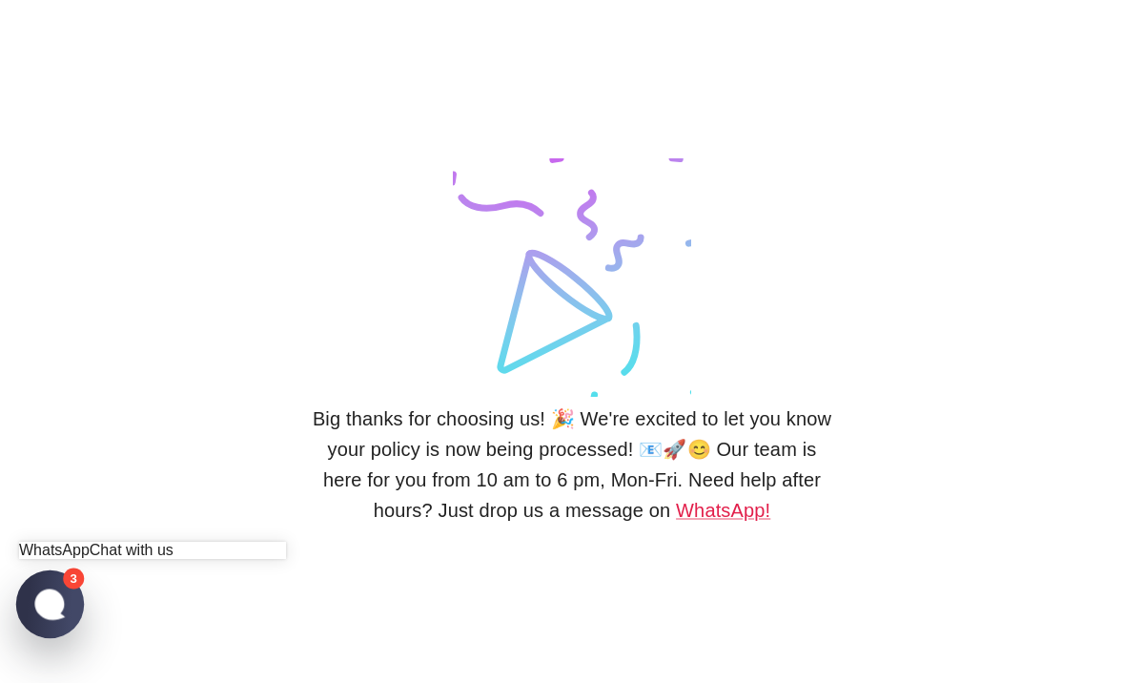
click at [33, 597] on jdiv at bounding box center [49, 603] width 37 height 32
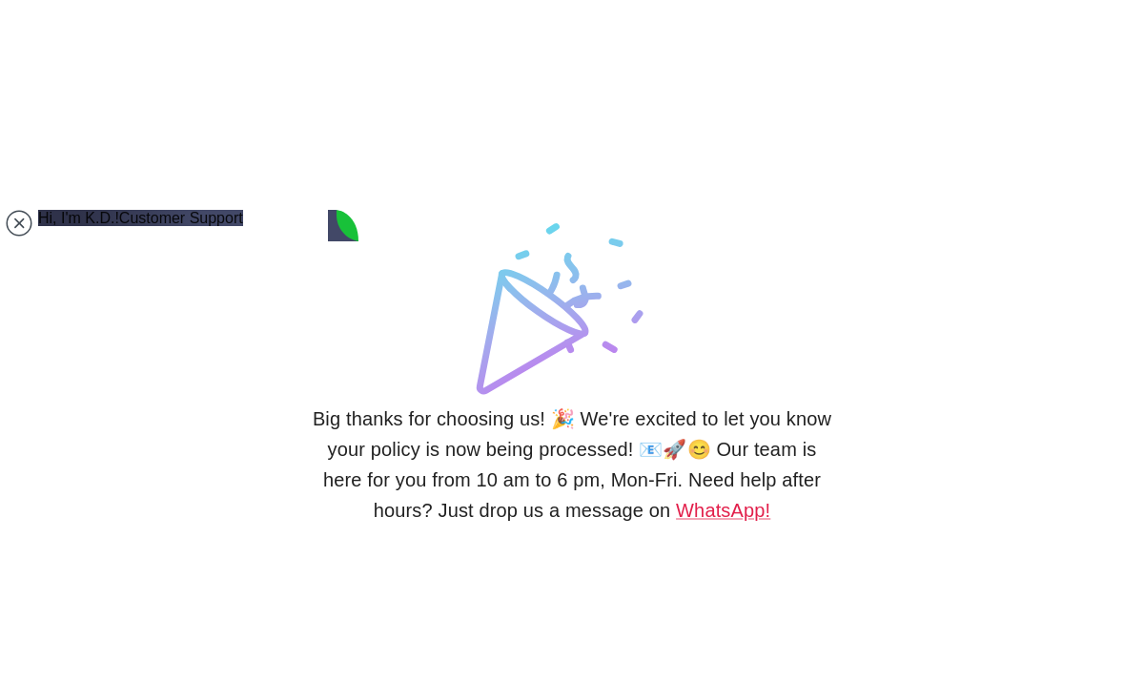
scroll to position [196, 0]
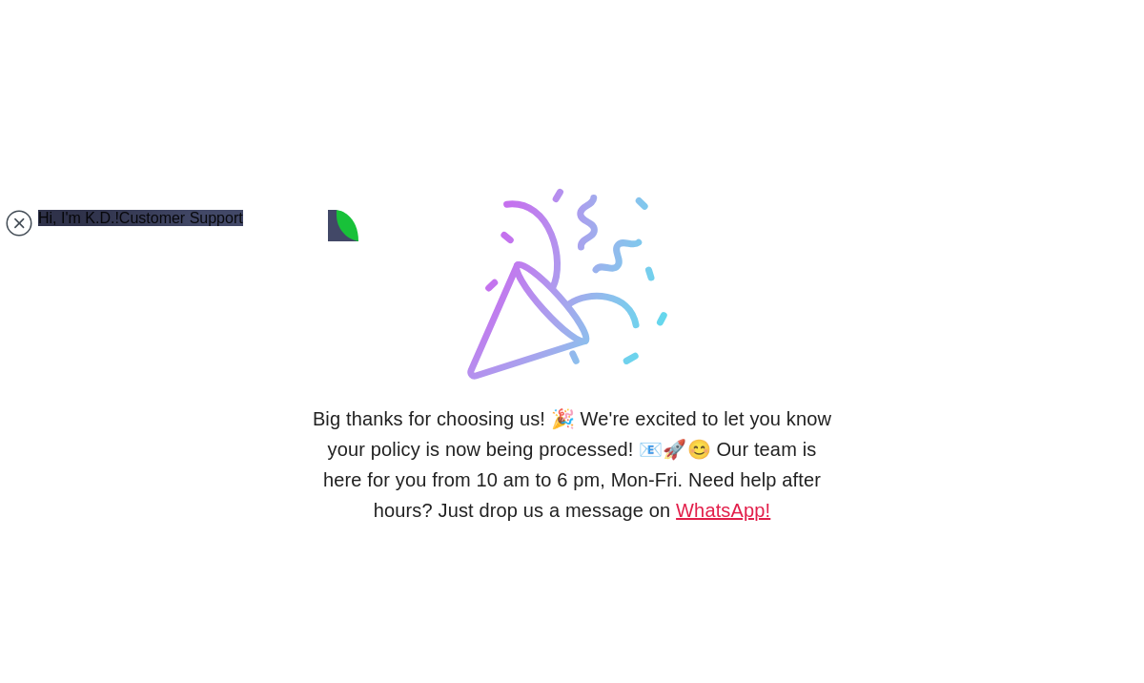
click at [708, 512] on link "WhatsApp!" at bounding box center [723, 510] width 94 height 21
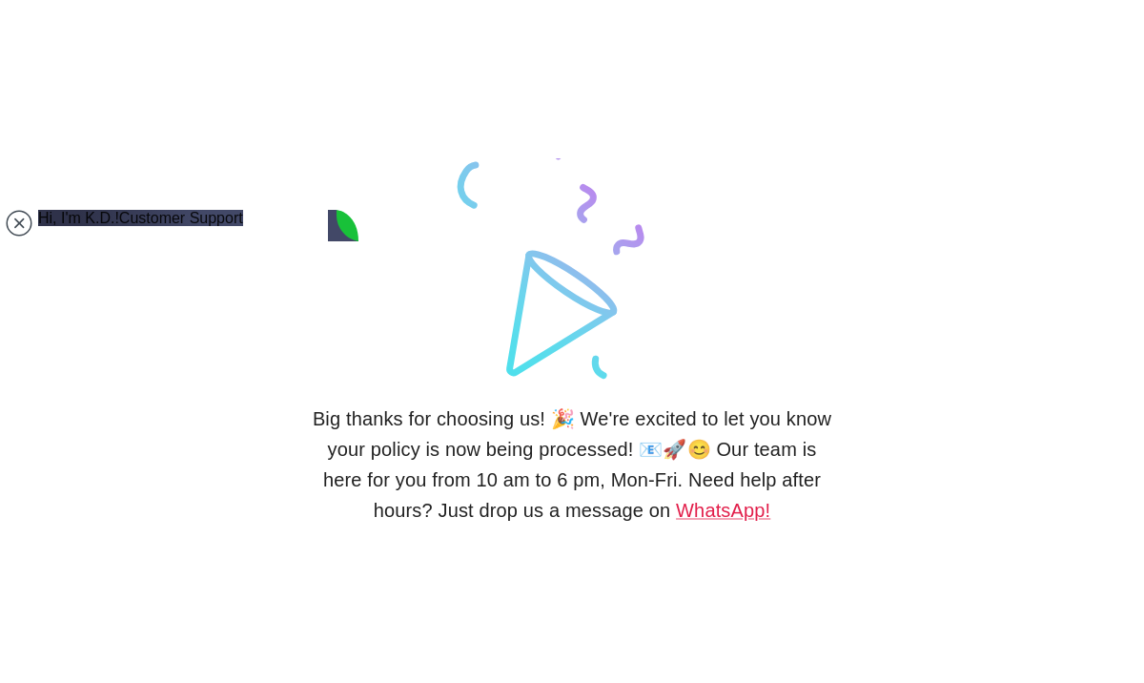
type textarea "hey"
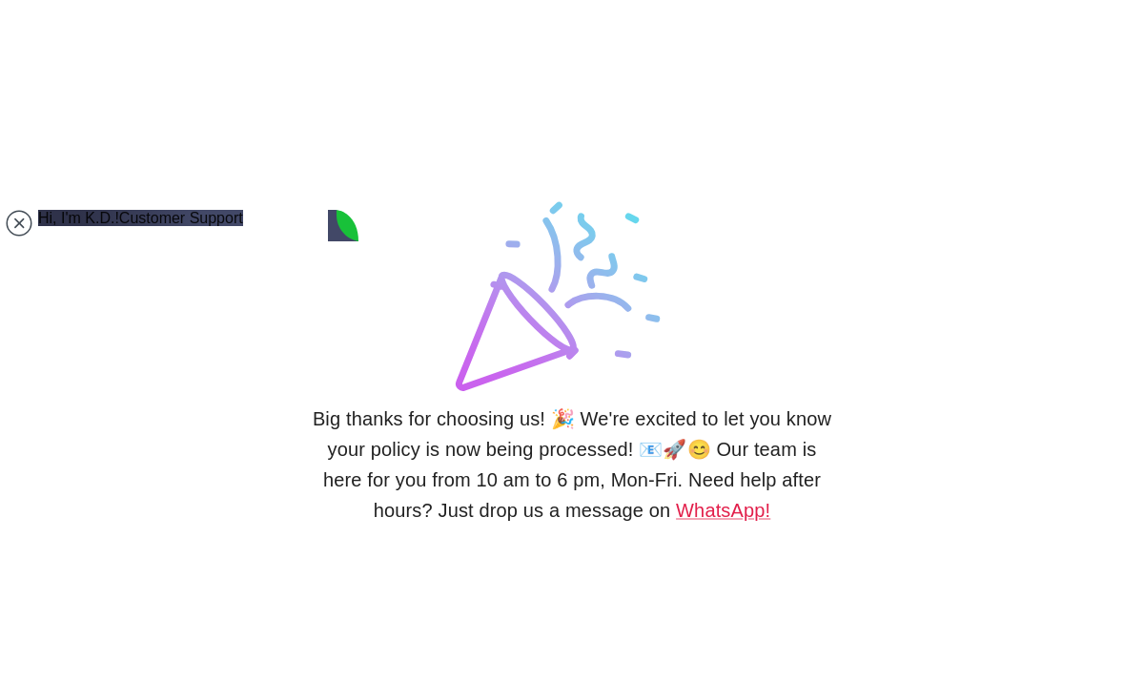
scroll to position [257, 0]
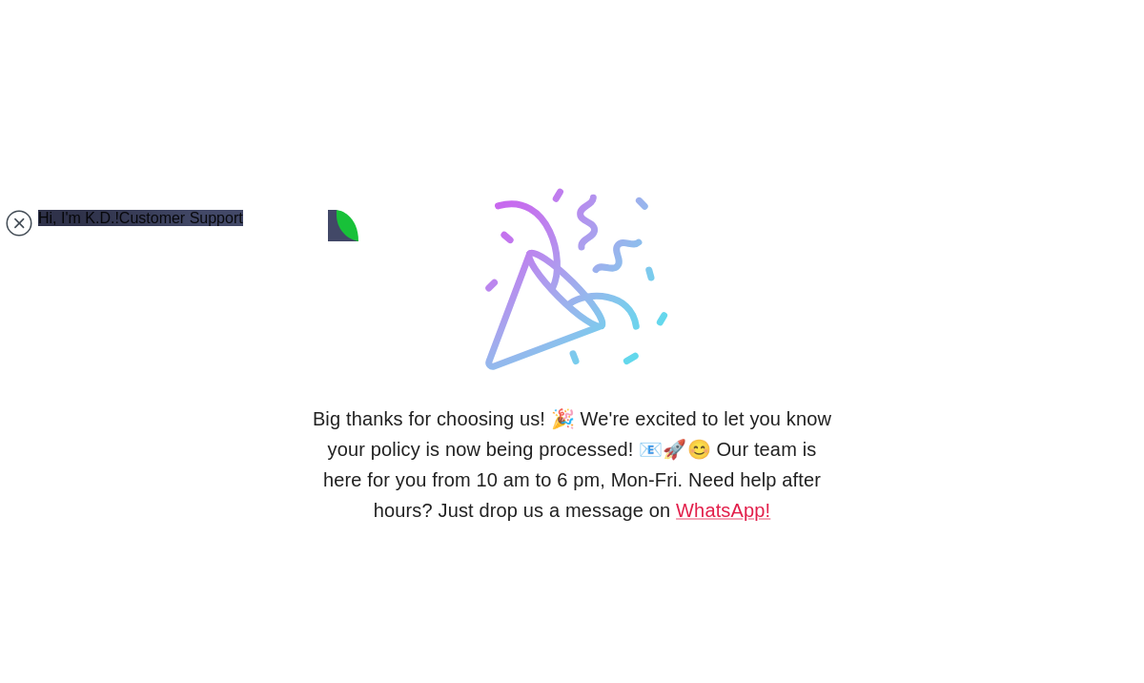
type textarea "i"
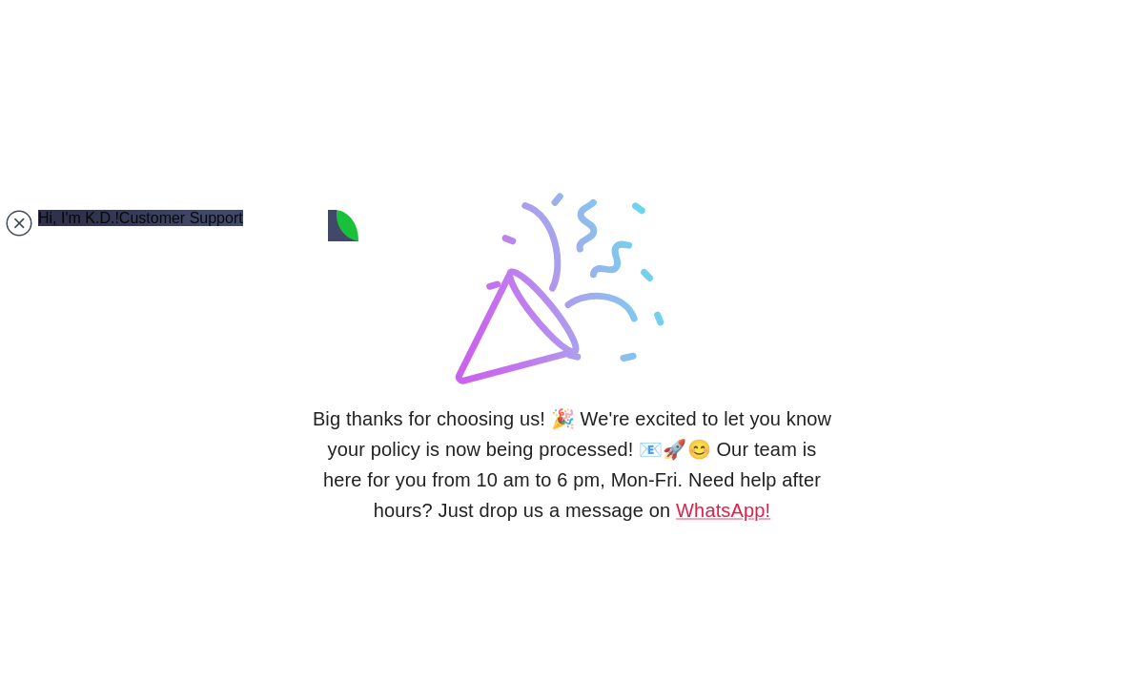
type textarea "is my policy issued?"
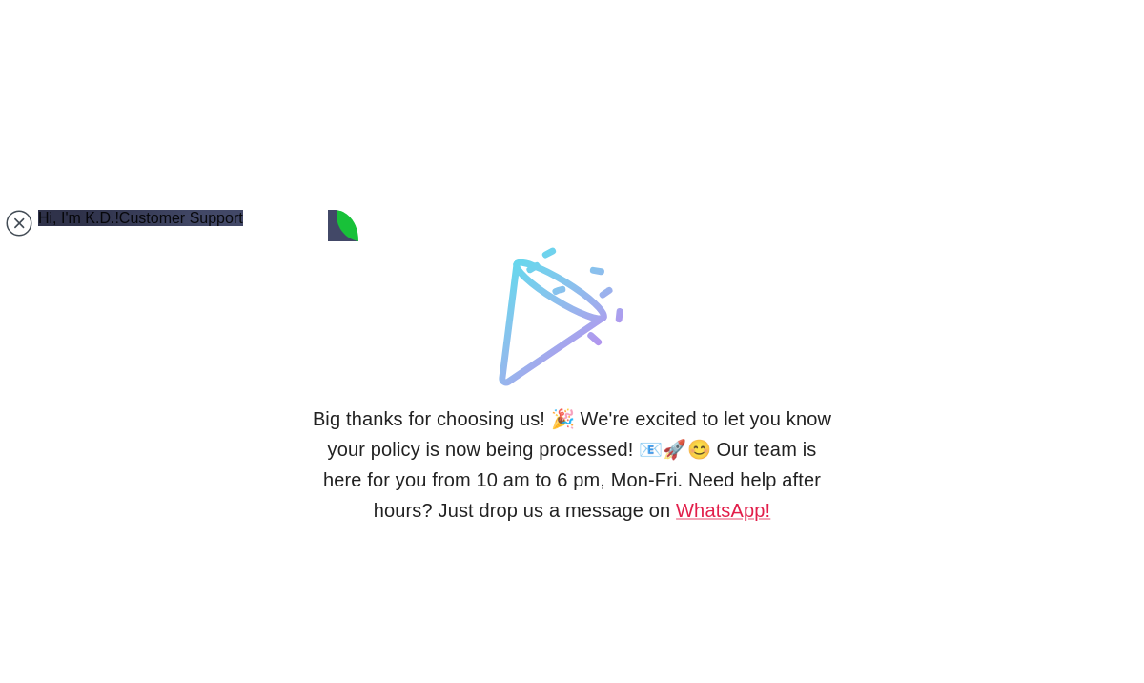
scroll to position [436, 0]
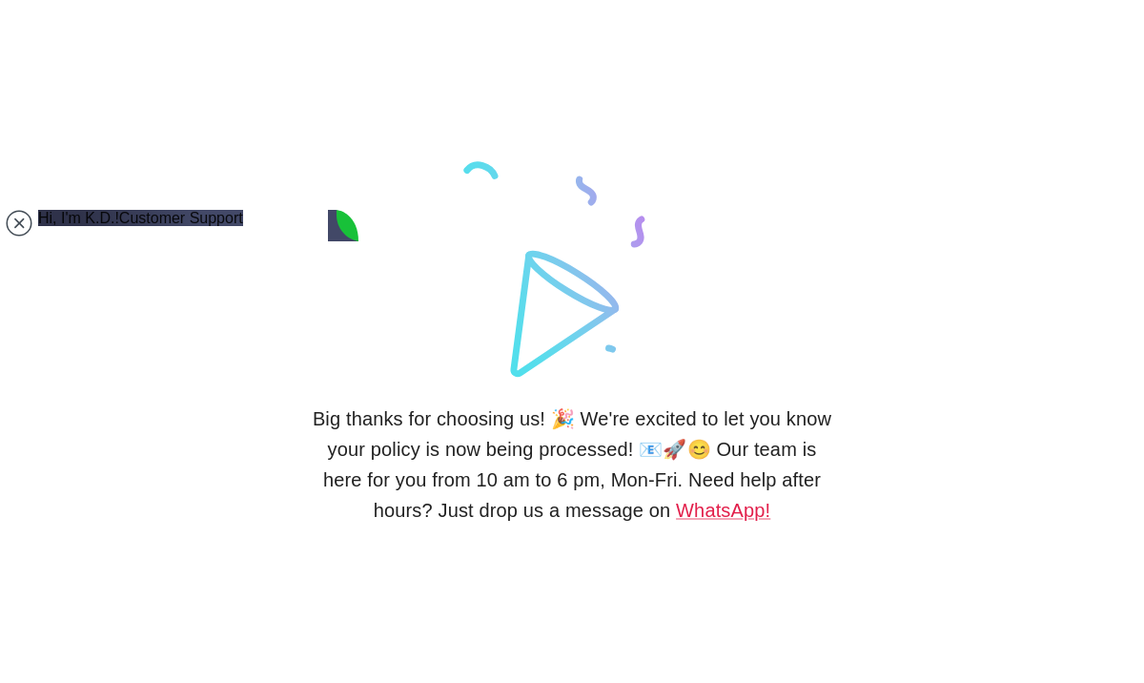
type textarea "alright I am waiting"
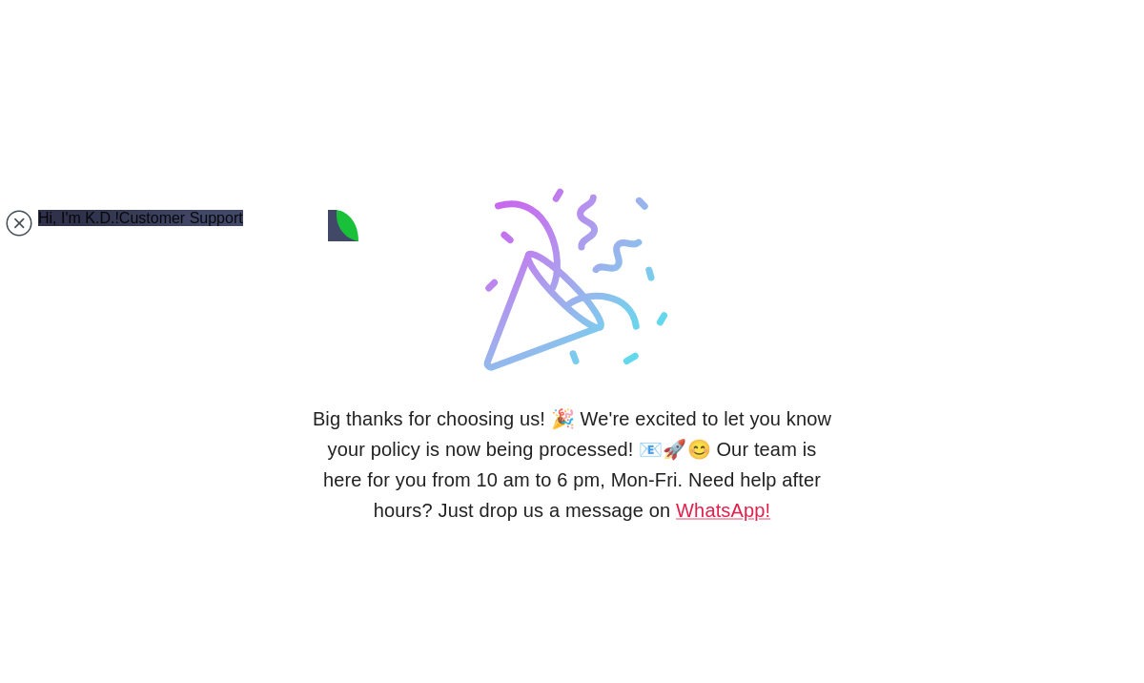
scroll to position [657, 0]
